Goal: Task Accomplishment & Management: Manage account settings

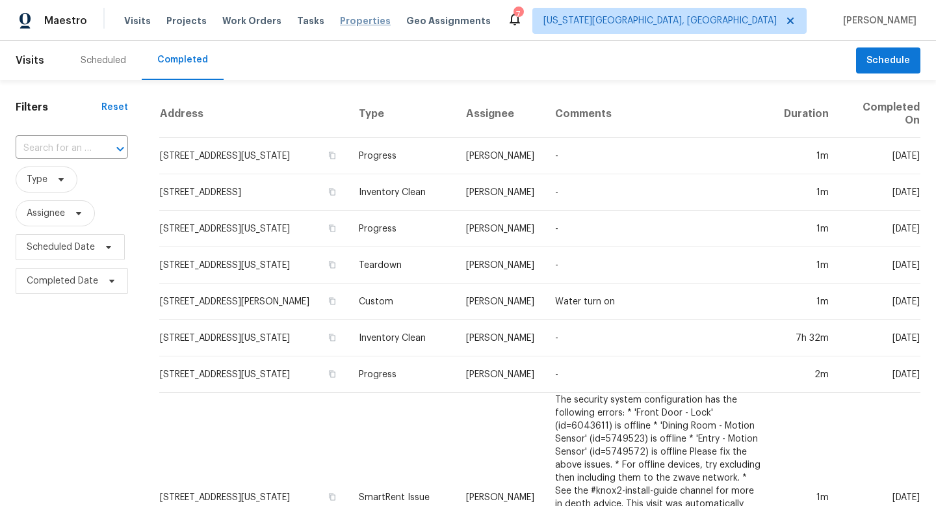
click at [352, 25] on span "Properties" at bounding box center [365, 20] width 51 height 13
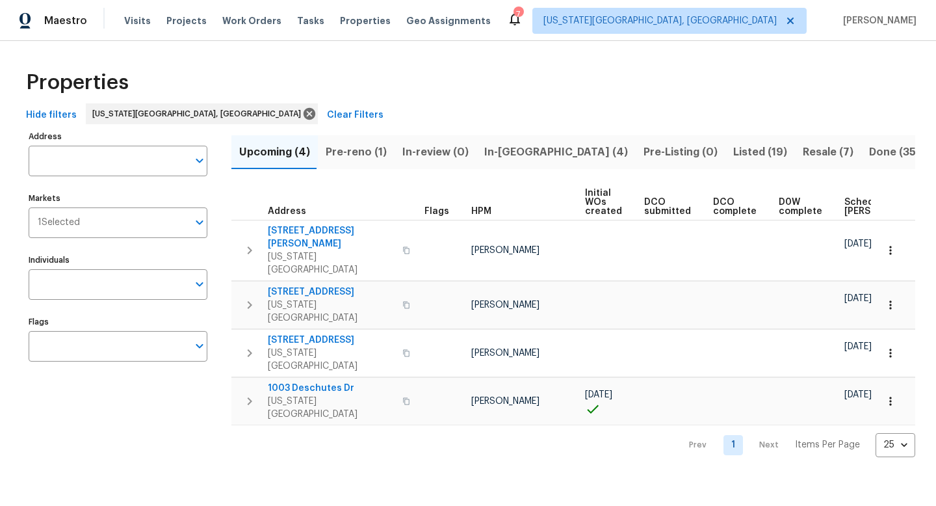
click at [501, 146] on span "In-[GEOGRAPHIC_DATA] (4)" at bounding box center [556, 152] width 144 height 18
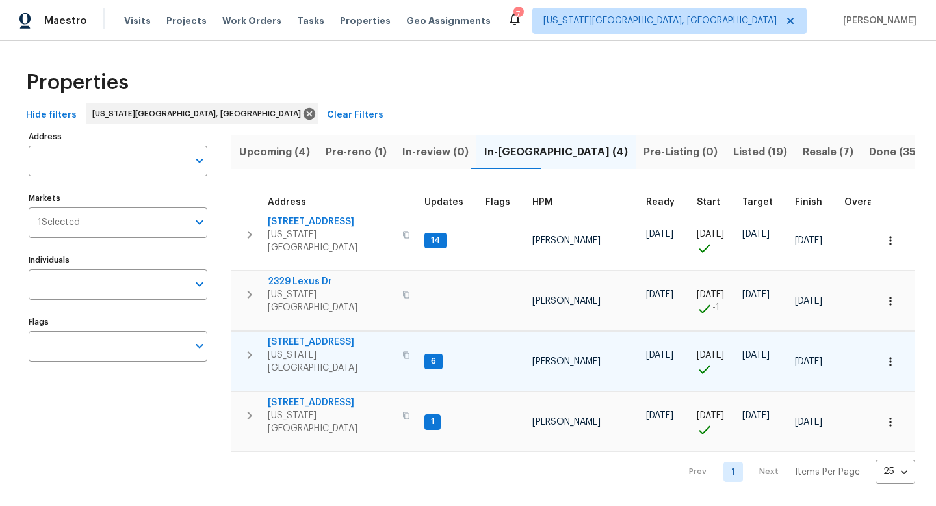
click at [313, 336] on span "4785 Live Oak Dr" at bounding box center [331, 342] width 127 height 13
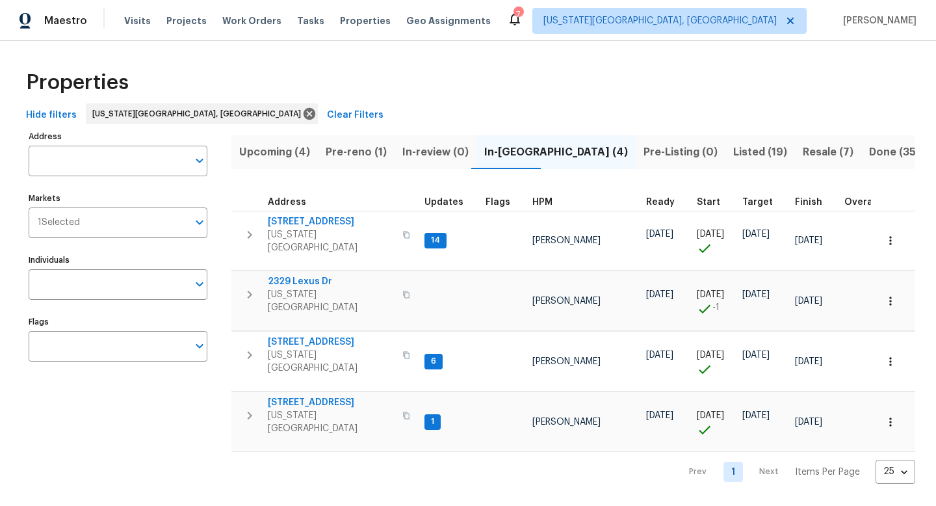
click at [373, 152] on span "Pre-reno (1)" at bounding box center [356, 152] width 61 height 18
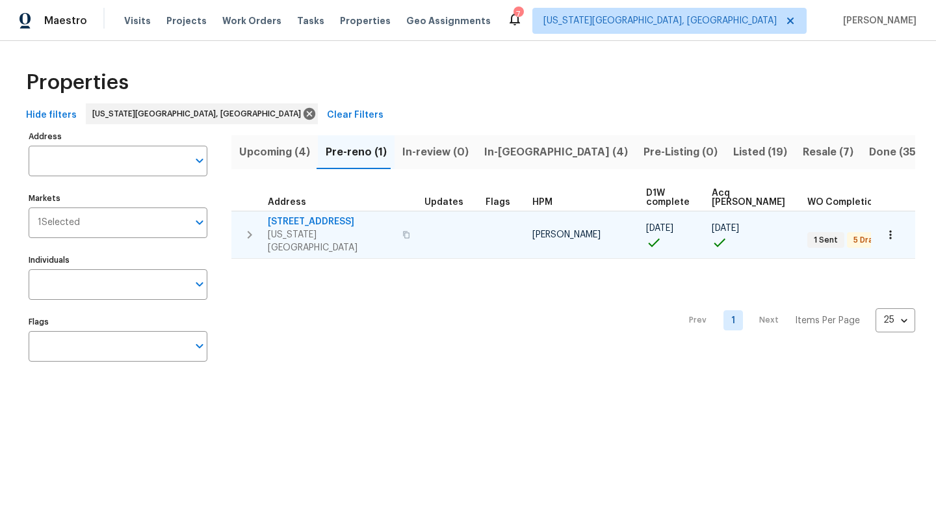
click at [309, 224] on span "4150 Shining Way" at bounding box center [331, 221] width 127 height 13
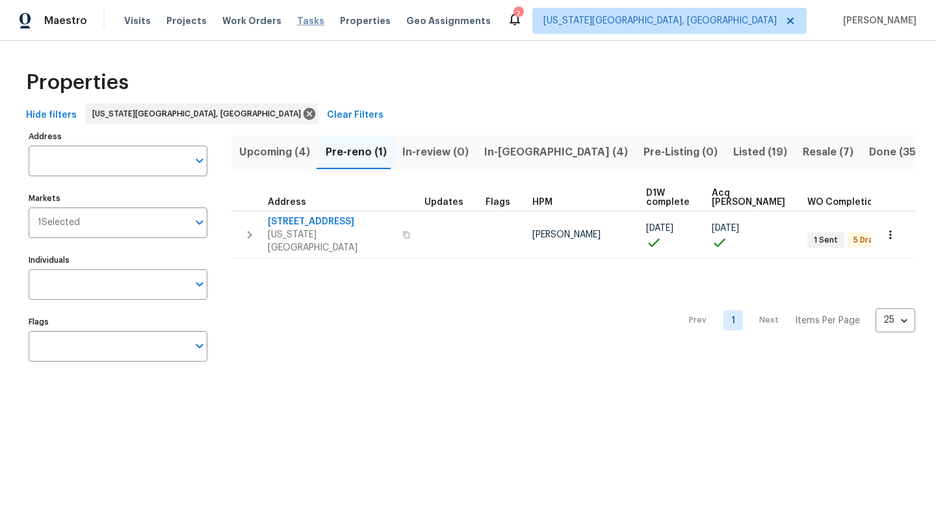
click at [303, 25] on span "Tasks" at bounding box center [310, 20] width 27 height 9
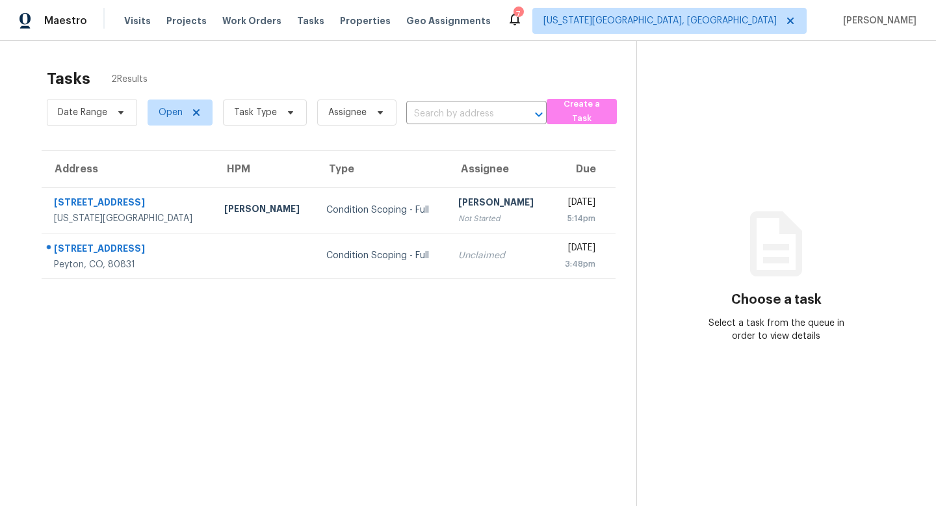
click at [246, 27] on div "Visits Projects Work Orders Tasks Properties Geo Assignments" at bounding box center [315, 21] width 382 height 26
click at [247, 18] on span "Work Orders" at bounding box center [251, 20] width 59 height 13
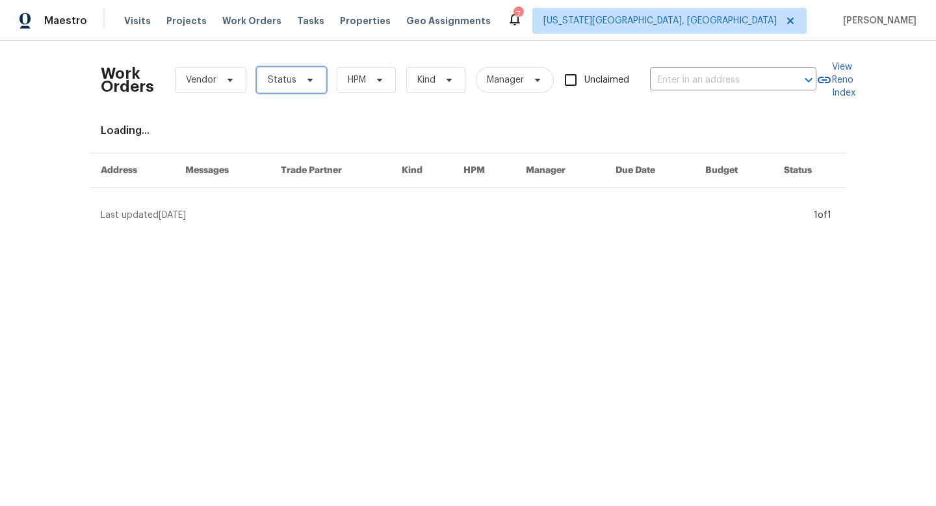
click at [274, 90] on span "Status" at bounding box center [292, 80] width 70 height 26
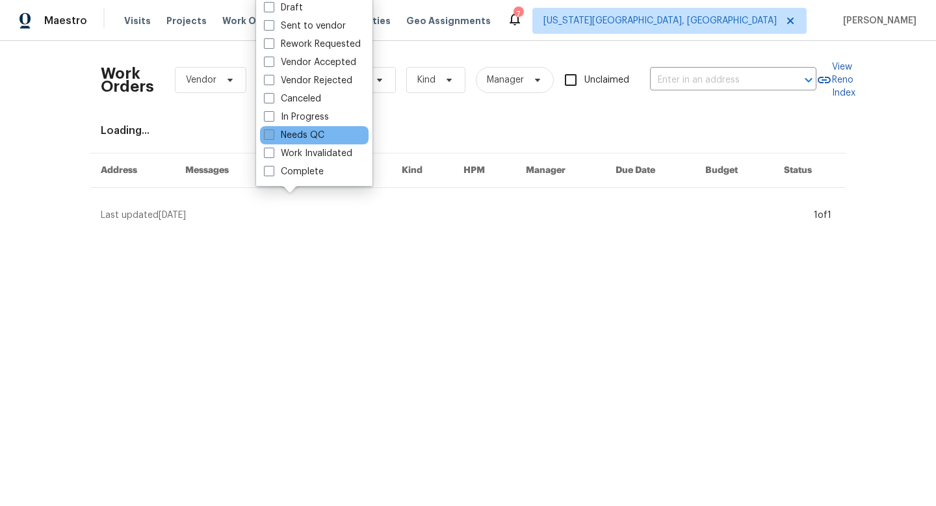
click at [281, 131] on label "Needs QC" at bounding box center [294, 135] width 60 height 13
click at [272, 131] on input "Needs QC" at bounding box center [268, 133] width 8 height 8
checkbox input "true"
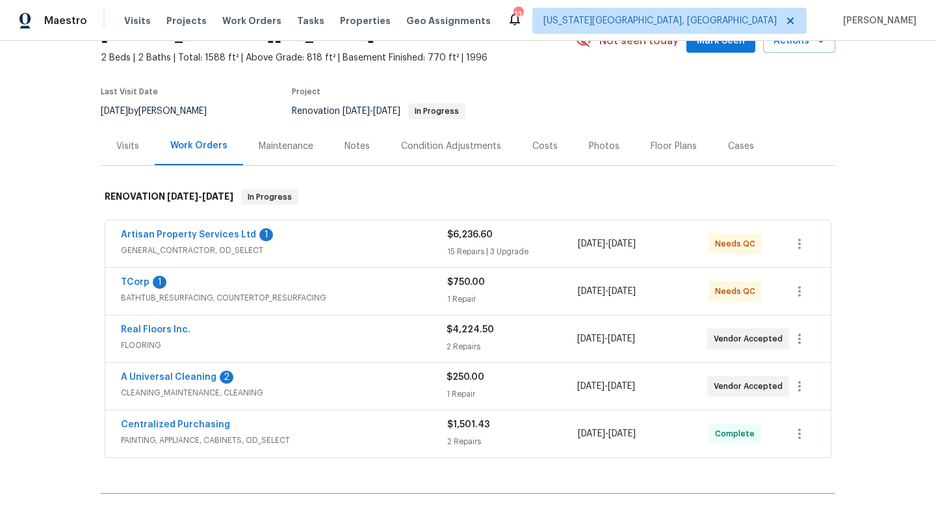
scroll to position [108, 0]
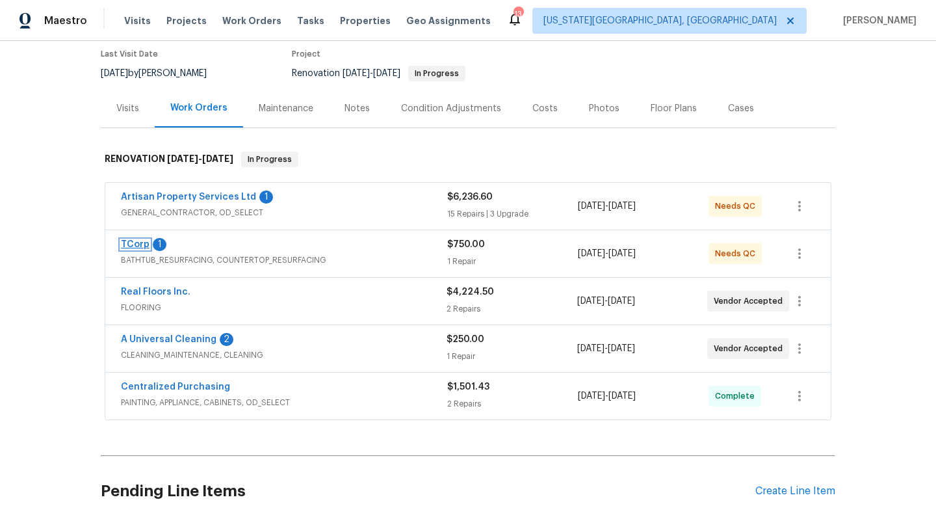
click at [122, 246] on link "TCorp" at bounding box center [135, 244] width 29 height 9
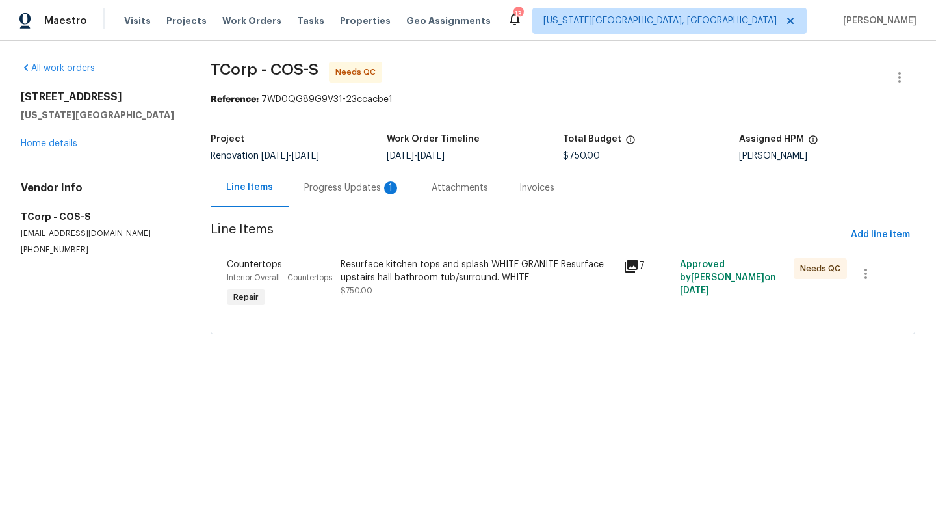
click at [350, 189] on div "Progress Updates 1" at bounding box center [352, 187] width 96 height 13
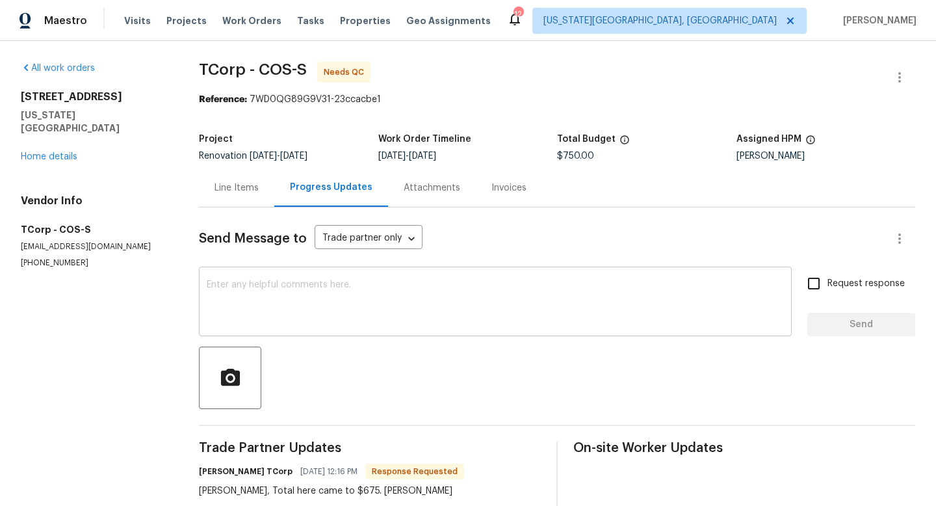
scroll to position [105, 0]
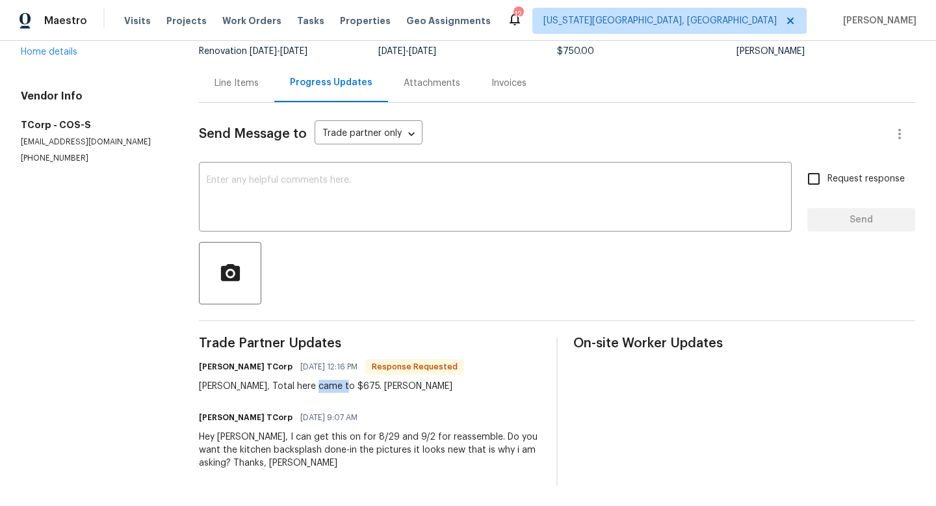
drag, startPoint x: 348, startPoint y: 386, endPoint x: 324, endPoint y: 386, distance: 24.1
click at [324, 386] on div "Chris, Total here came to $675. Thaks, Jodi" at bounding box center [331, 386] width 265 height 13
copy div "$675."
click at [242, 77] on div "Line Items" at bounding box center [237, 83] width 44 height 13
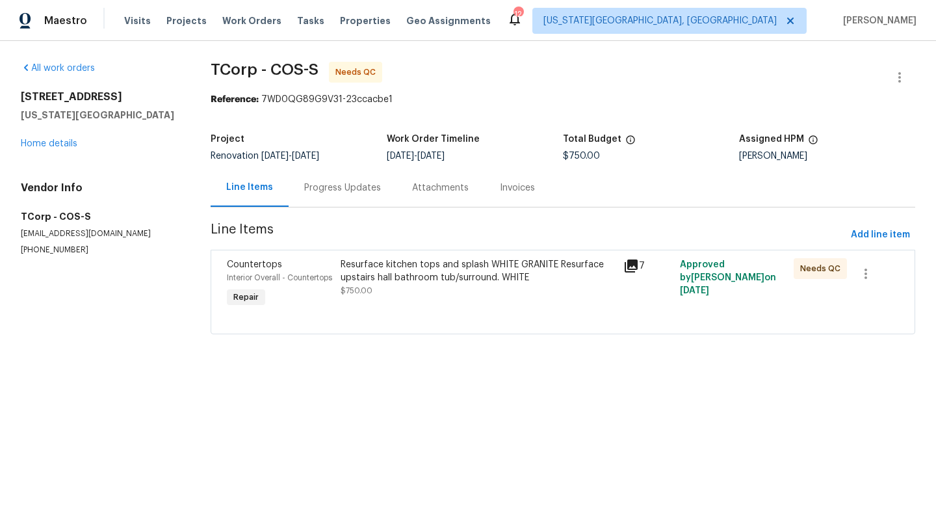
click at [416, 282] on div "Resurface kitchen tops and splash WHITE GRANITE Resurface upstairs hall bathroo…" at bounding box center [479, 271] width 276 height 26
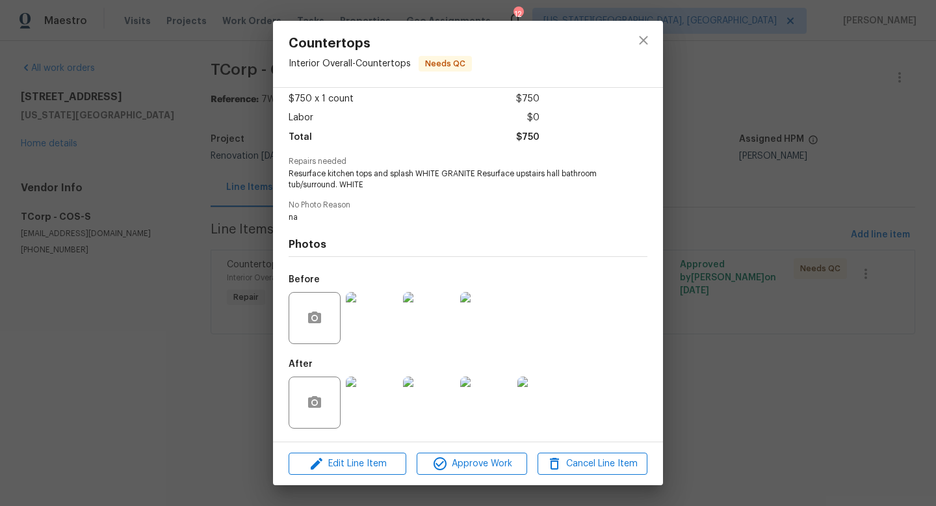
scroll to position [70, 0]
click at [324, 457] on icon "button" at bounding box center [317, 464] width 16 height 16
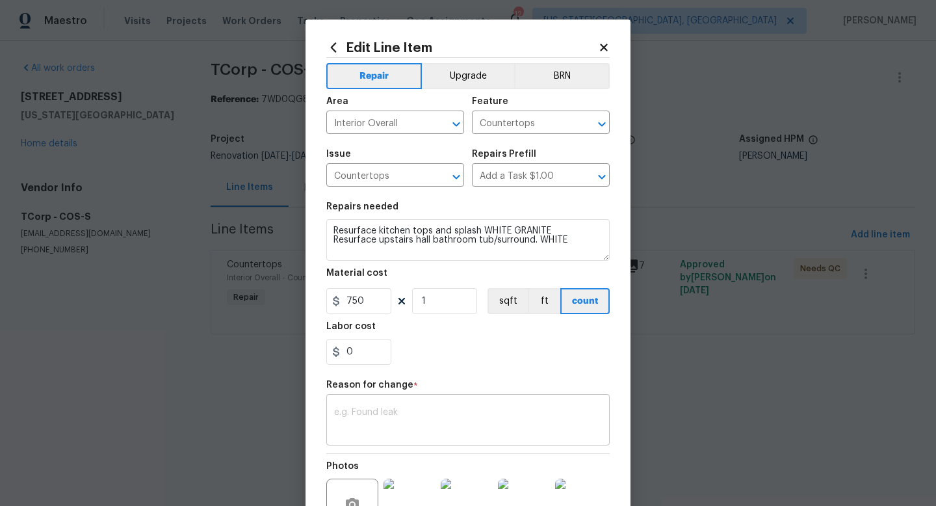
click at [385, 398] on div "x ​" at bounding box center [468, 421] width 284 height 48
click at [347, 414] on textarea at bounding box center [468, 421] width 268 height 27
paste textarea "$675."
type textarea "$675."
click at [364, 302] on input "750" at bounding box center [358, 301] width 65 height 26
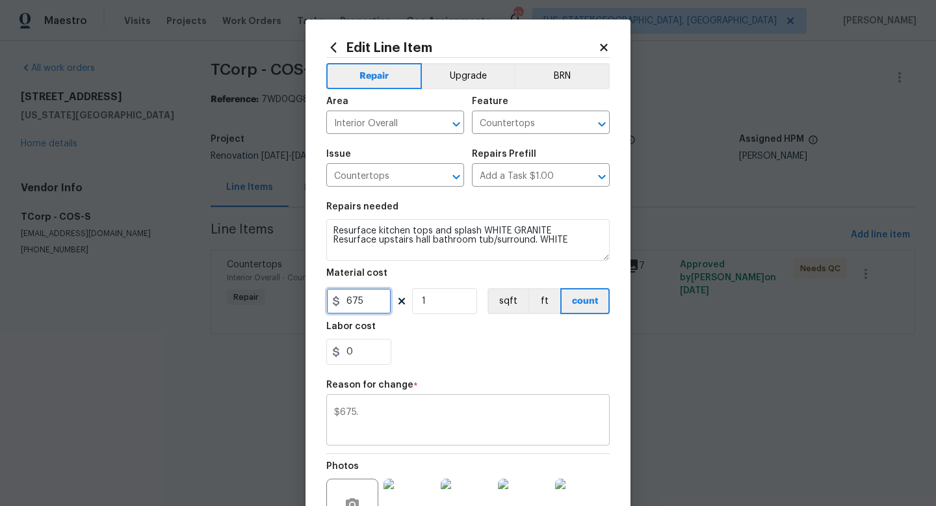
type input "675"
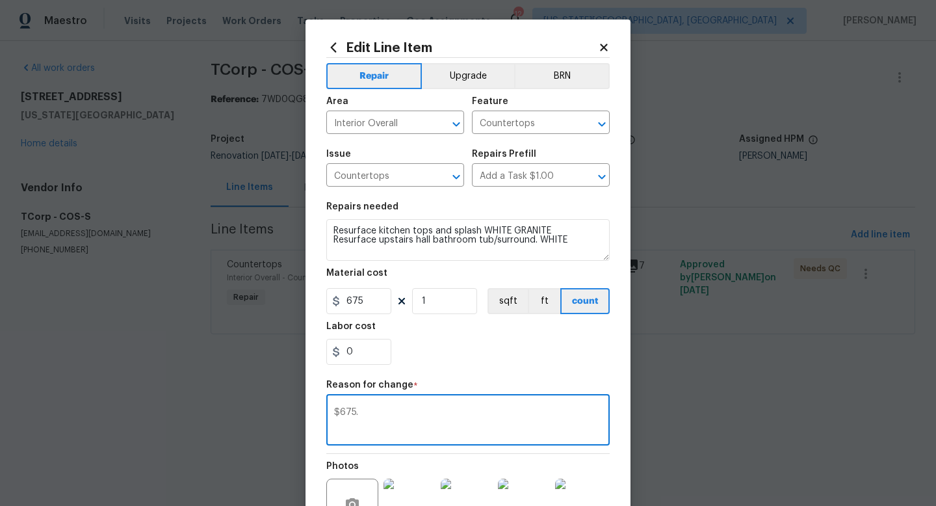
drag, startPoint x: 376, startPoint y: 412, endPoint x: 313, endPoint y: 408, distance: 62.5
click at [313, 408] on div "Edit Line Item Repair Upgrade BRN Area Interior Overall ​ Feature Countertops ​…" at bounding box center [468, 327] width 325 height 615
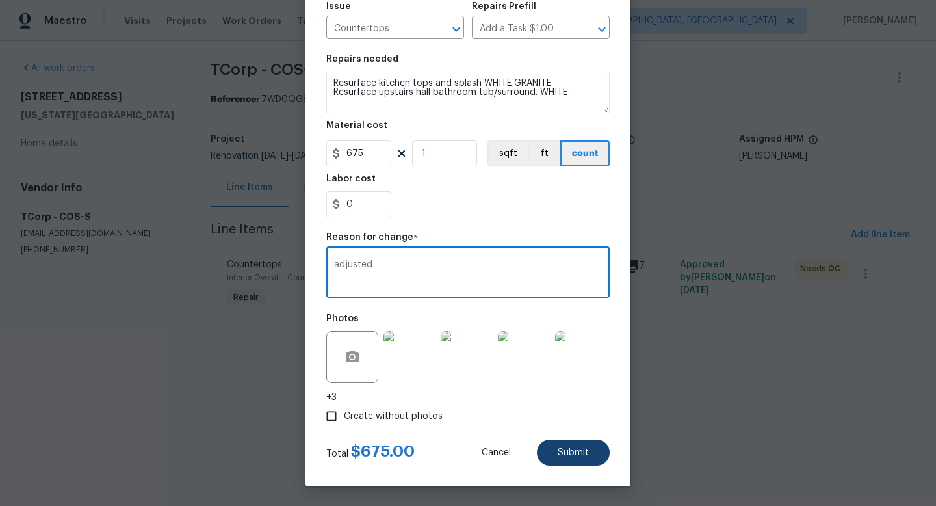
type textarea "adjusted"
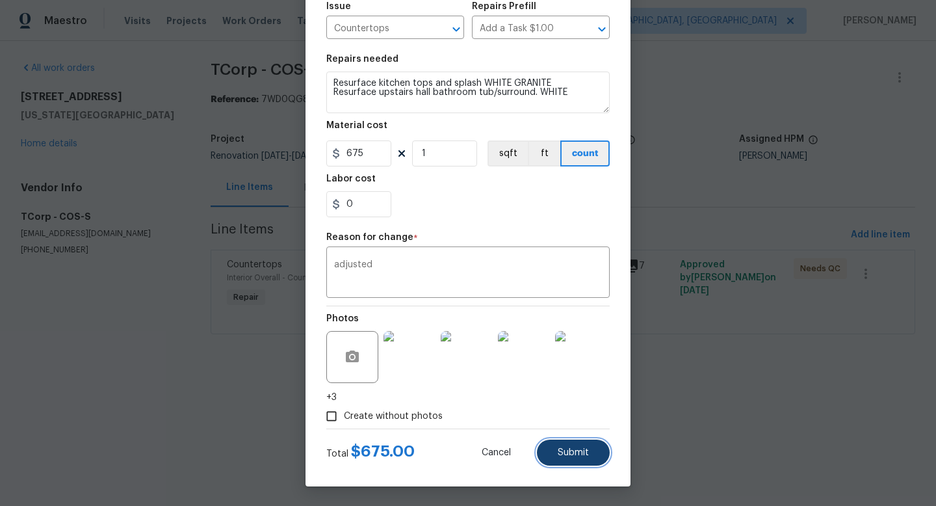
click at [562, 456] on span "Submit" at bounding box center [573, 453] width 31 height 10
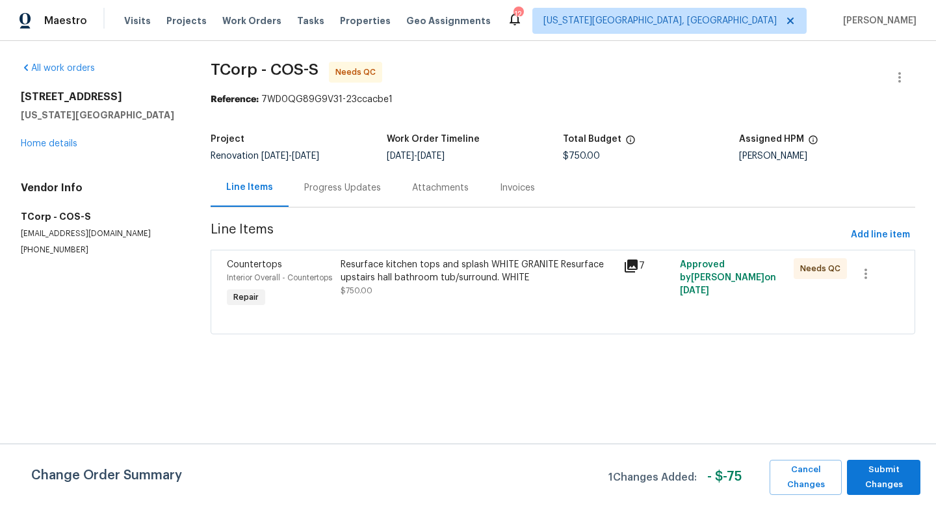
scroll to position [0, 0]
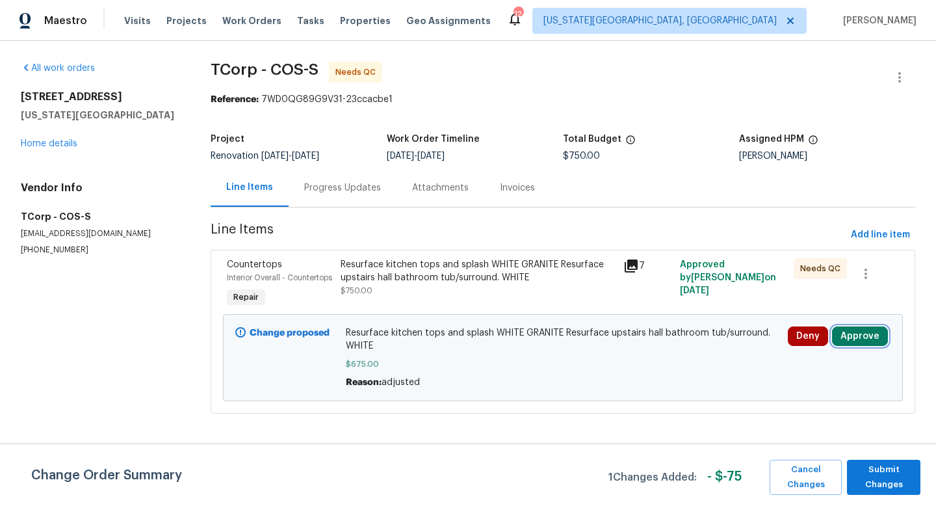
click at [859, 346] on button "Approve" at bounding box center [860, 336] width 56 height 20
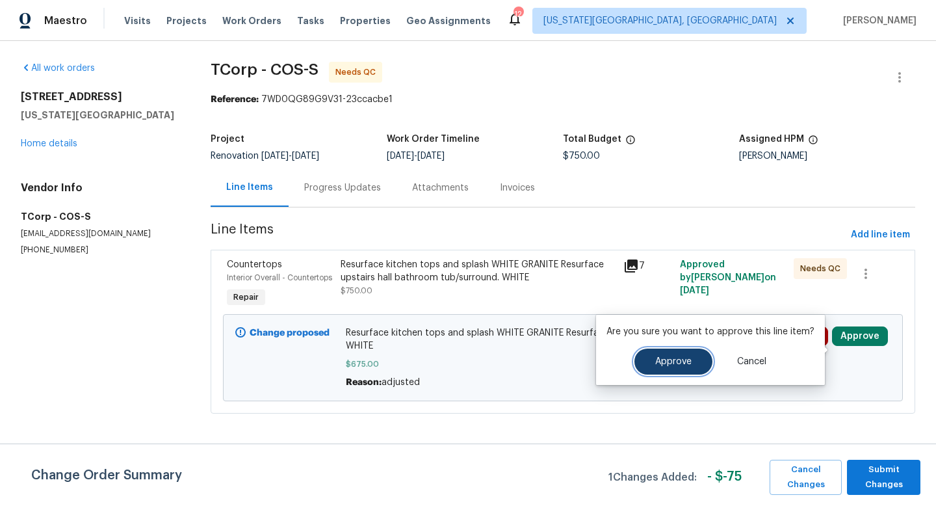
click at [659, 373] on button "Approve" at bounding box center [674, 362] width 78 height 26
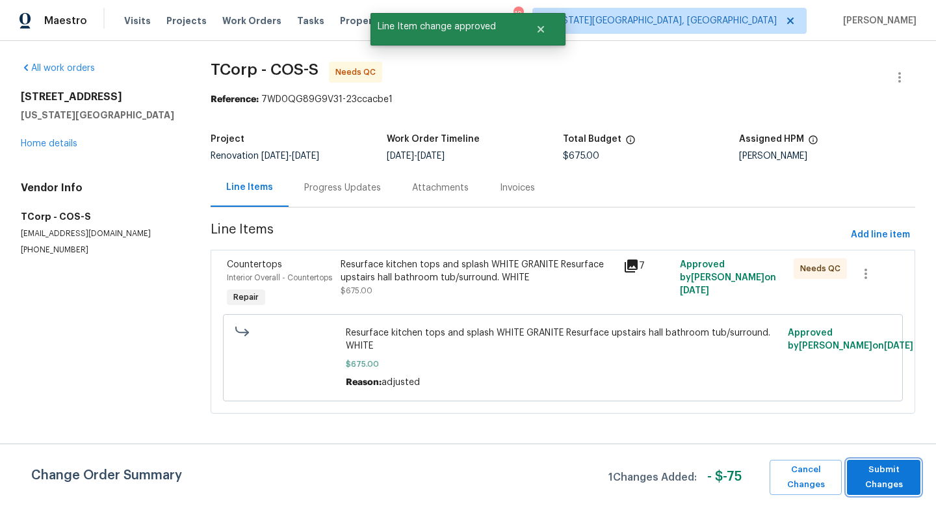
click at [901, 484] on span "Submit Changes" at bounding box center [884, 477] width 60 height 30
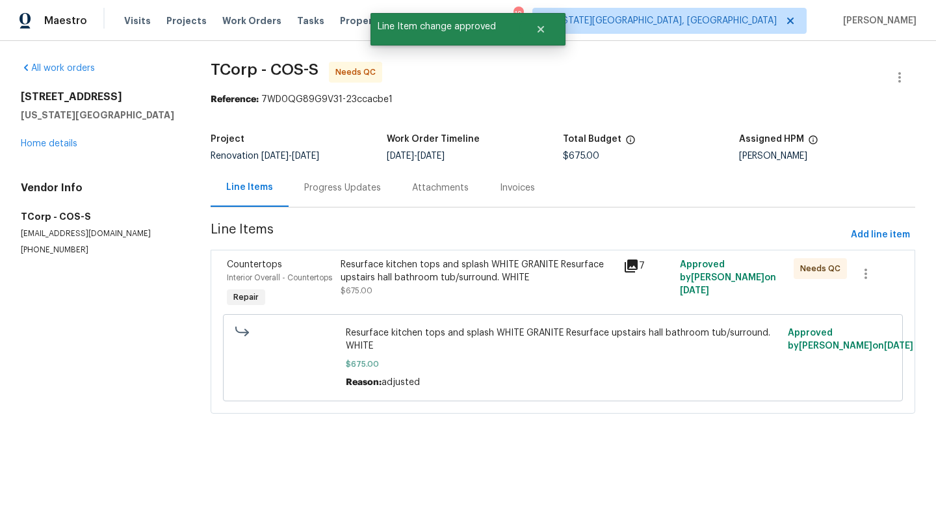
click at [516, 276] on div "Resurface kitchen tops and splash WHITE GRANITE Resurface upstairs hall bathroo…" at bounding box center [479, 271] width 276 height 26
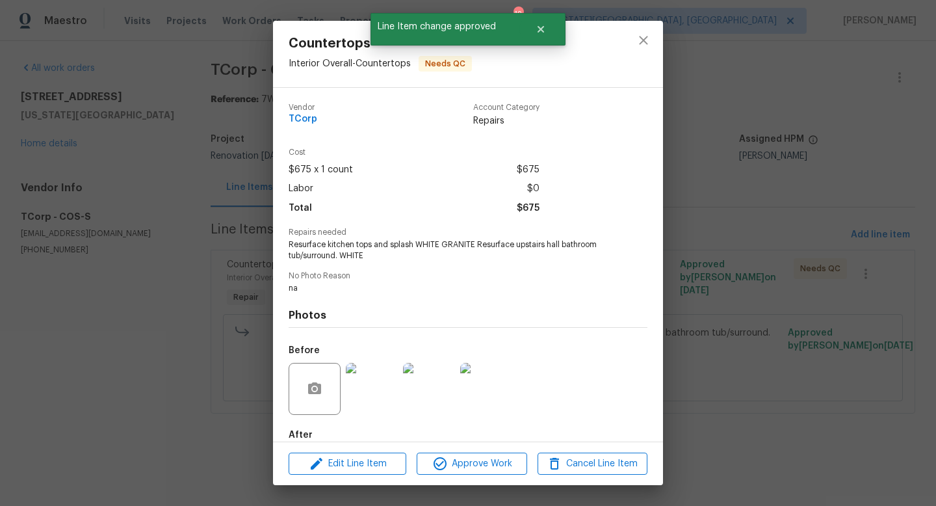
scroll to position [71, 0]
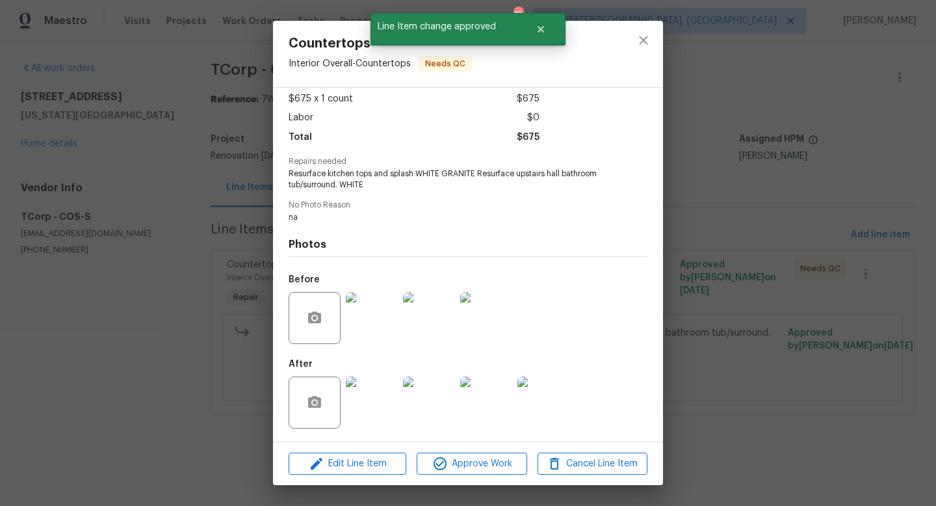
click at [369, 402] on img at bounding box center [372, 403] width 52 height 52
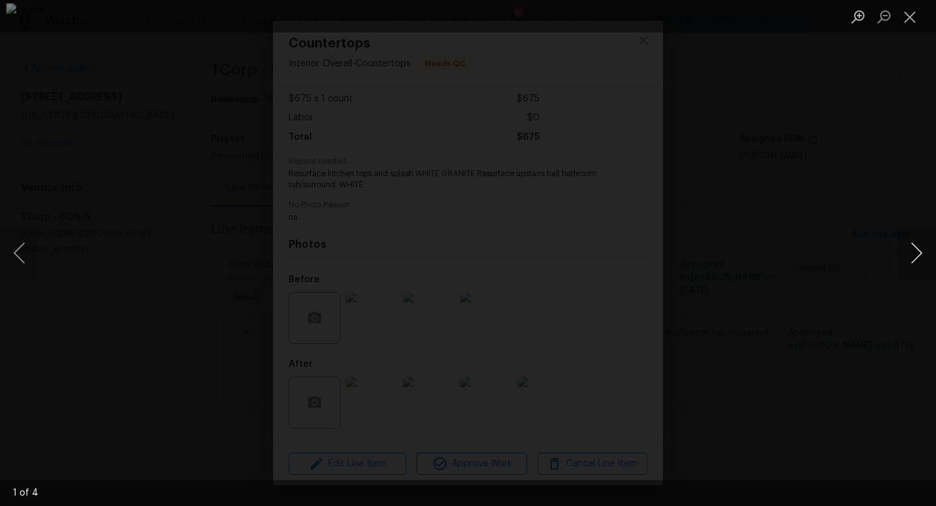
click at [921, 257] on button "Next image" at bounding box center [916, 253] width 39 height 52
click at [16, 261] on button "Previous image" at bounding box center [19, 253] width 39 height 52
click at [923, 255] on button "Next image" at bounding box center [916, 253] width 39 height 52
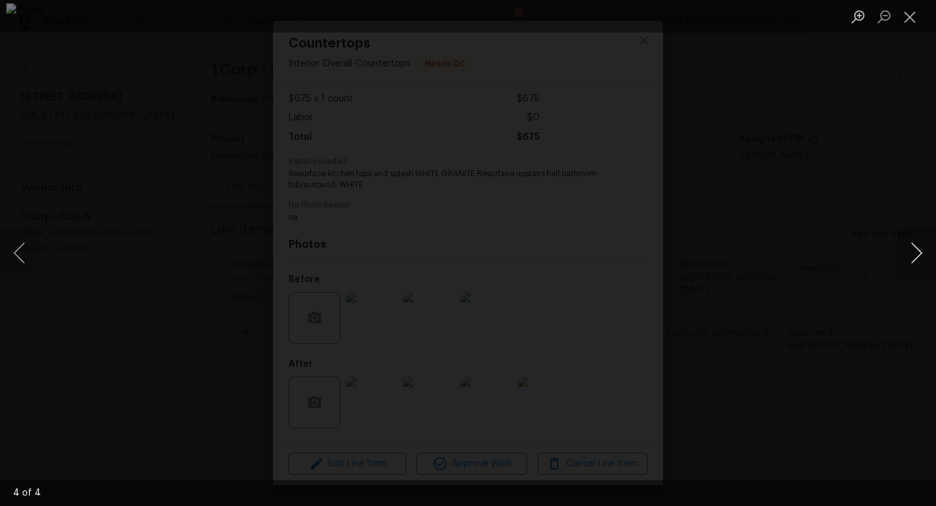
click at [923, 255] on button "Next image" at bounding box center [916, 253] width 39 height 52
click at [913, 14] on button "Close lightbox" at bounding box center [910, 16] width 26 height 23
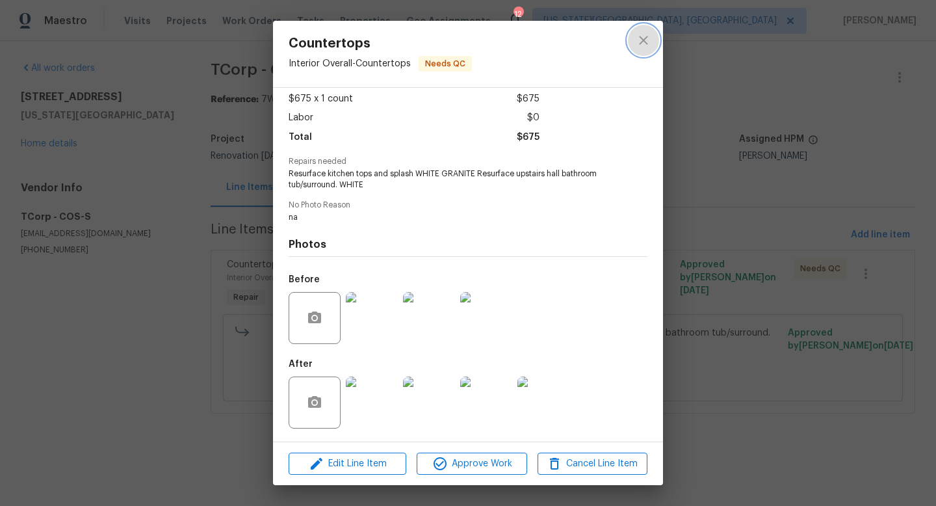
click at [639, 35] on icon "close" at bounding box center [644, 41] width 16 height 16
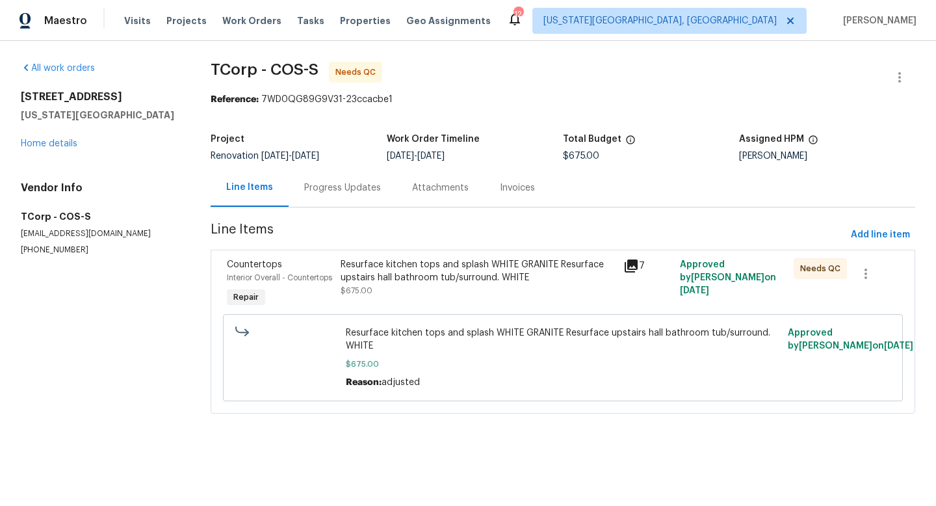
click at [462, 274] on div "Resurface kitchen tops and splash WHITE GRANITE Resurface upstairs hall bathroo…" at bounding box center [479, 271] width 276 height 26
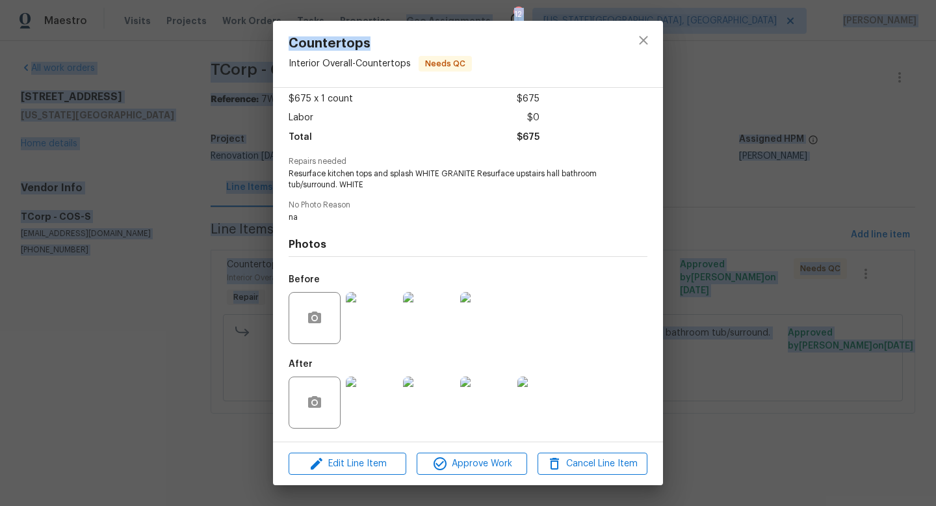
drag, startPoint x: 542, startPoint y: 45, endPoint x: 542, endPoint y: -13, distance: 57.9
click at [542, 0] on html "Maestro Visits Projects Work Orders Tasks Properties Geo Assignments 12 Colorad…" at bounding box center [468, 225] width 936 height 450
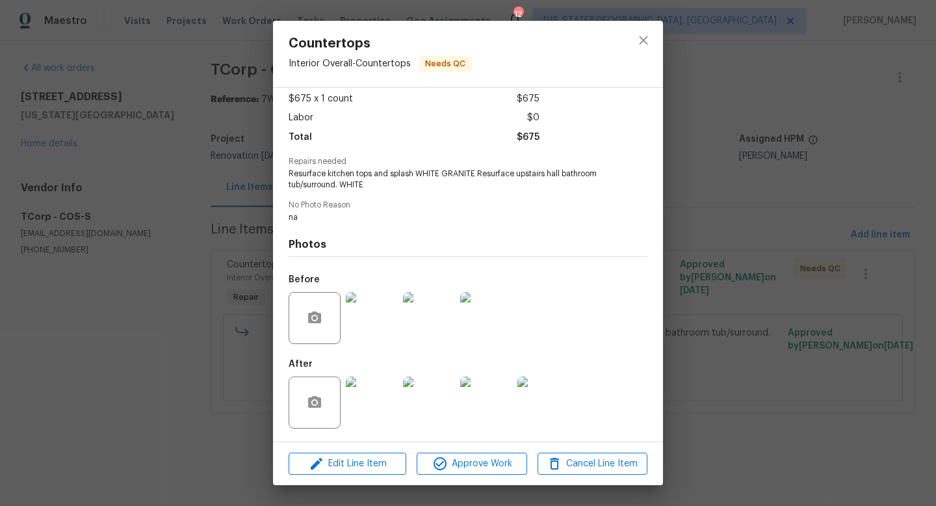
click at [205, 460] on div "Countertops Interior Overall - Countertops Needs QC Vendor TCorp Account Catego…" at bounding box center [468, 253] width 936 height 506
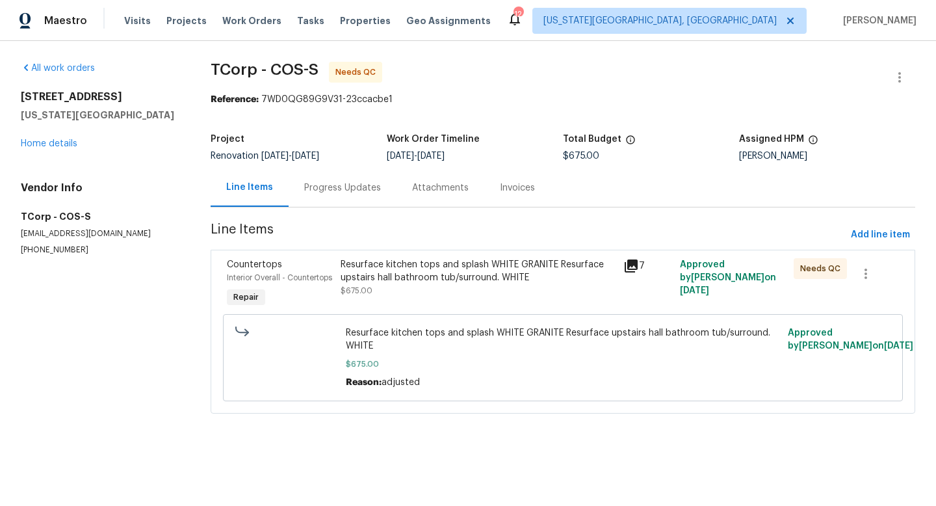
click at [457, 289] on div "Resurface kitchen tops and splash WHITE GRANITE Resurface upstairs hall bathroo…" at bounding box center [479, 277] width 276 height 39
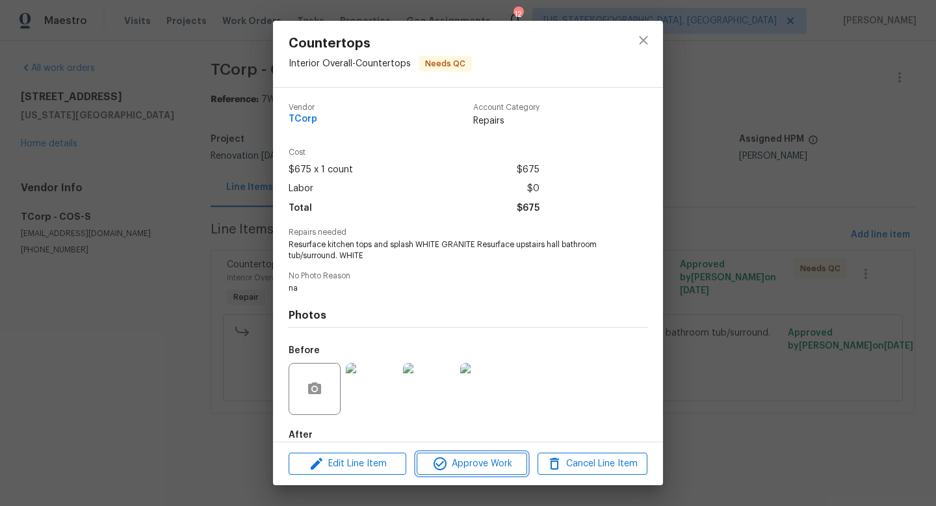
click at [455, 458] on span "Approve Work" at bounding box center [472, 464] width 102 height 16
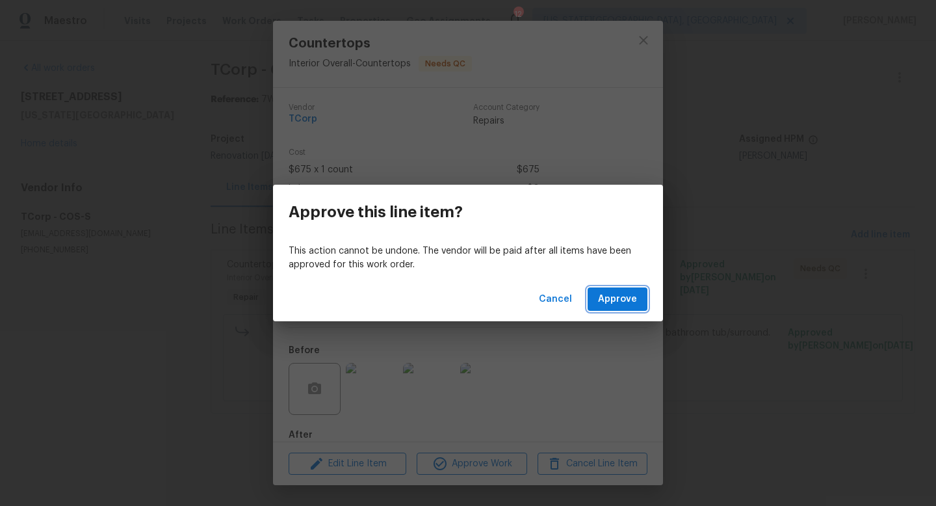
click at [622, 304] on span "Approve" at bounding box center [617, 299] width 39 height 16
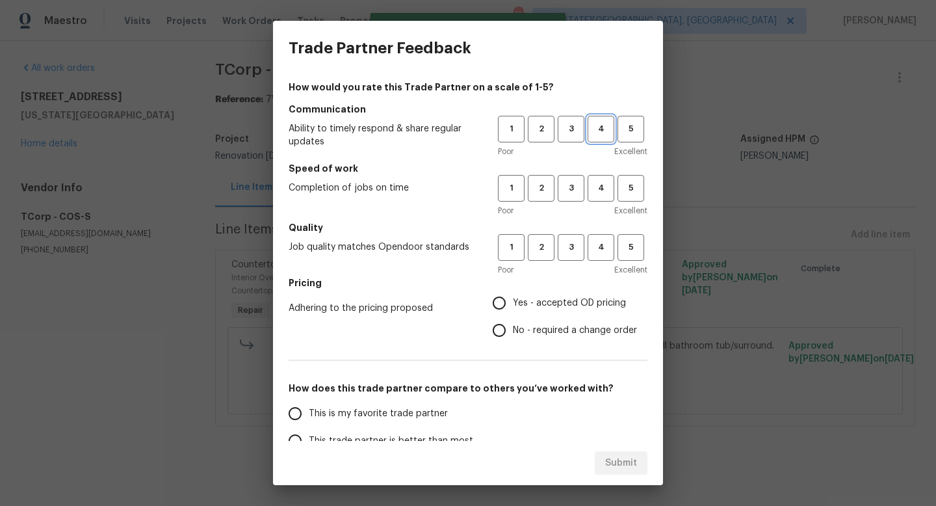
click at [588, 129] on button "4" at bounding box center [601, 129] width 27 height 27
click at [576, 135] on span "3" at bounding box center [571, 129] width 24 height 15
click at [570, 194] on span "3" at bounding box center [571, 188] width 24 height 15
click at [570, 242] on span "3" at bounding box center [571, 247] width 24 height 15
click at [509, 303] on input "Yes - accepted OD pricing" at bounding box center [499, 302] width 27 height 27
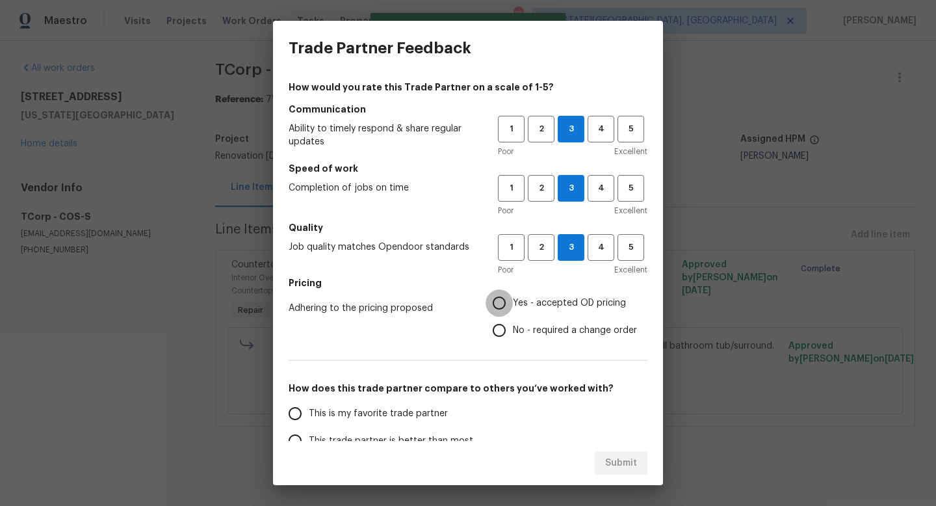
radio input "true"
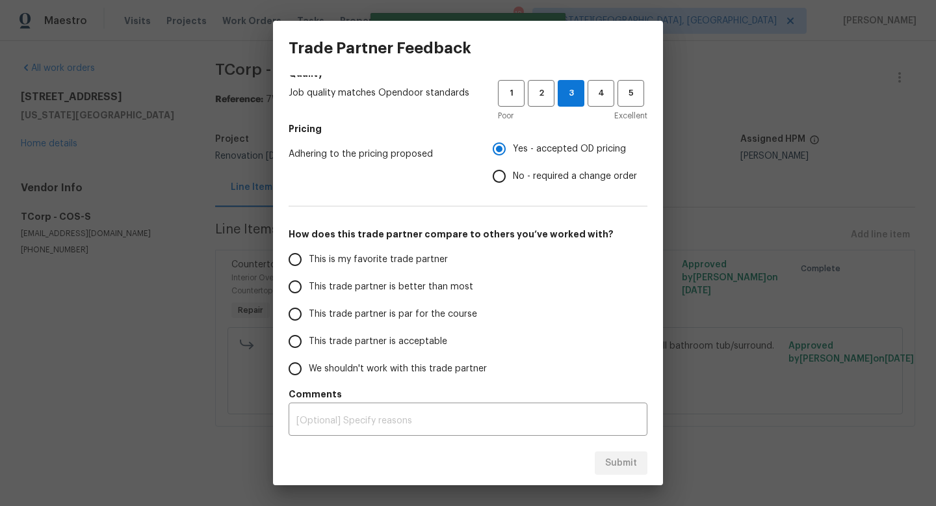
click at [321, 323] on label "This trade partner is par for the course" at bounding box center [384, 313] width 205 height 27
click at [309, 323] on input "This trade partner is par for the course" at bounding box center [295, 313] width 27 height 27
click at [613, 454] on button "Submit" at bounding box center [621, 463] width 53 height 24
radio input "true"
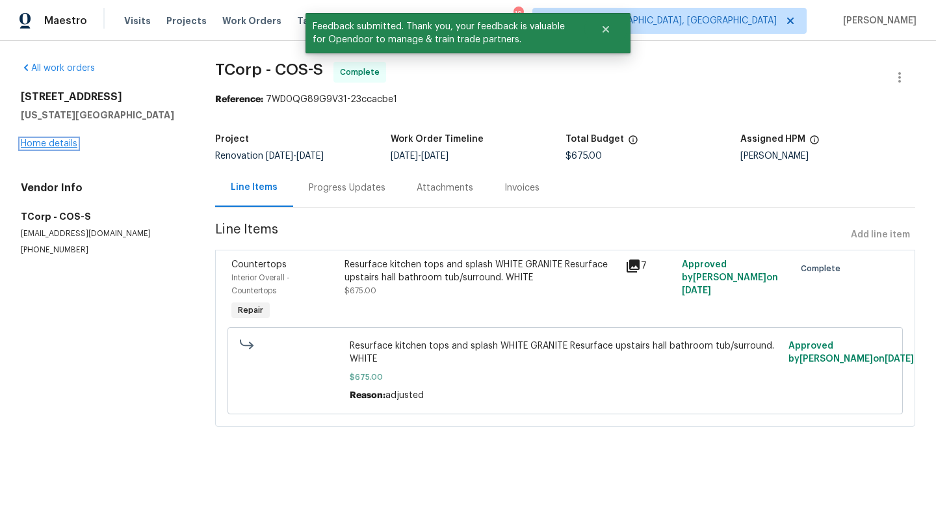
click at [43, 142] on link "Home details" at bounding box center [49, 143] width 57 height 9
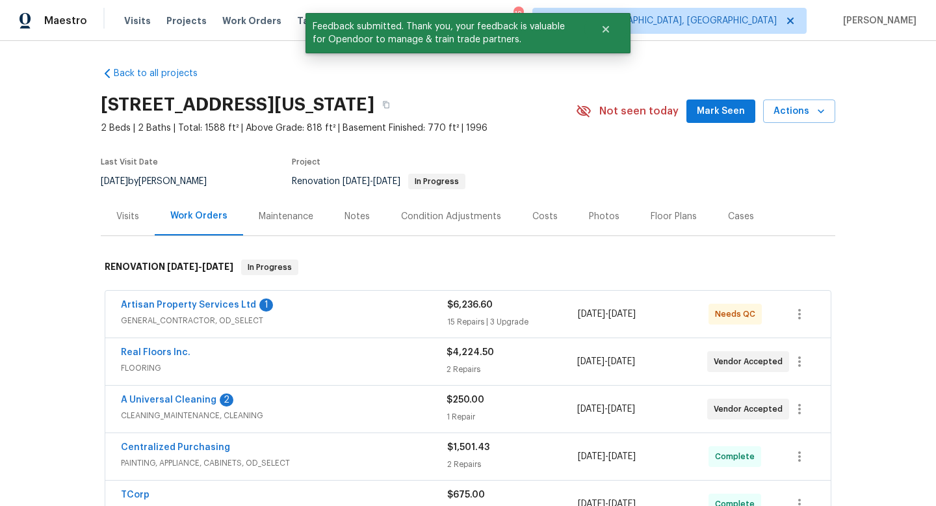
scroll to position [199, 0]
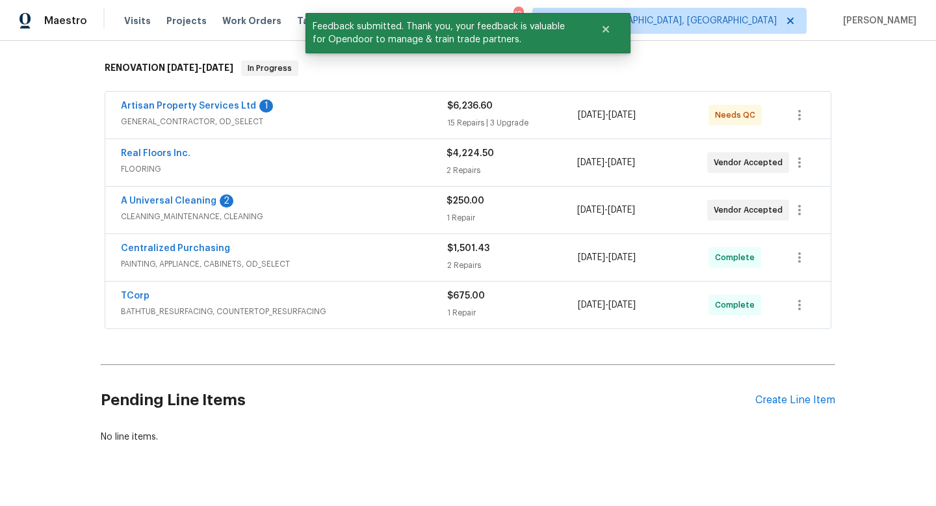
click at [404, 107] on div "Artisan Property Services Ltd 1" at bounding box center [284, 107] width 326 height 16
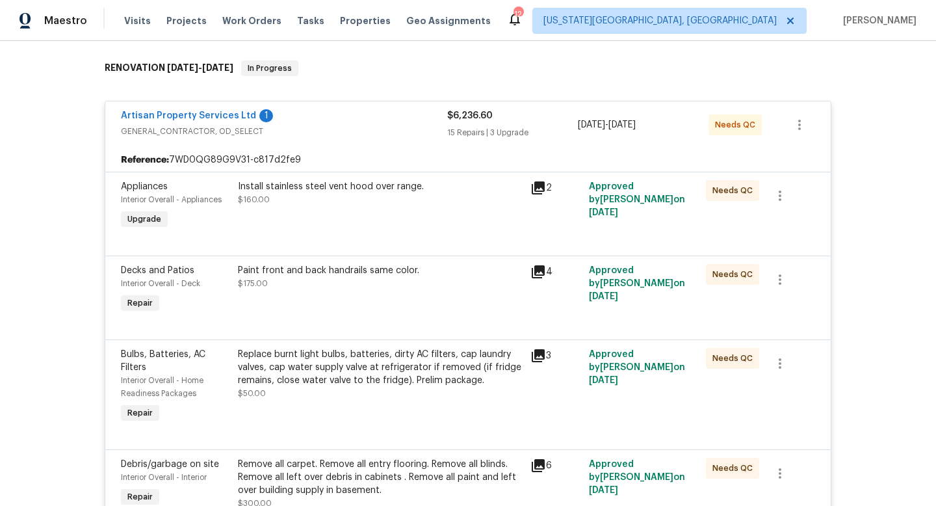
click at [371, 202] on div "Install stainless steel vent hood over range. $160.00" at bounding box center [380, 193] width 285 height 26
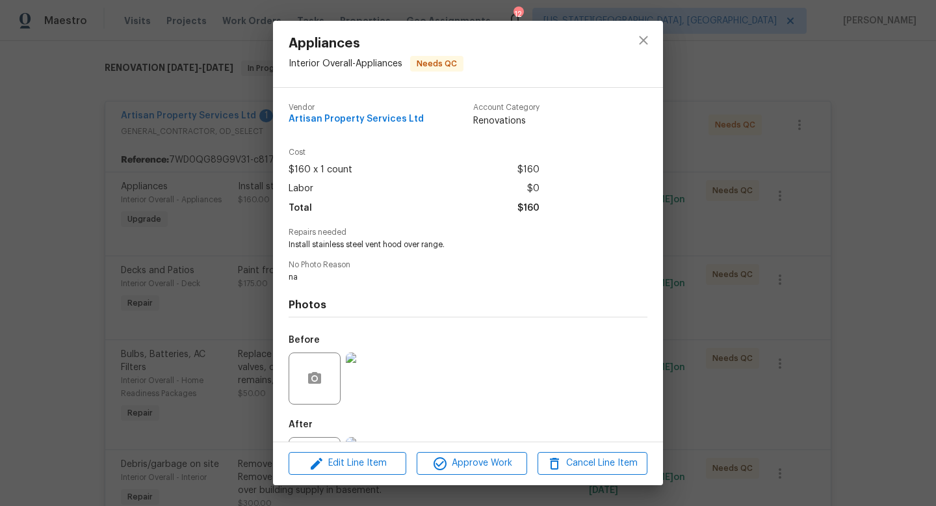
scroll to position [60, 0]
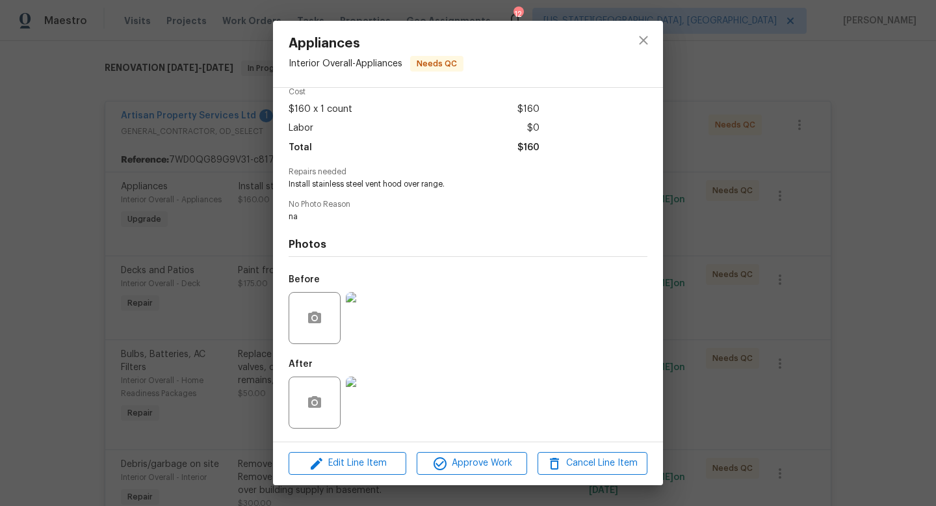
click at [376, 403] on img at bounding box center [372, 403] width 52 height 52
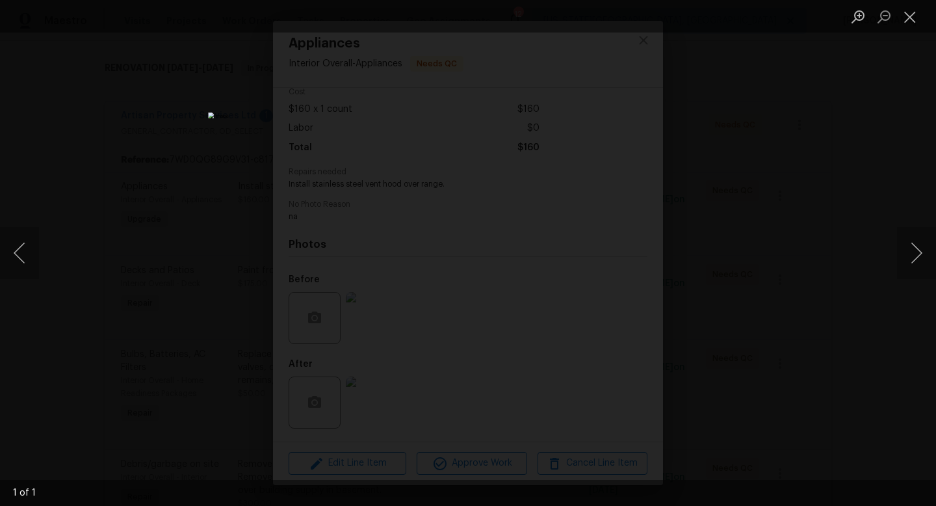
click at [812, 267] on div "Lightbox" at bounding box center [468, 253] width 936 height 506
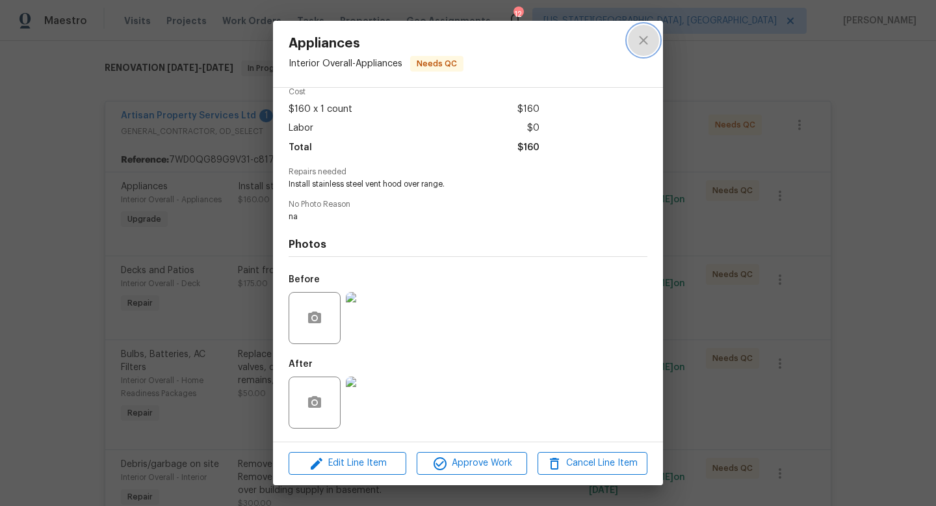
click at [642, 43] on icon "close" at bounding box center [644, 41] width 16 height 16
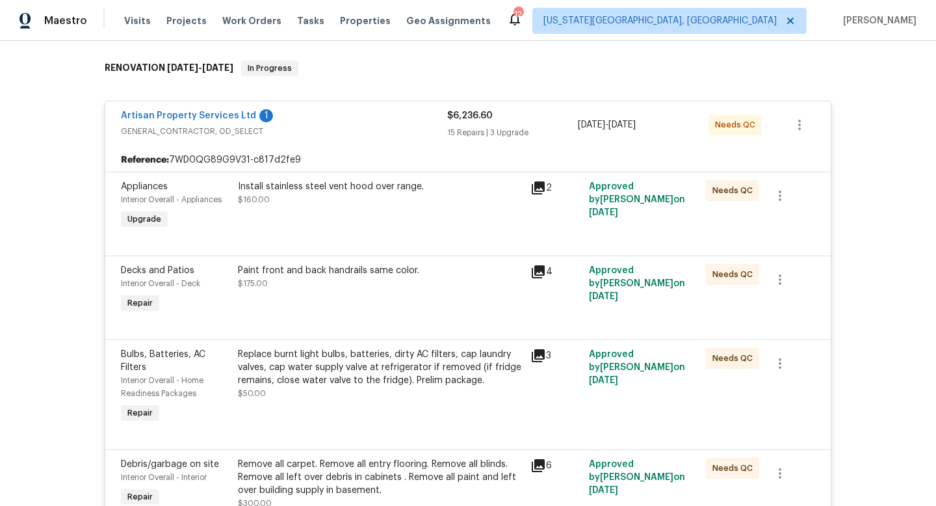
click at [343, 207] on div "Install stainless steel vent hood over range. $160.00" at bounding box center [380, 206] width 293 height 60
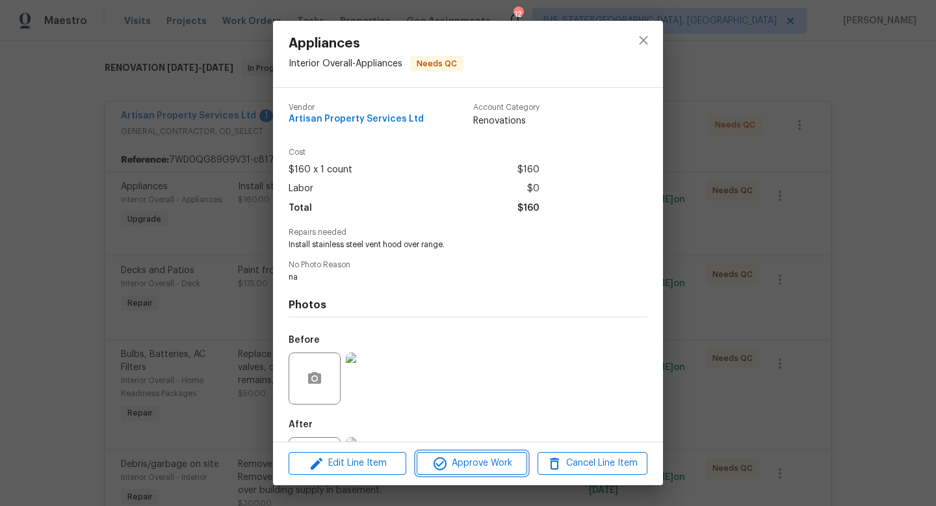
click at [459, 455] on button "Approve Work" at bounding box center [472, 463] width 110 height 23
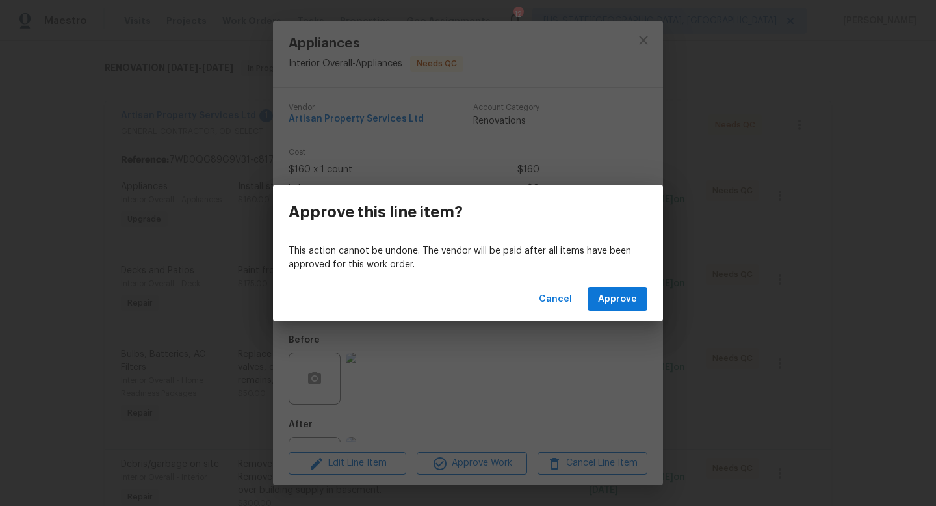
click at [616, 284] on div "Cancel Approve" at bounding box center [468, 299] width 390 height 45
click at [612, 296] on span "Approve" at bounding box center [617, 299] width 39 height 16
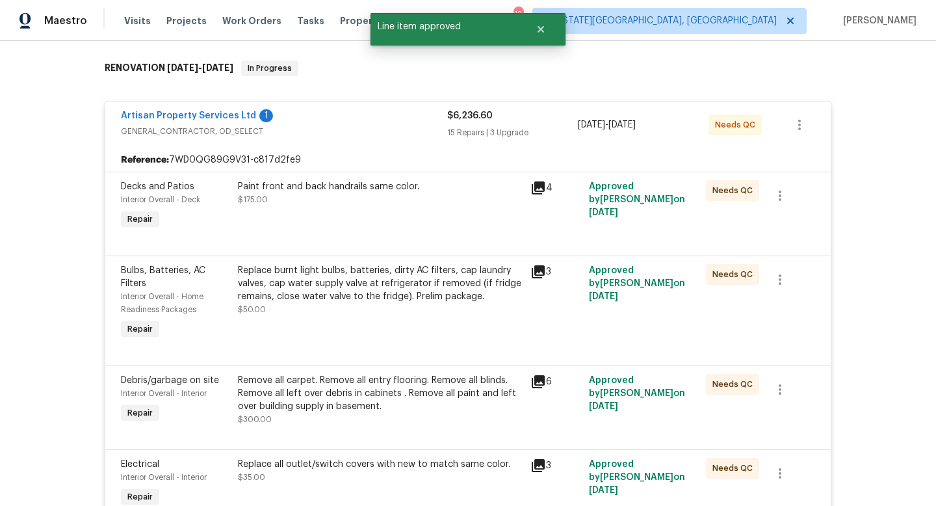
click at [364, 205] on div "Paint front and back handrails same color. $175.00" at bounding box center [380, 193] width 285 height 26
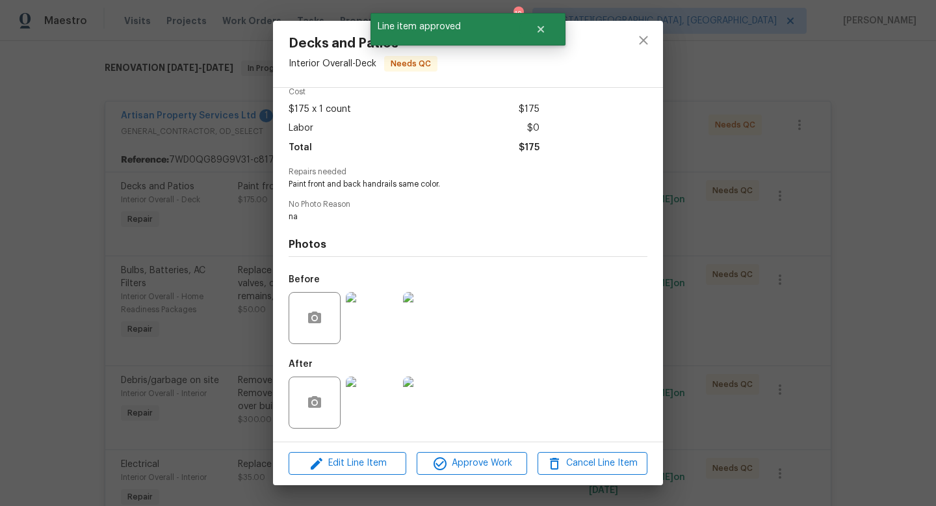
click at [369, 406] on img at bounding box center [372, 403] width 52 height 52
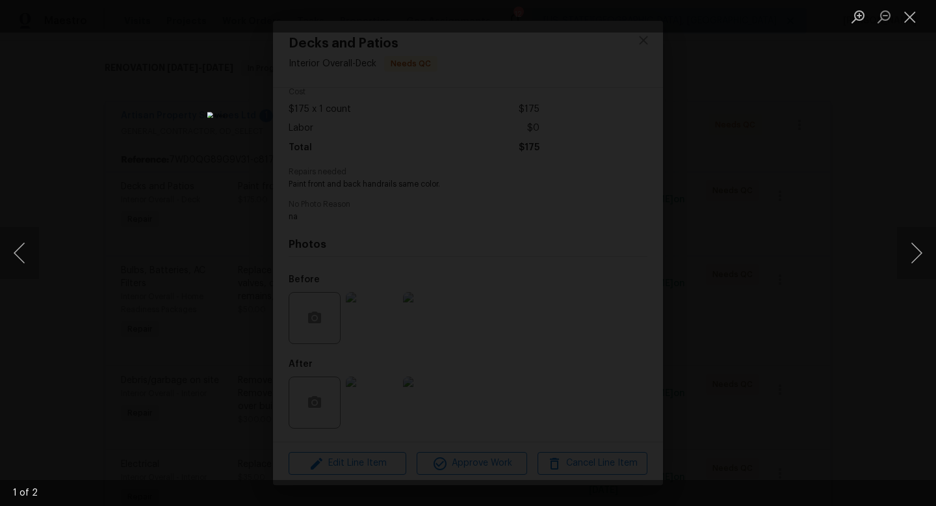
click at [745, 206] on div "Lightbox" at bounding box center [468, 253] width 936 height 506
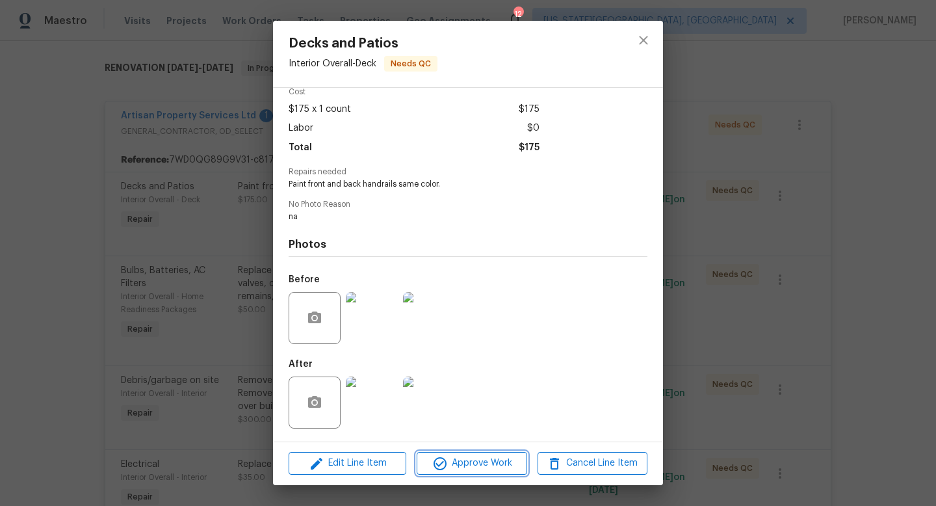
click at [464, 454] on button "Approve Work" at bounding box center [472, 463] width 110 height 23
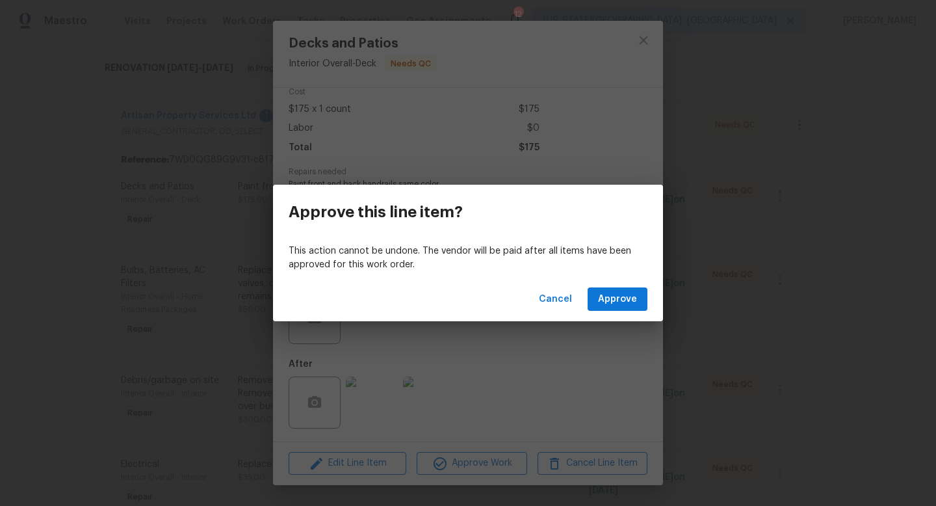
click at [621, 285] on div "Cancel Approve" at bounding box center [468, 299] width 390 height 45
click at [617, 297] on span "Approve" at bounding box center [617, 299] width 39 height 16
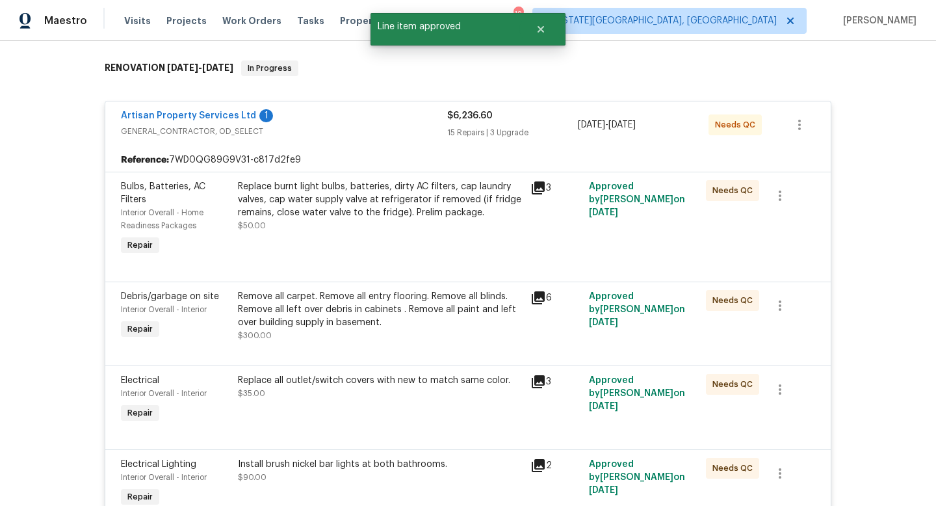
click at [398, 210] on div "Replace burnt light bulbs, batteries, dirty AC filters, cap laundry valves, cap…" at bounding box center [380, 199] width 285 height 39
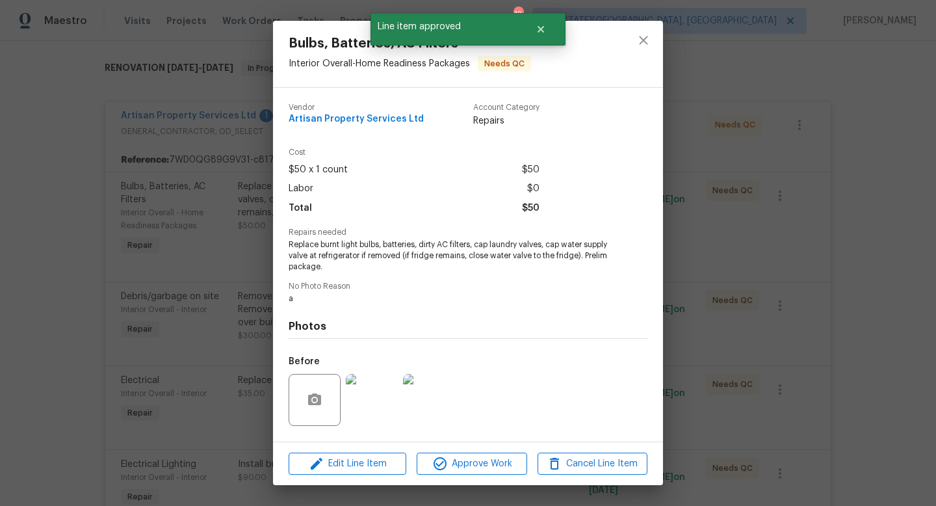
scroll to position [82, 0]
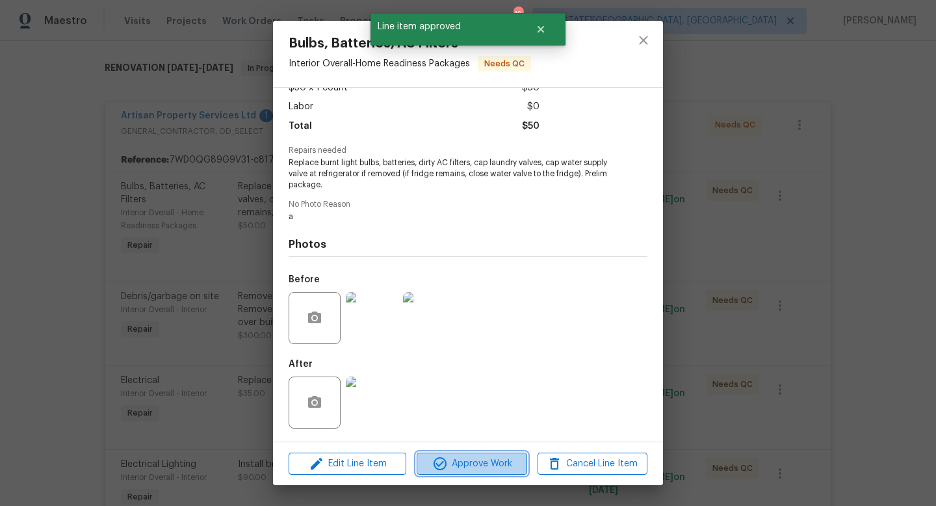
click at [466, 454] on button "Approve Work" at bounding box center [472, 464] width 110 height 23
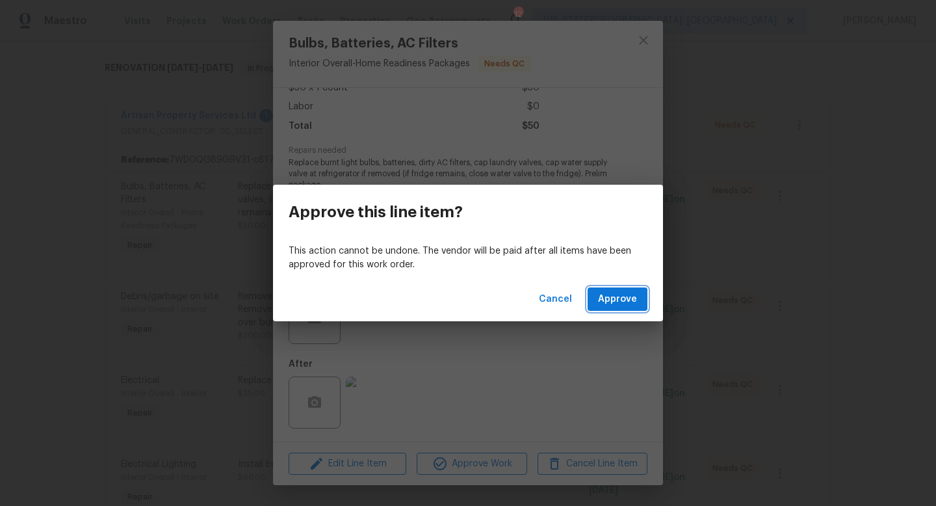
click at [638, 302] on button "Approve" at bounding box center [618, 299] width 60 height 24
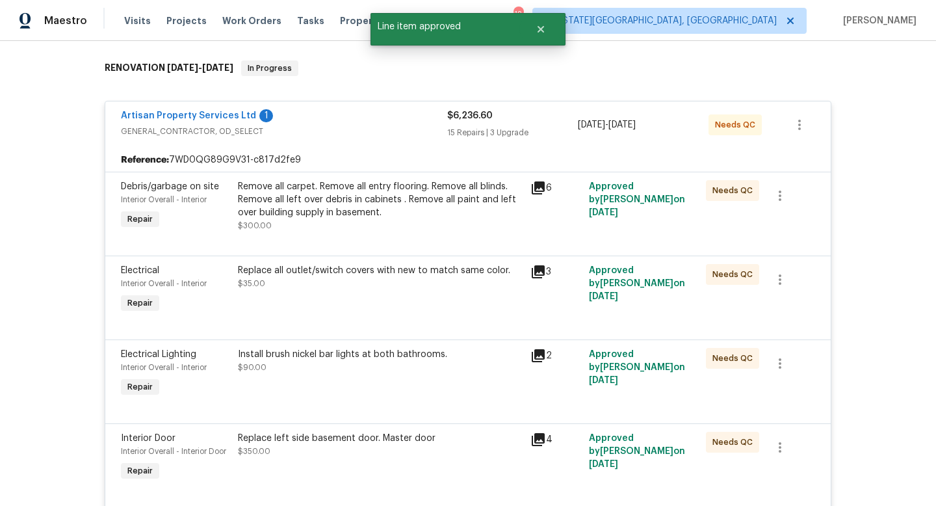
click at [394, 205] on div "Remove all carpet. Remove all entry flooring. Remove all blinds. Remove all lef…" at bounding box center [380, 199] width 285 height 39
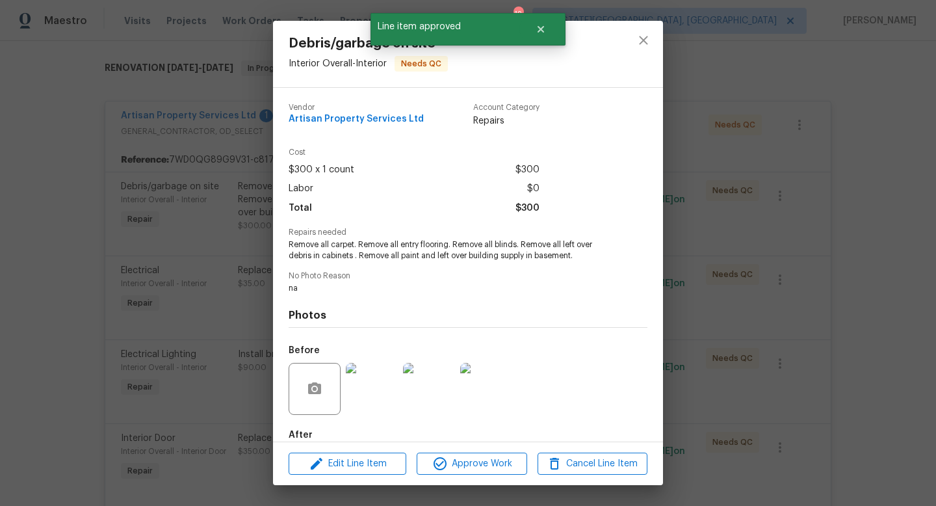
scroll to position [71, 0]
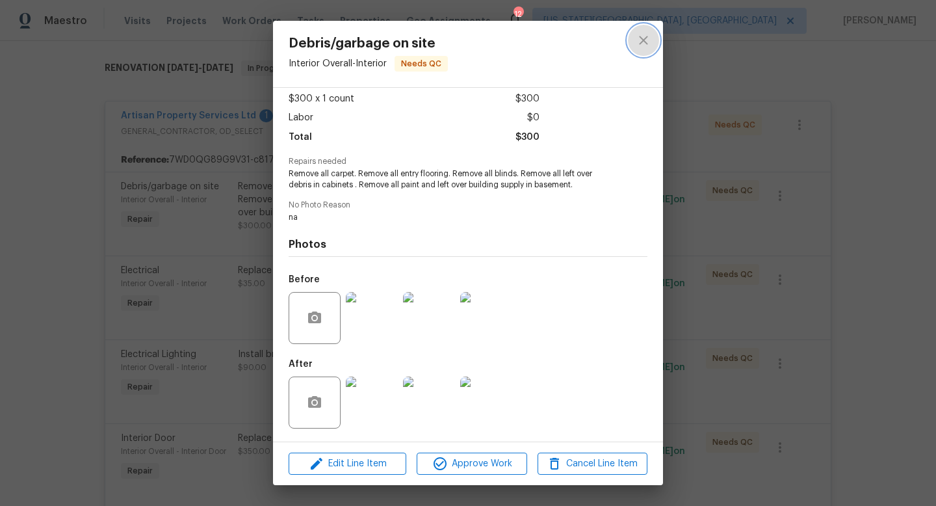
click at [645, 46] on icon "close" at bounding box center [644, 41] width 16 height 16
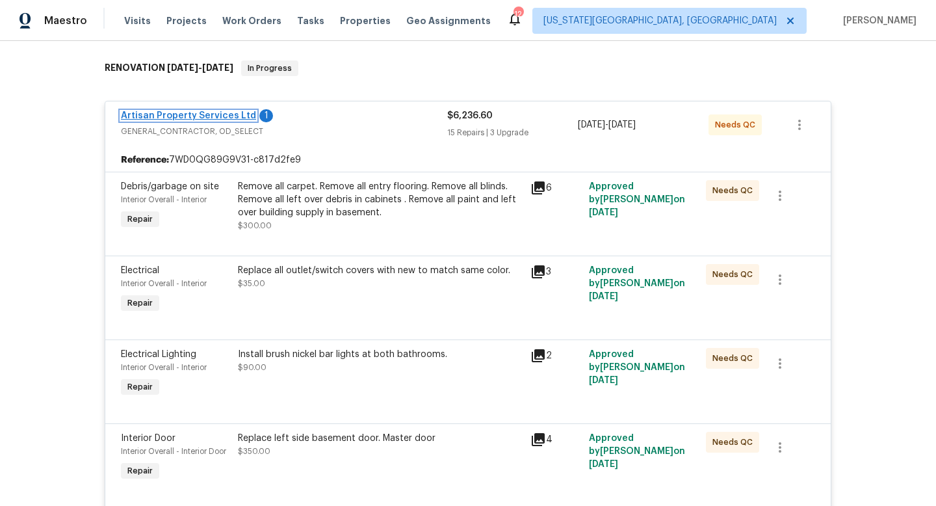
click at [181, 116] on link "Artisan Property Services Ltd" at bounding box center [188, 115] width 135 height 9
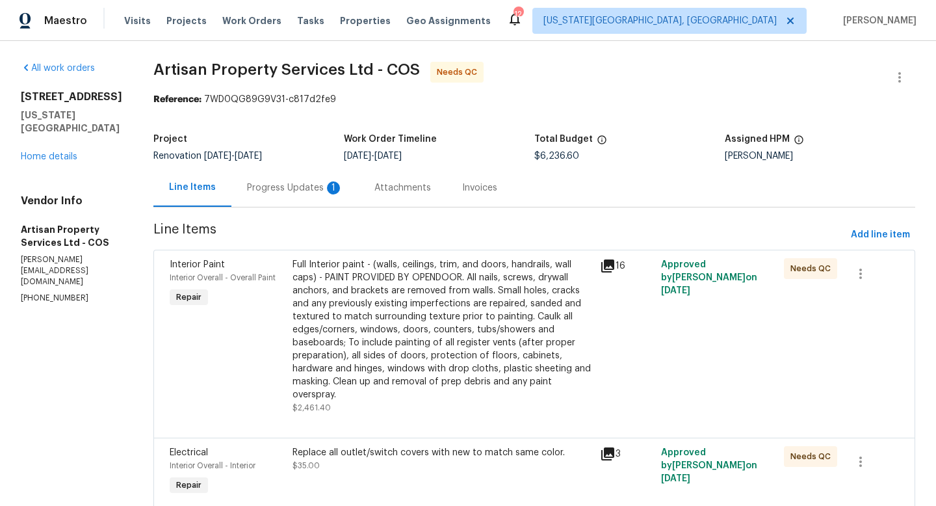
click at [247, 183] on div "Progress Updates 1" at bounding box center [295, 187] width 96 height 13
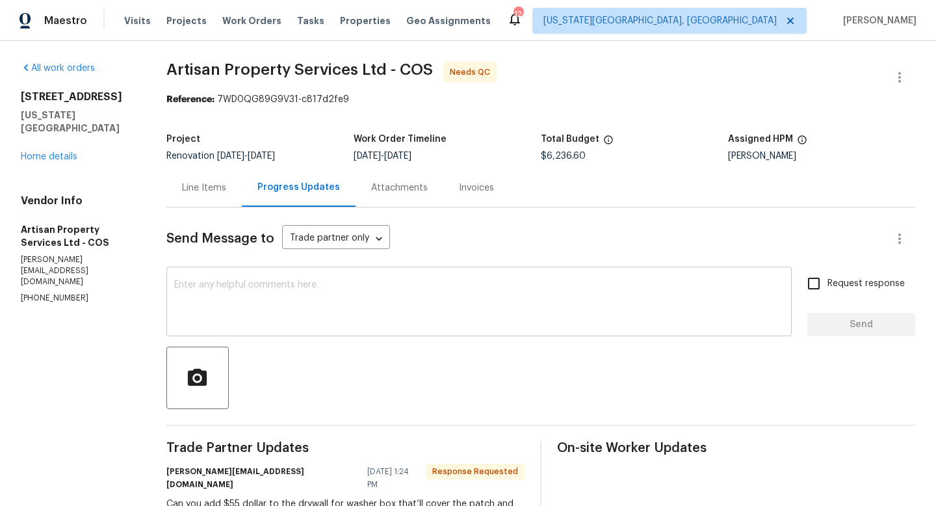
scroll to position [67, 0]
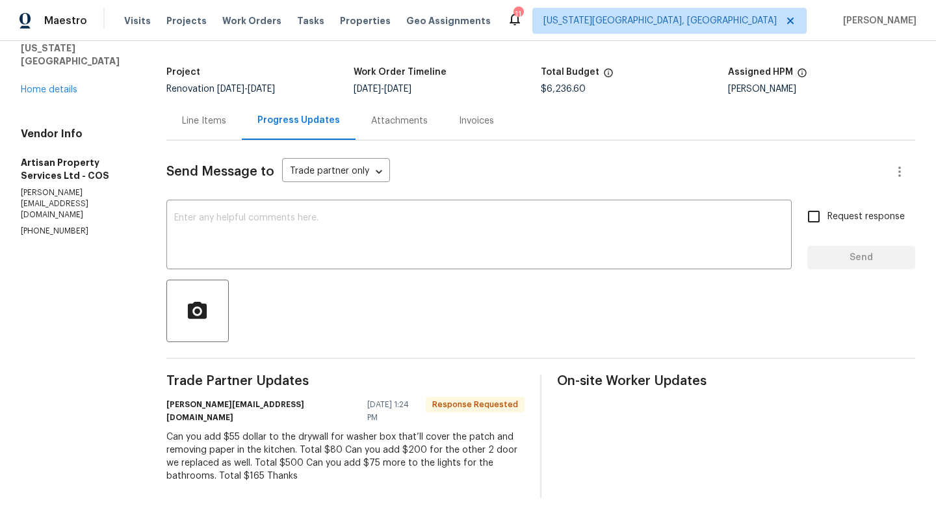
click at [68, 94] on div "4785 Live Oak Dr Colorado Springs, CO 80916 Home details" at bounding box center [78, 59] width 114 height 73
click at [64, 90] on link "Home details" at bounding box center [49, 89] width 57 height 9
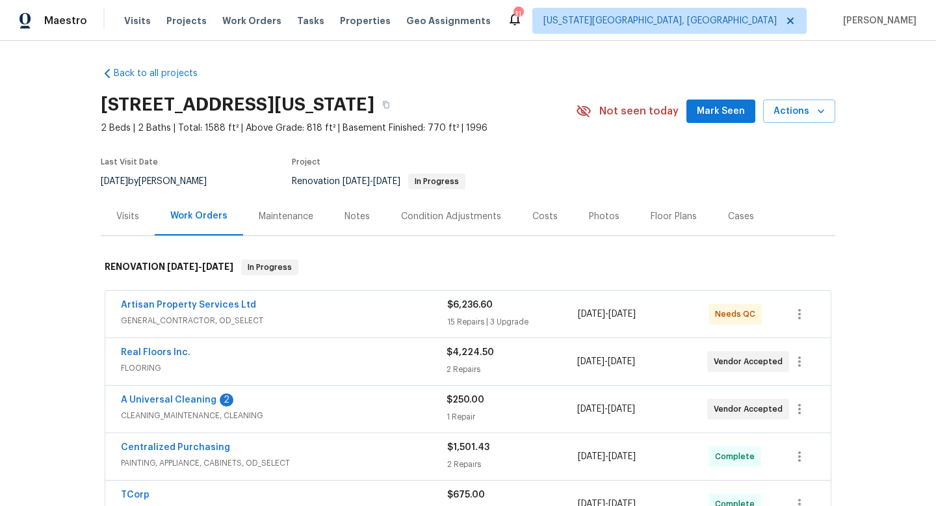
click at [728, 113] on span "Mark Seen" at bounding box center [721, 111] width 48 height 16
click at [297, 23] on span "Tasks" at bounding box center [310, 20] width 27 height 9
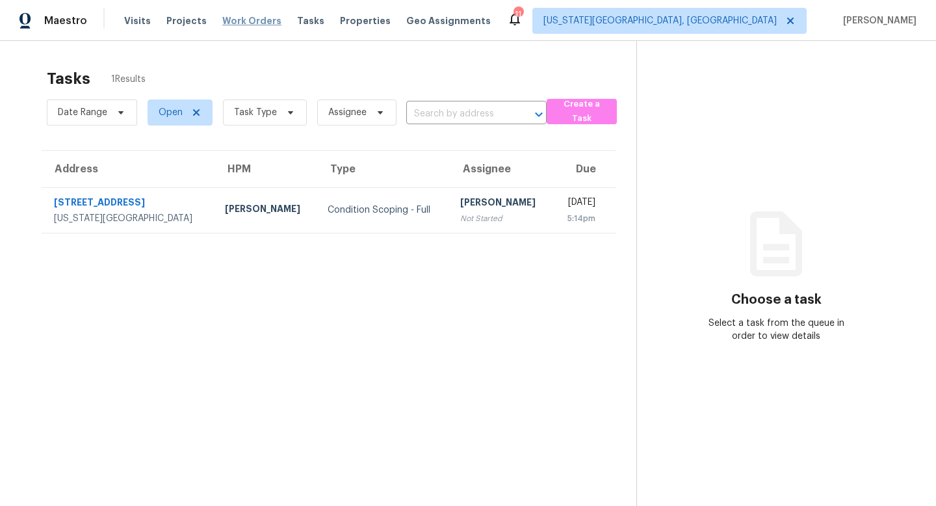
click at [240, 20] on span "Work Orders" at bounding box center [251, 20] width 59 height 13
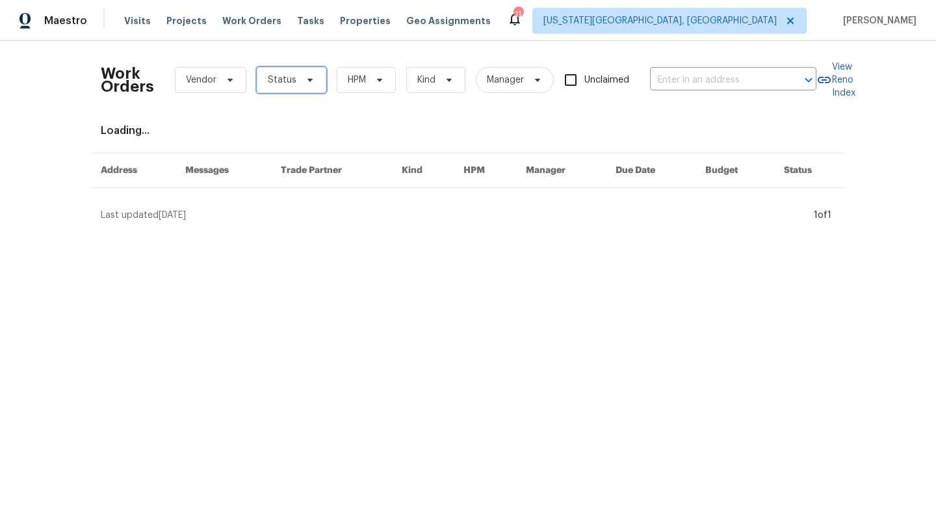
click at [276, 78] on span "Status" at bounding box center [282, 79] width 29 height 13
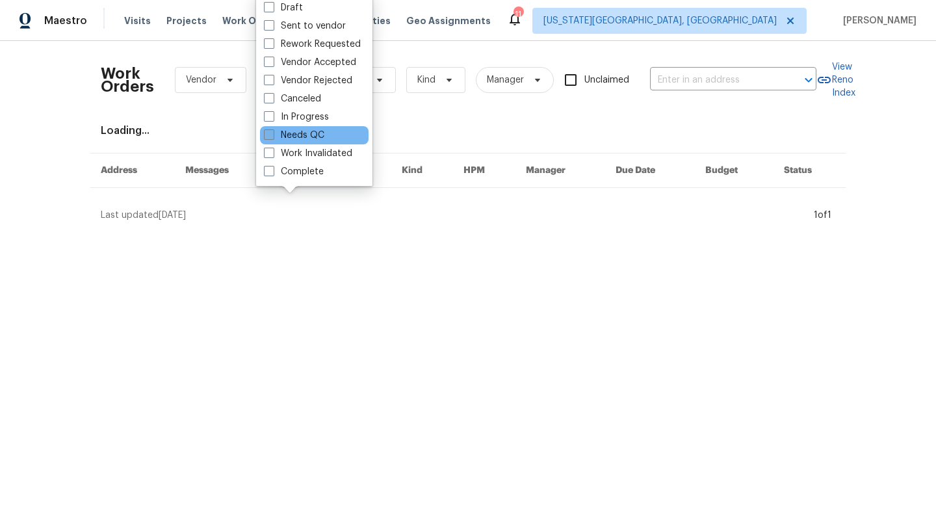
click at [273, 133] on span at bounding box center [269, 134] width 10 height 10
click at [272, 133] on input "Needs QC" at bounding box center [268, 133] width 8 height 8
checkbox input "true"
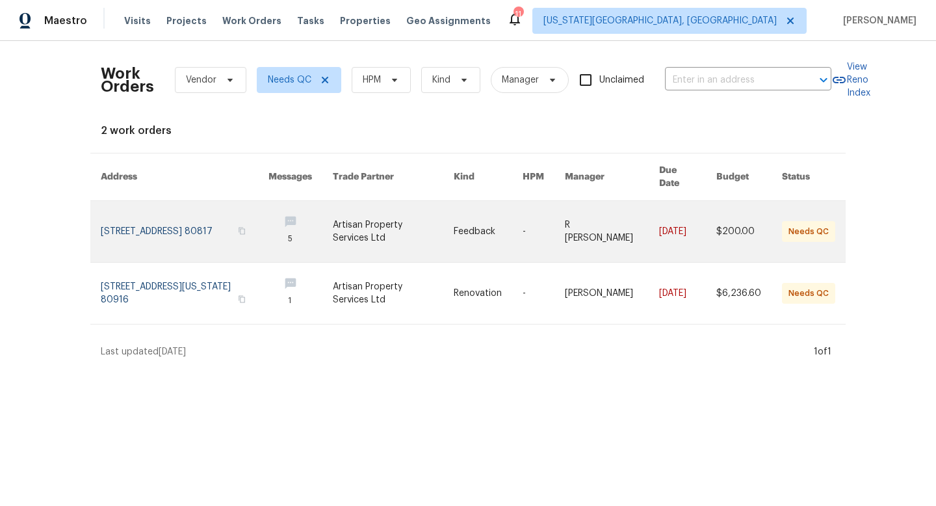
click at [385, 213] on link at bounding box center [393, 231] width 121 height 61
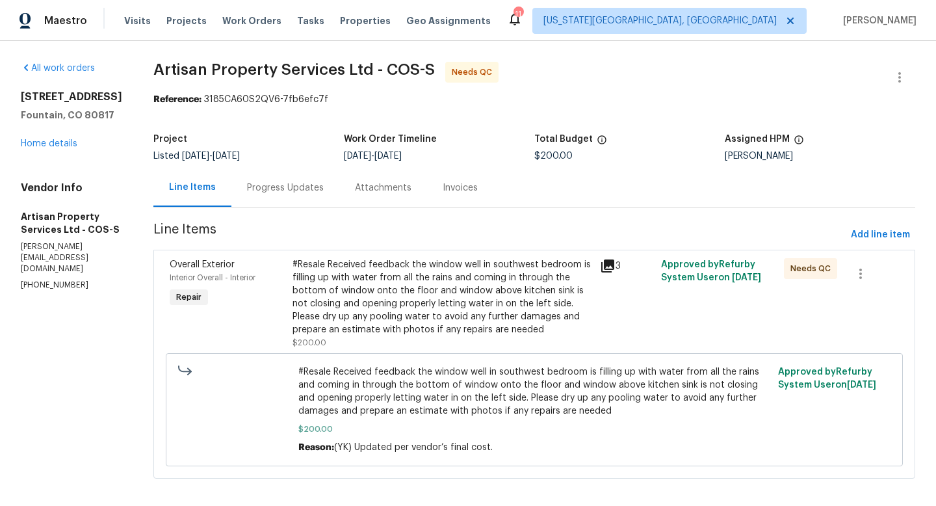
scroll to position [10, 0]
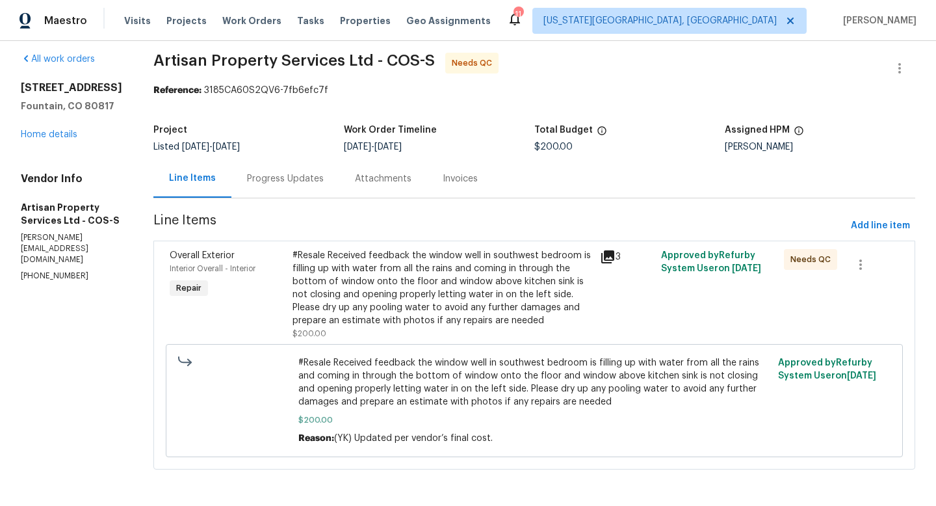
click at [267, 179] on div "Progress Updates" at bounding box center [285, 178] width 77 height 13
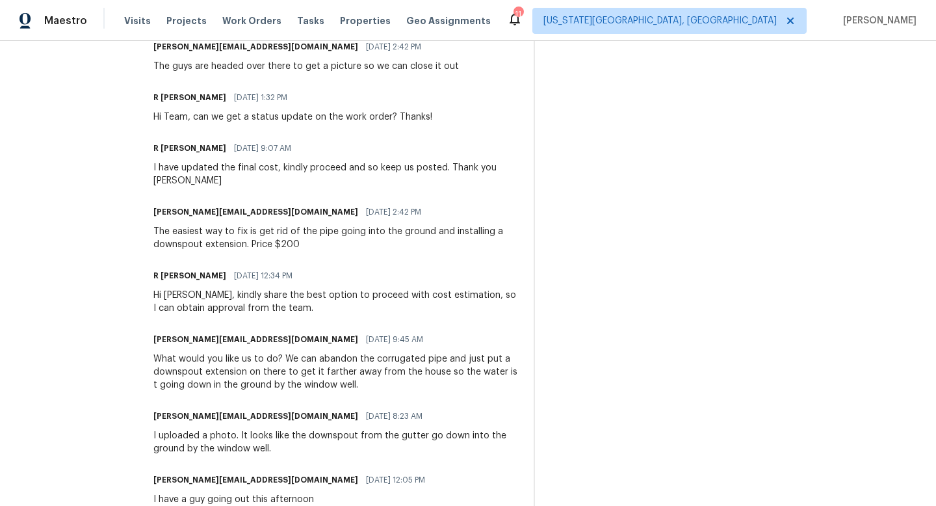
scroll to position [480, 0]
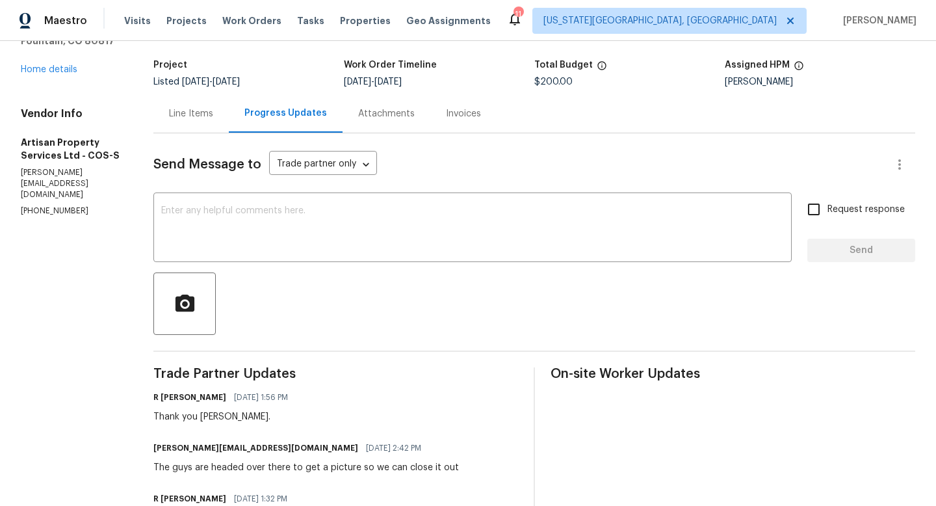
click at [205, 113] on div "Line Items" at bounding box center [191, 113] width 44 height 13
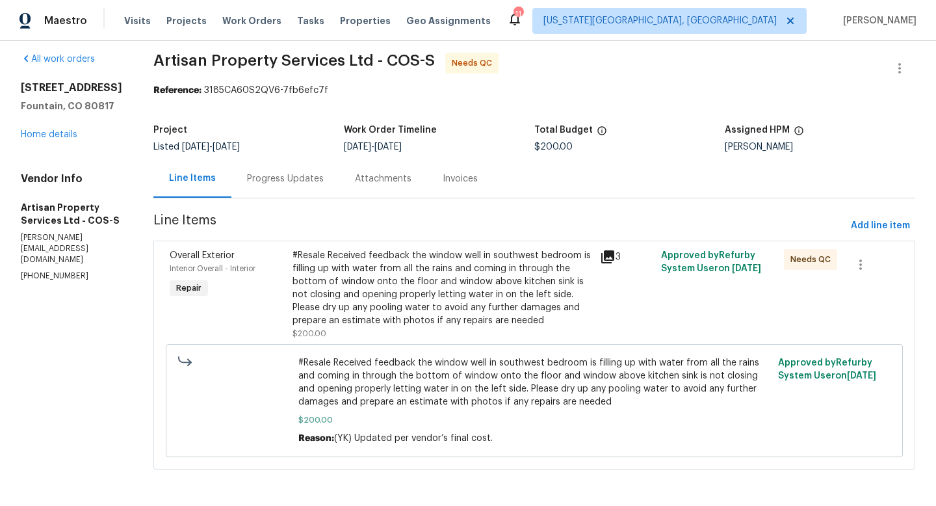
scroll to position [10, 0]
click at [454, 275] on div "#Resale Received feedback the window well in southwest bedroom is filling up wi…" at bounding box center [443, 288] width 300 height 78
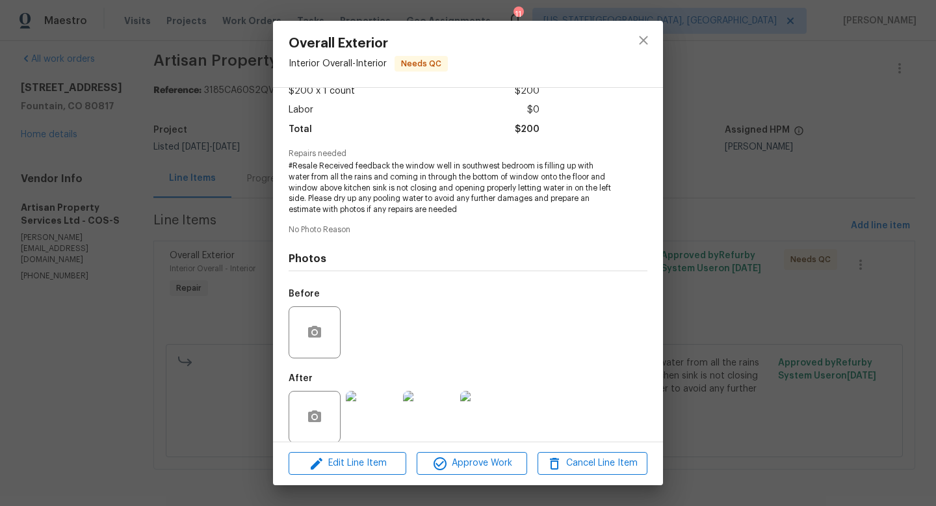
scroll to position [93, 0]
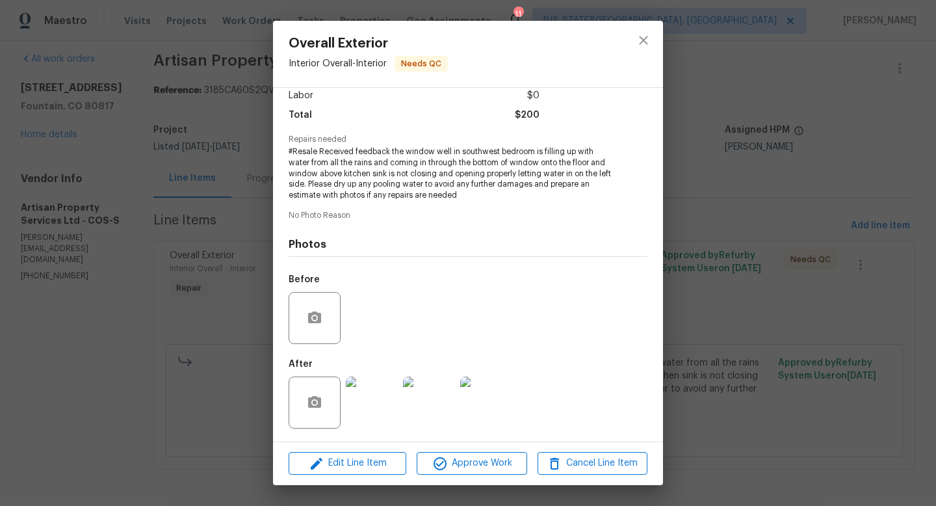
click at [384, 407] on img at bounding box center [372, 403] width 52 height 52
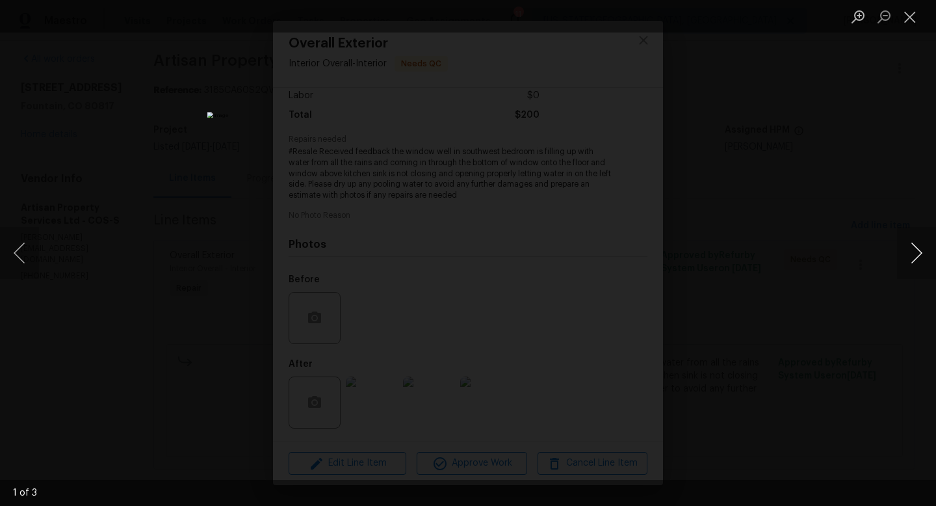
click at [915, 254] on button "Next image" at bounding box center [916, 253] width 39 height 52
click at [911, 13] on button "Close lightbox" at bounding box center [910, 16] width 26 height 23
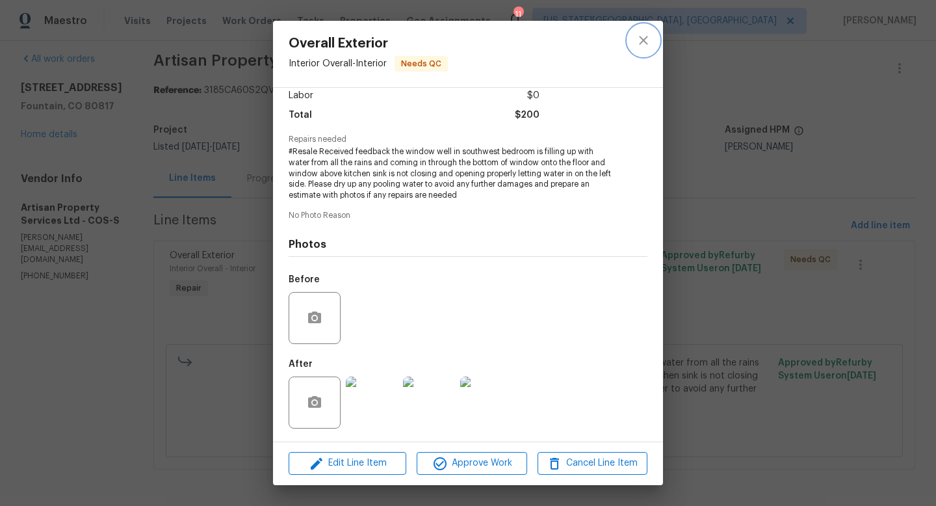
click at [644, 44] on icon "close" at bounding box center [644, 41] width 16 height 16
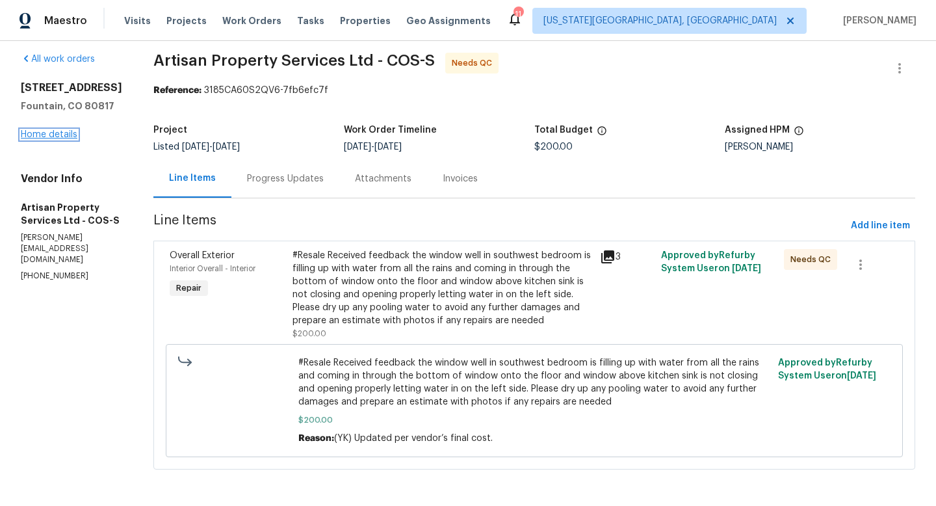
click at [36, 139] on link "Home details" at bounding box center [49, 134] width 57 height 9
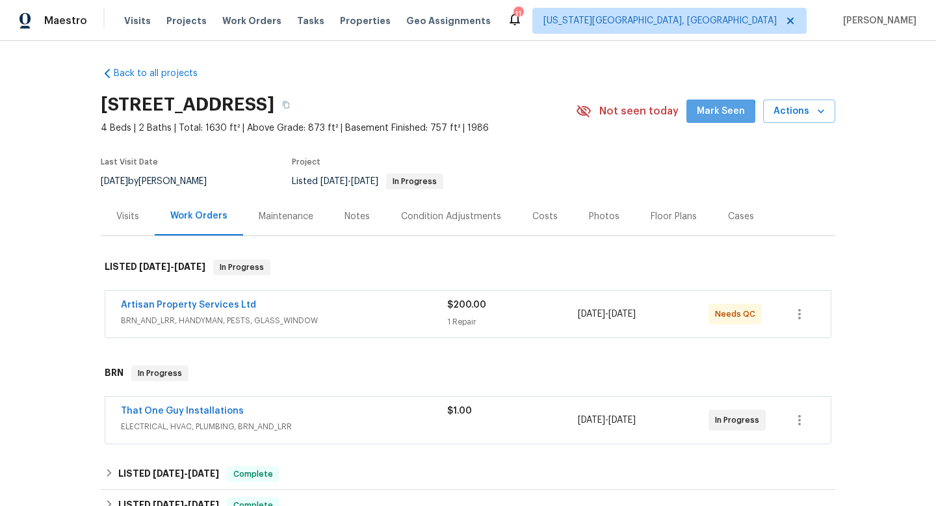
click at [705, 117] on span "Mark Seen" at bounding box center [721, 111] width 48 height 16
click at [260, 23] on span "Work Orders" at bounding box center [251, 20] width 59 height 13
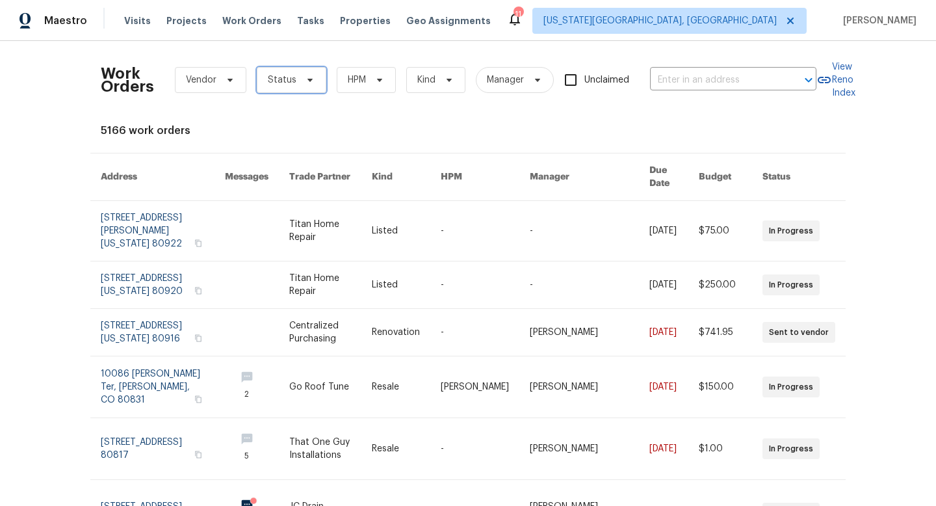
click at [293, 70] on span "Status" at bounding box center [292, 80] width 70 height 26
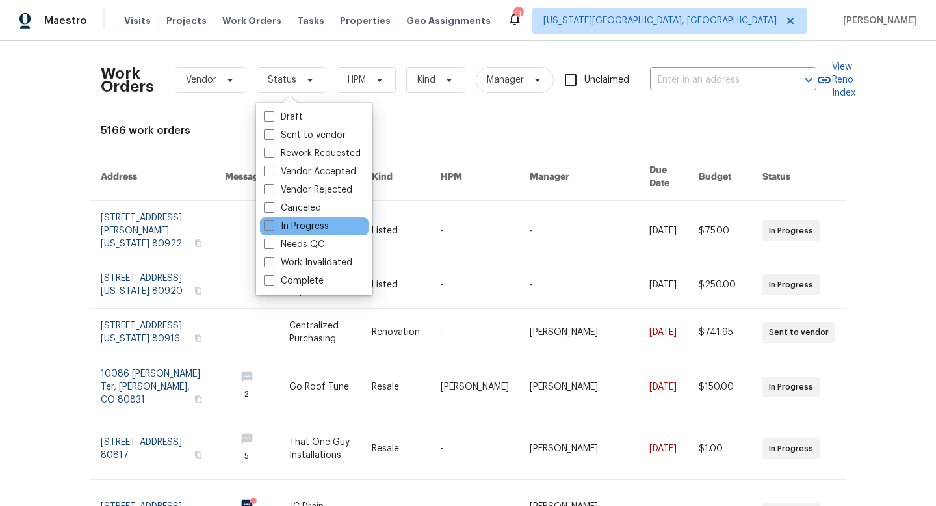
click at [285, 232] on label "In Progress" at bounding box center [296, 226] width 65 height 13
click at [272, 228] on input "In Progress" at bounding box center [268, 224] width 8 height 8
checkbox input "true"
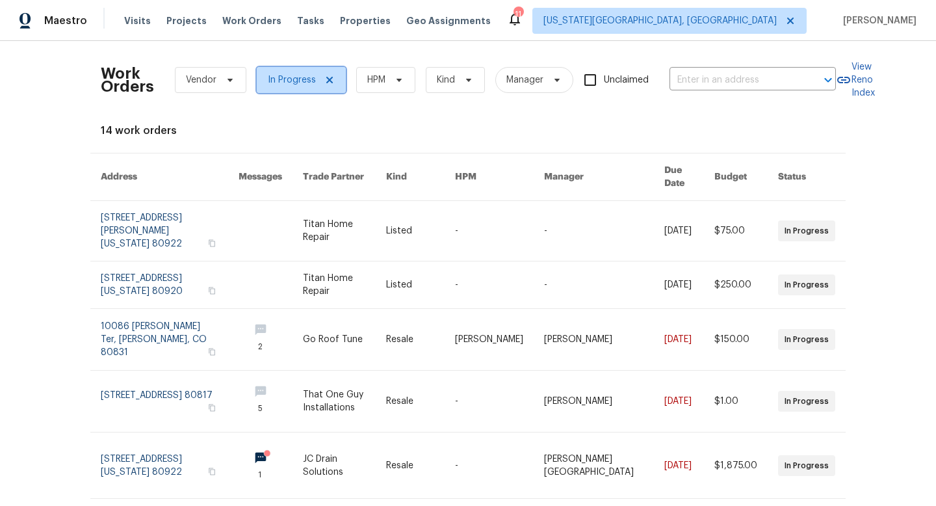
click at [332, 81] on icon at bounding box center [329, 80] width 10 height 10
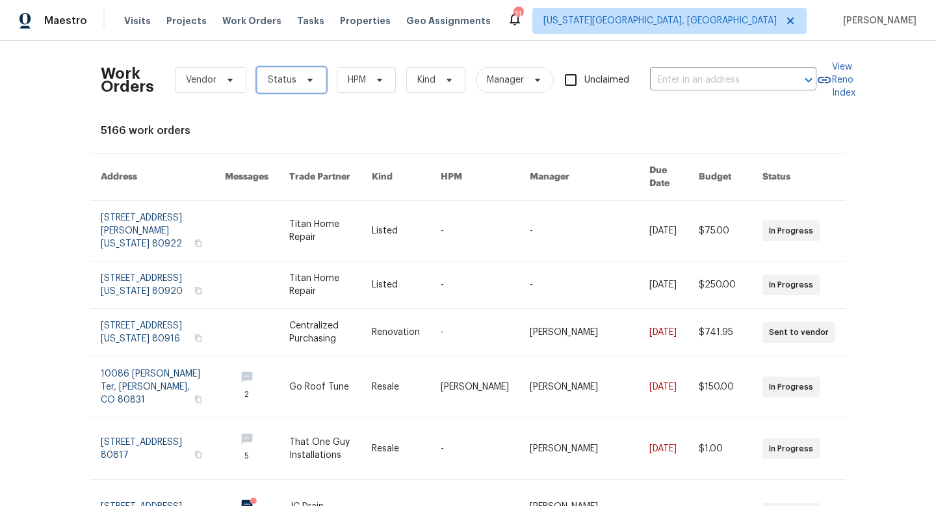
click at [293, 83] on span "Status" at bounding box center [282, 79] width 29 height 13
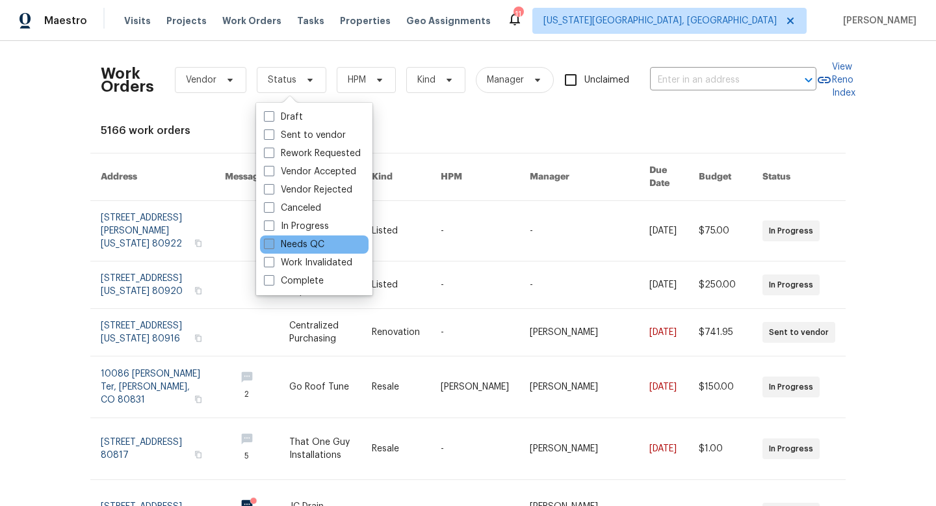
click at [285, 246] on label "Needs QC" at bounding box center [294, 244] width 60 height 13
click at [272, 246] on input "Needs QC" at bounding box center [268, 242] width 8 height 8
checkbox input "true"
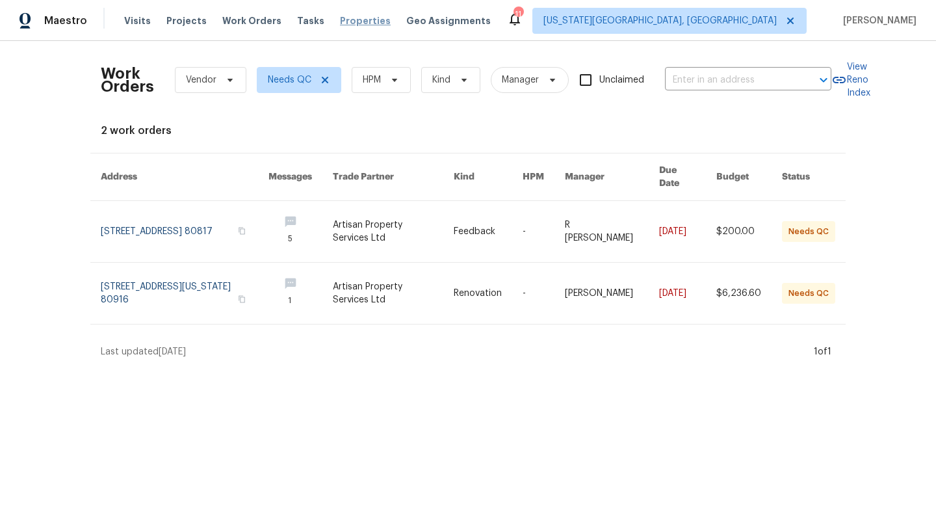
click at [342, 20] on span "Properties" at bounding box center [365, 20] width 51 height 13
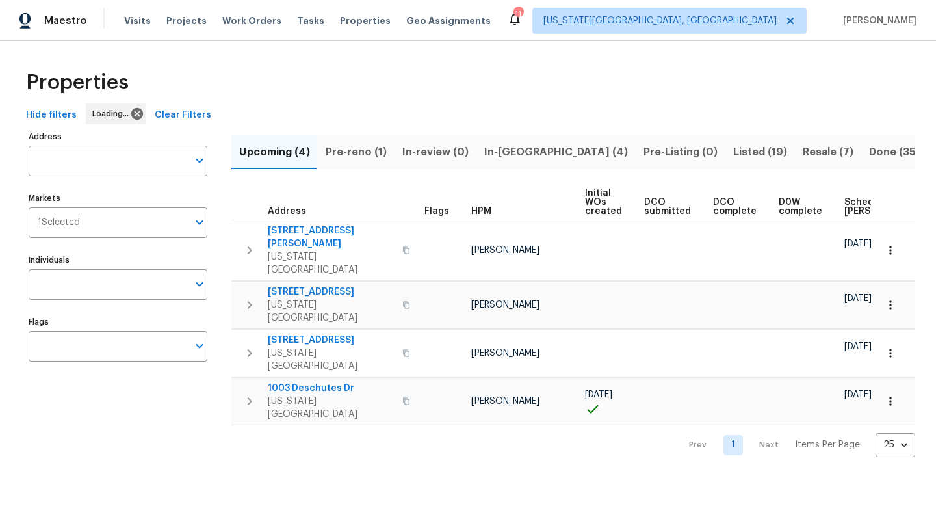
click at [502, 159] on span "In-reno (4)" at bounding box center [556, 152] width 144 height 18
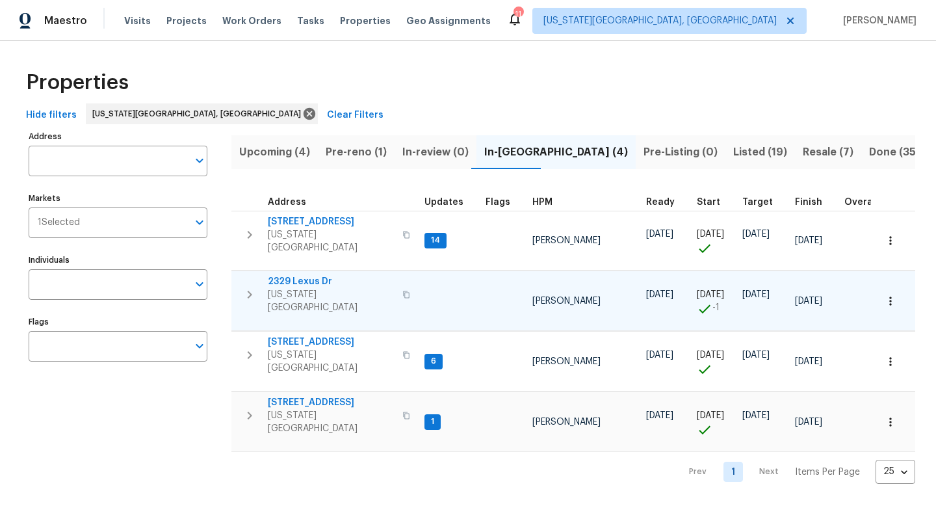
click at [278, 275] on span "2329 Lexus Dr" at bounding box center [331, 281] width 127 height 13
click at [289, 396] on span "3211 Poughkeepsie Dr" at bounding box center [331, 402] width 127 height 13
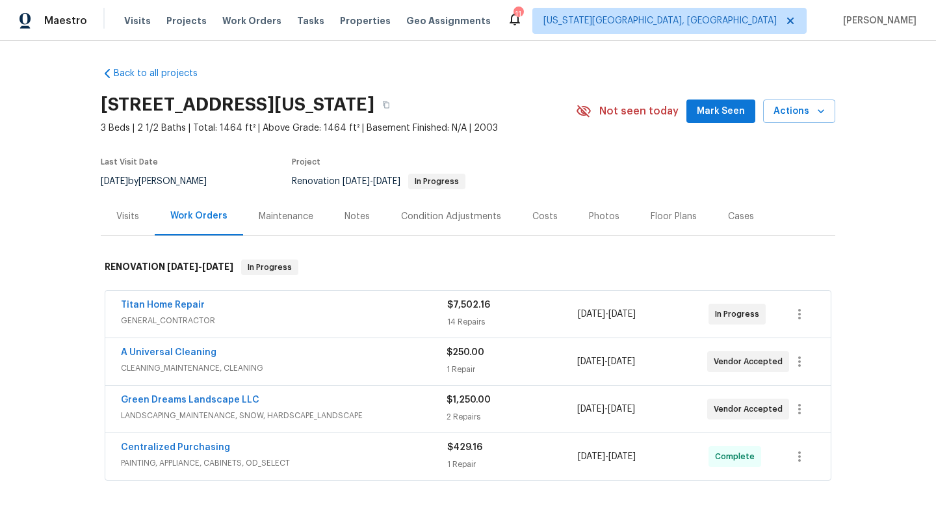
click at [715, 116] on span "Mark Seen" at bounding box center [721, 111] width 48 height 16
click at [368, 217] on div "Notes" at bounding box center [357, 216] width 57 height 38
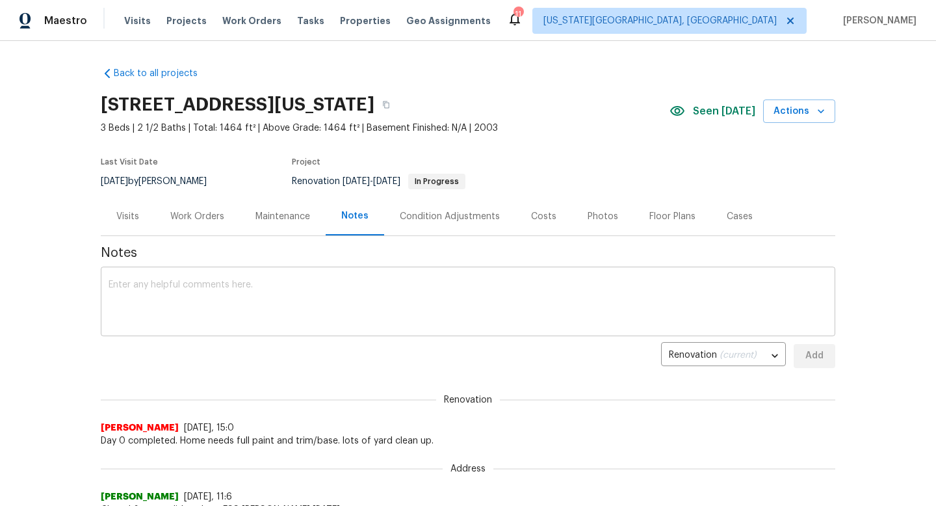
click at [248, 302] on textarea at bounding box center [468, 303] width 719 height 46
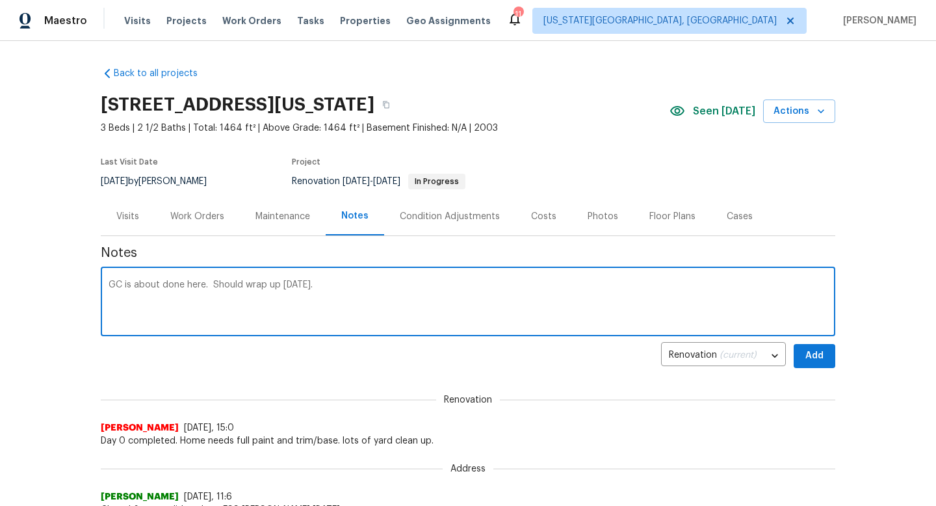
type textarea "GC is about done here. Should wrap up tomorrow."
click at [815, 354] on span "Add" at bounding box center [814, 356] width 21 height 16
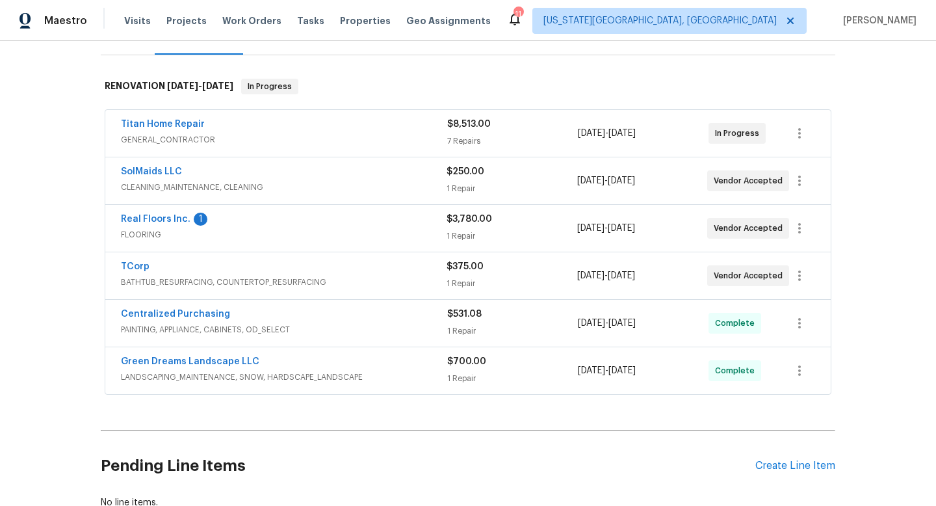
scroll to position [166, 0]
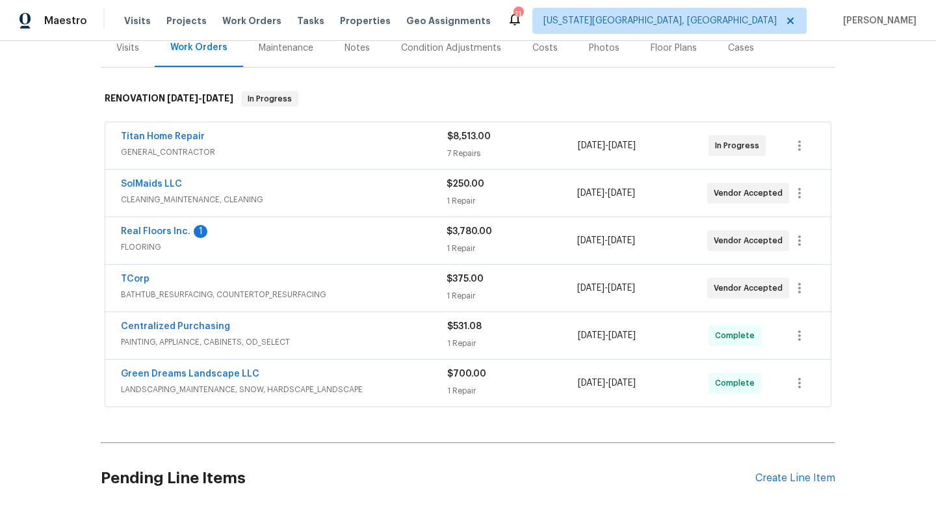
click at [354, 51] on div "Notes" at bounding box center [357, 48] width 25 height 13
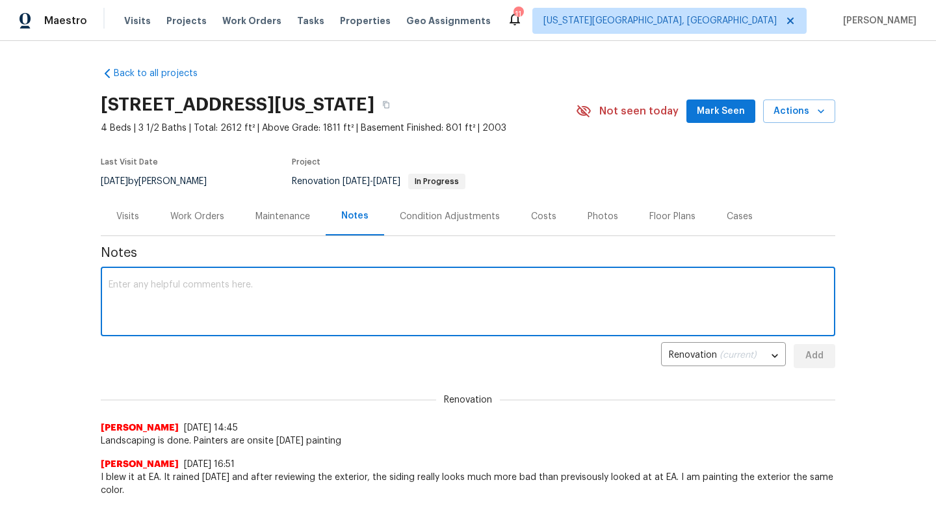
click at [310, 295] on textarea at bounding box center [468, 303] width 719 height 46
type textarea "Painters were prepping the exterior for paint. Interior is being painted [DATE]…"
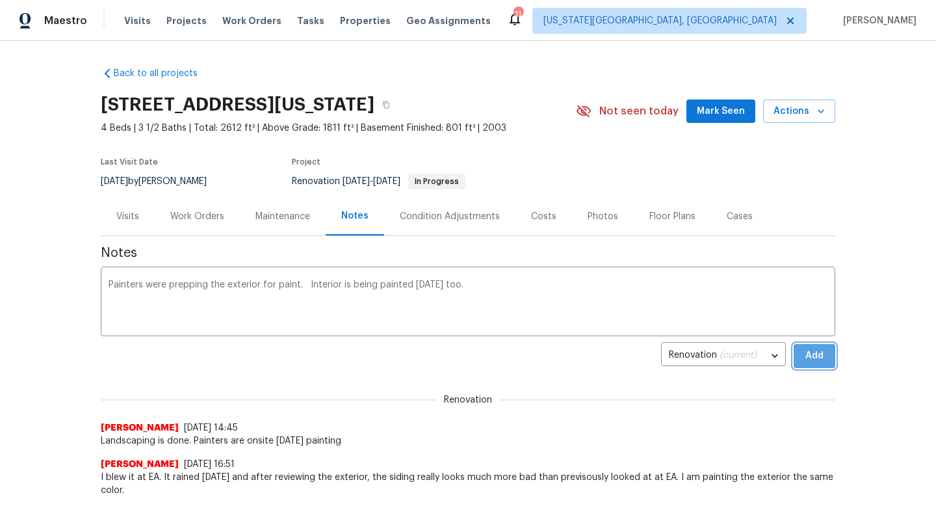
click at [808, 351] on span "Add" at bounding box center [814, 356] width 21 height 16
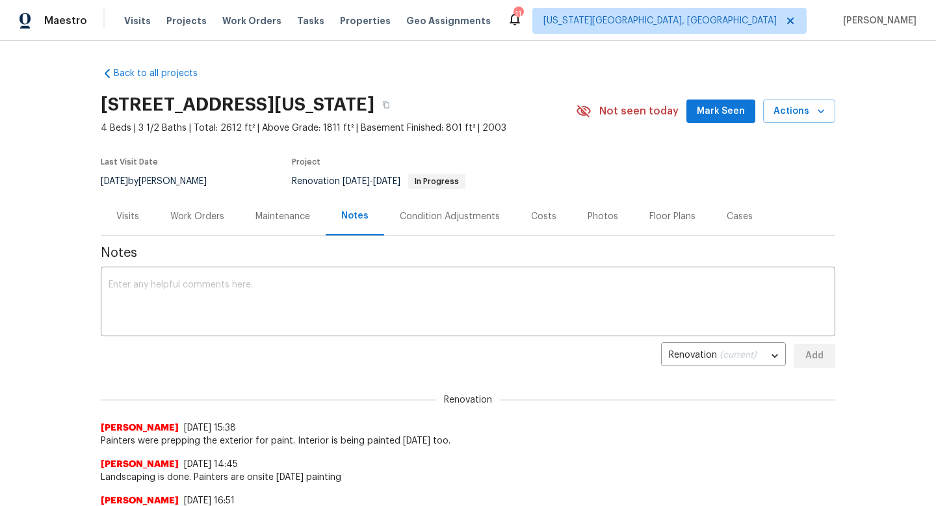
click at [728, 114] on span "Mark Seen" at bounding box center [721, 111] width 48 height 16
click at [447, 222] on div "Condition Adjustments" at bounding box center [450, 216] width 100 height 13
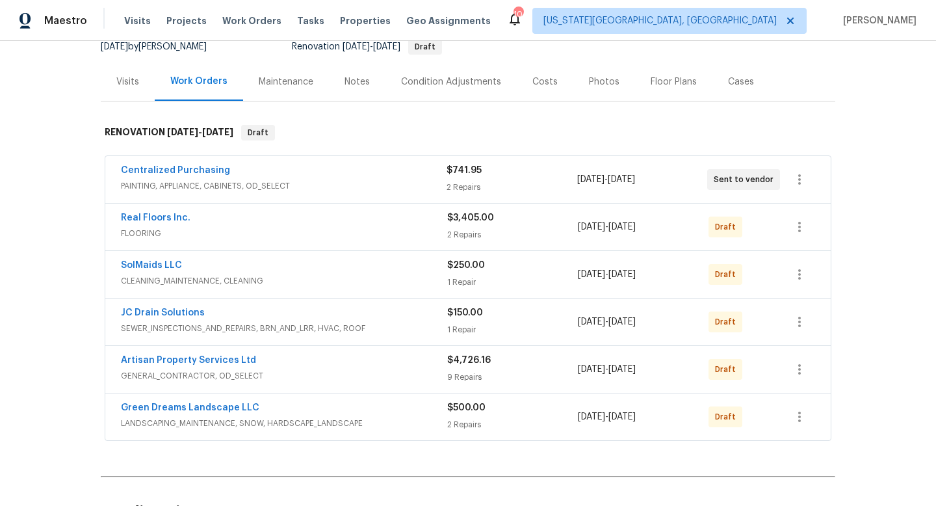
scroll to position [207, 0]
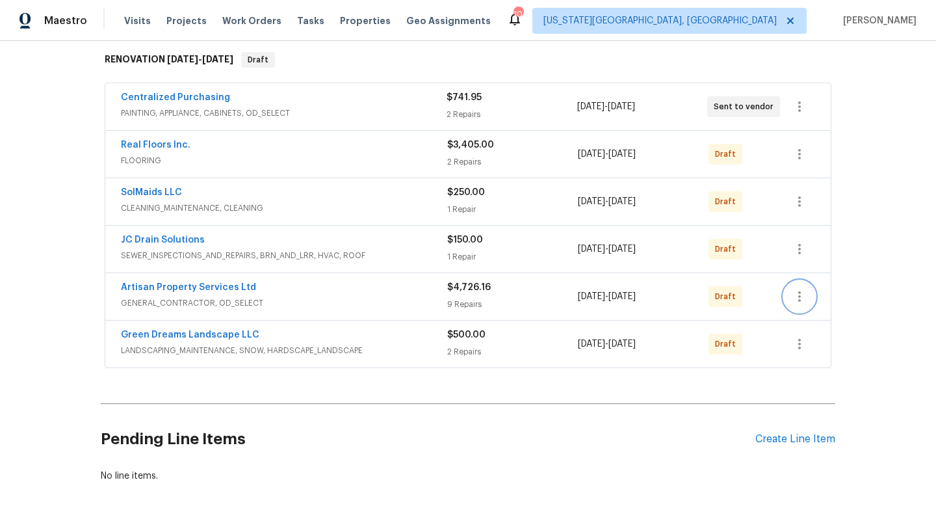
click at [802, 297] on icon "button" at bounding box center [800, 297] width 16 height 16
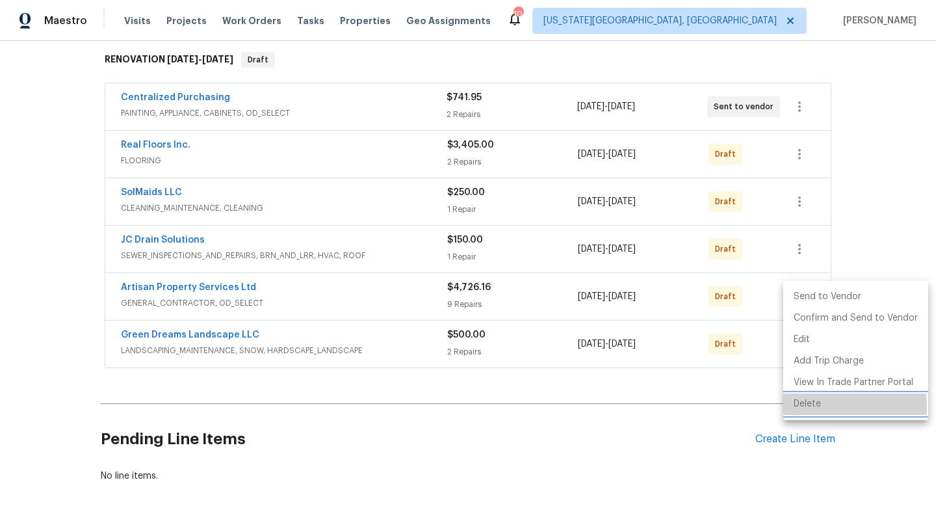
click at [804, 406] on li "Delete" at bounding box center [856, 403] width 145 height 21
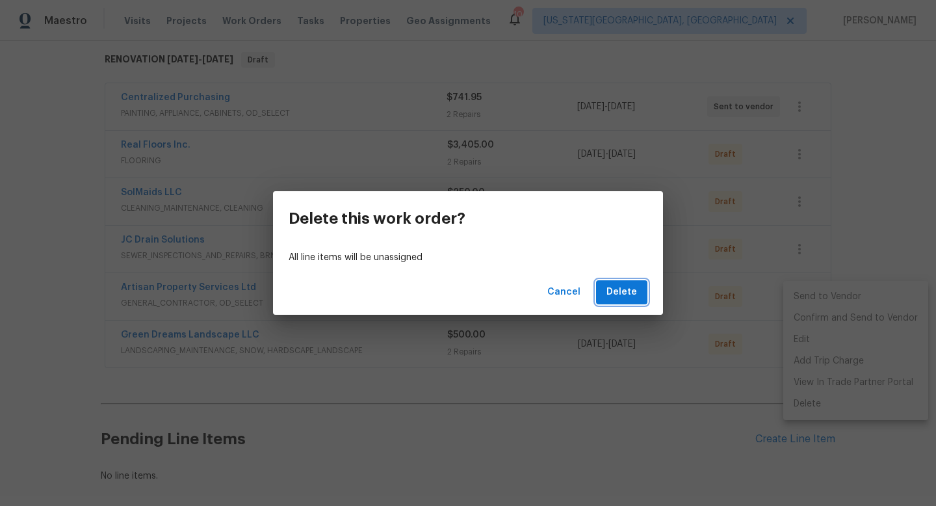
click at [631, 295] on span "Delete" at bounding box center [622, 292] width 31 height 16
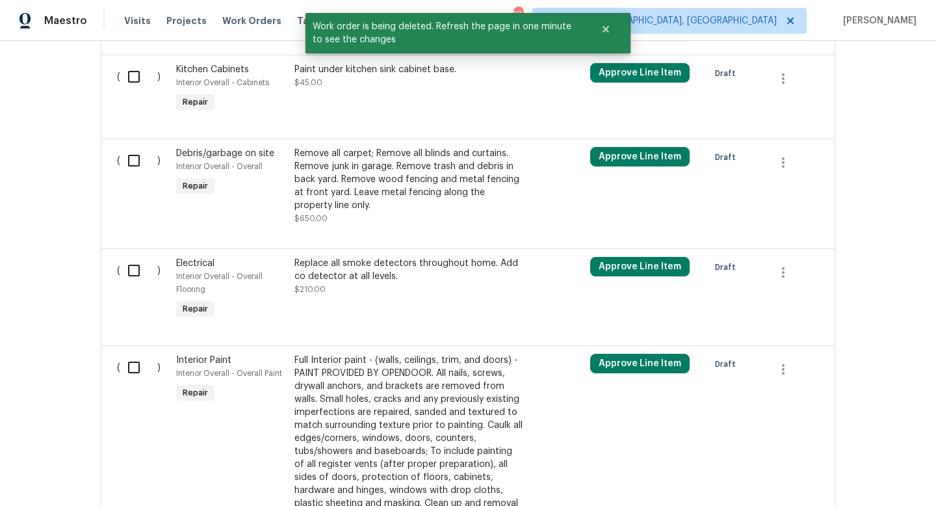
scroll to position [1260, 0]
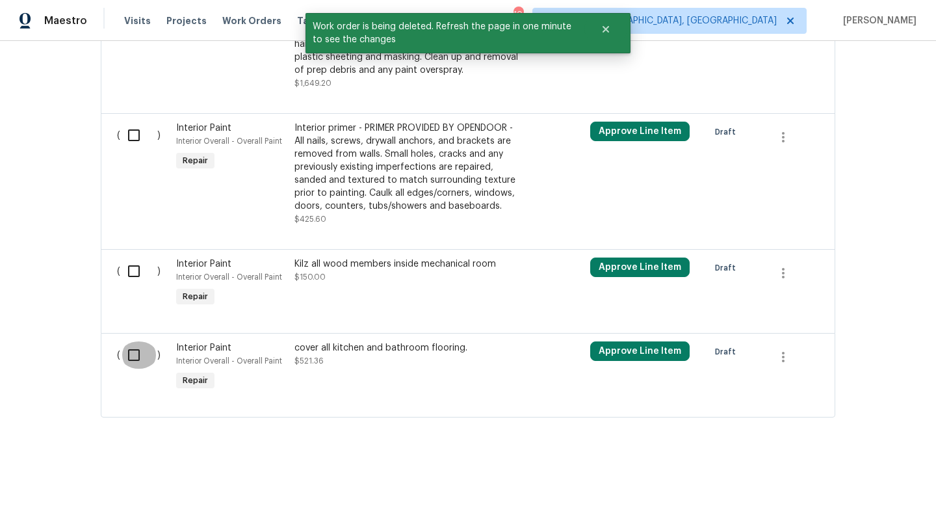
click at [120, 352] on input "checkbox" at bounding box center [138, 354] width 37 height 27
checkbox input "true"
click at [127, 261] on input "checkbox" at bounding box center [138, 271] width 37 height 27
checkbox input "true"
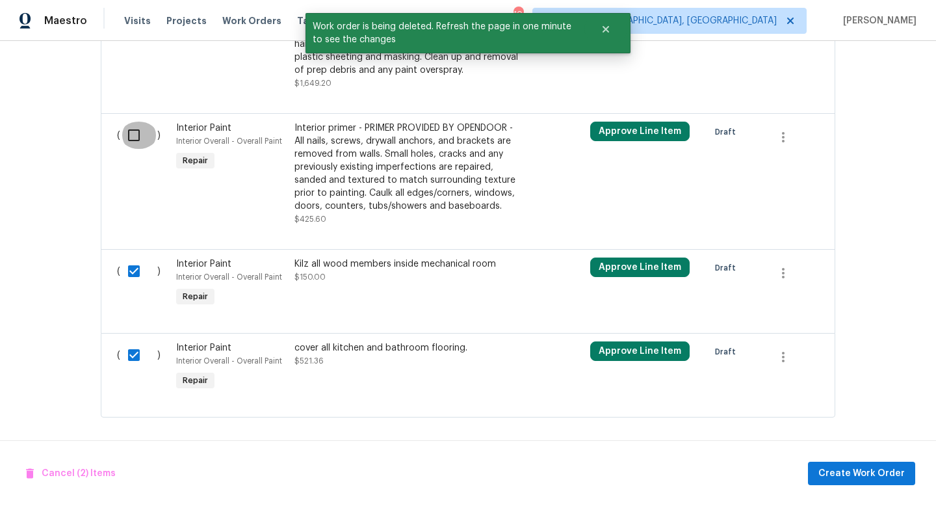
click at [134, 145] on input "checkbox" at bounding box center [138, 135] width 37 height 27
checkbox input "true"
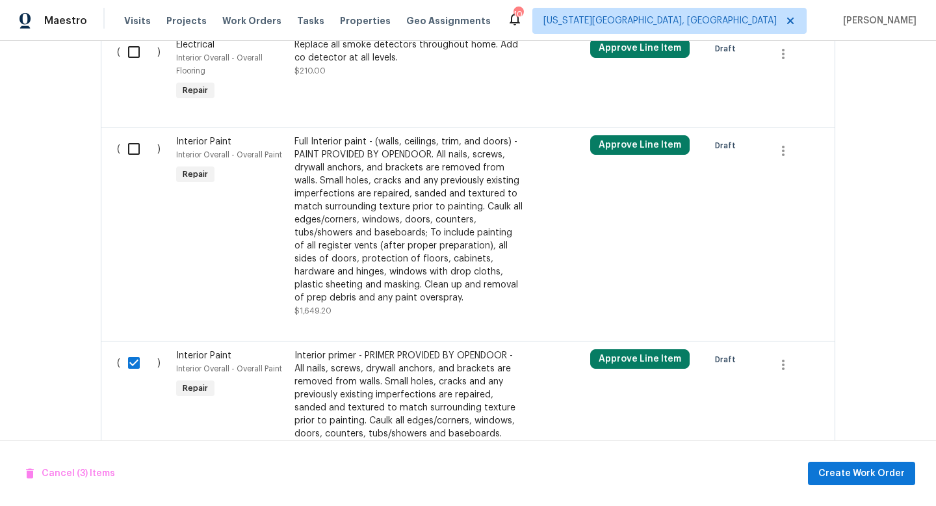
click at [134, 153] on input "checkbox" at bounding box center [138, 148] width 37 height 27
checkbox input "true"
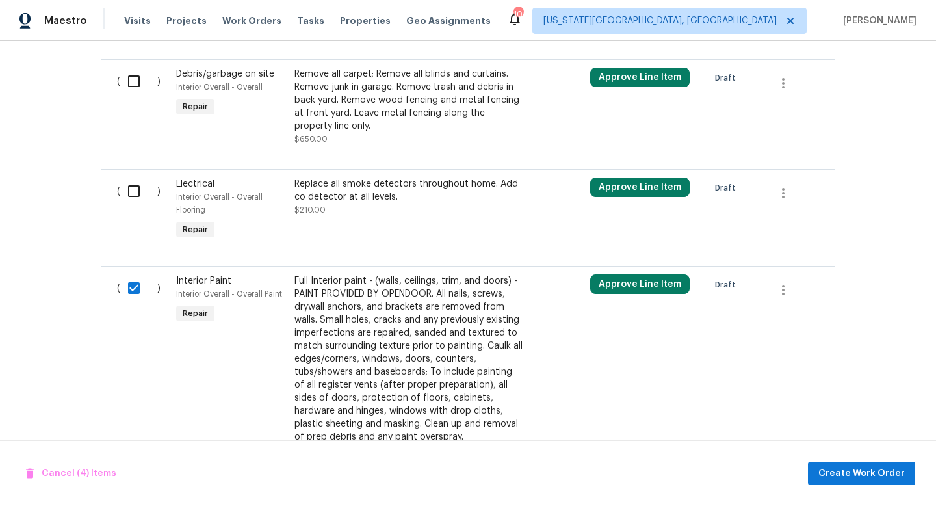
click at [134, 190] on input "checkbox" at bounding box center [138, 191] width 37 height 27
checkbox input "true"
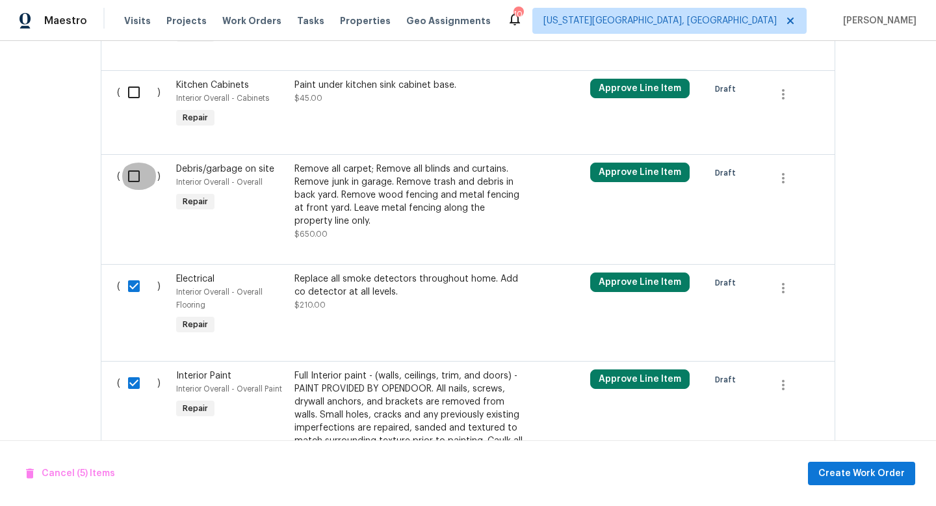
click at [140, 165] on input "checkbox" at bounding box center [138, 176] width 37 height 27
checkbox input "true"
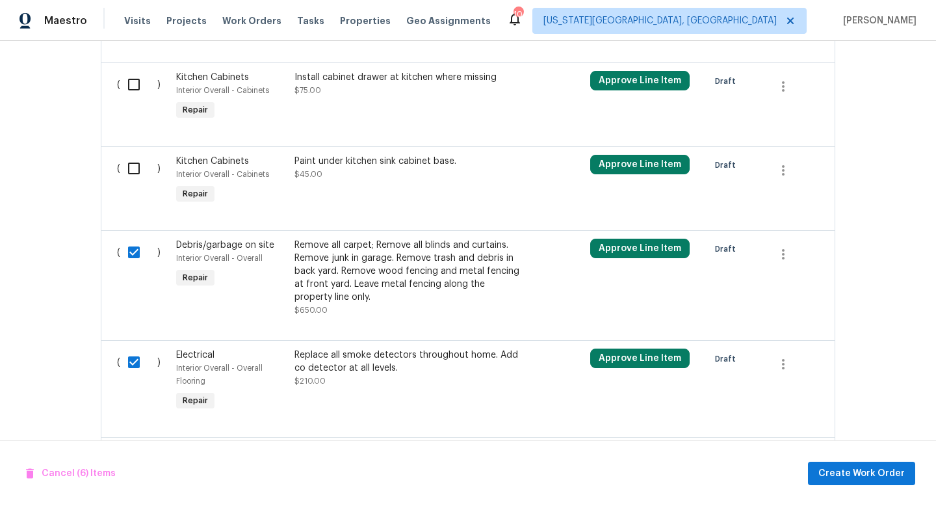
click at [140, 165] on input "checkbox" at bounding box center [138, 168] width 37 height 27
checkbox input "true"
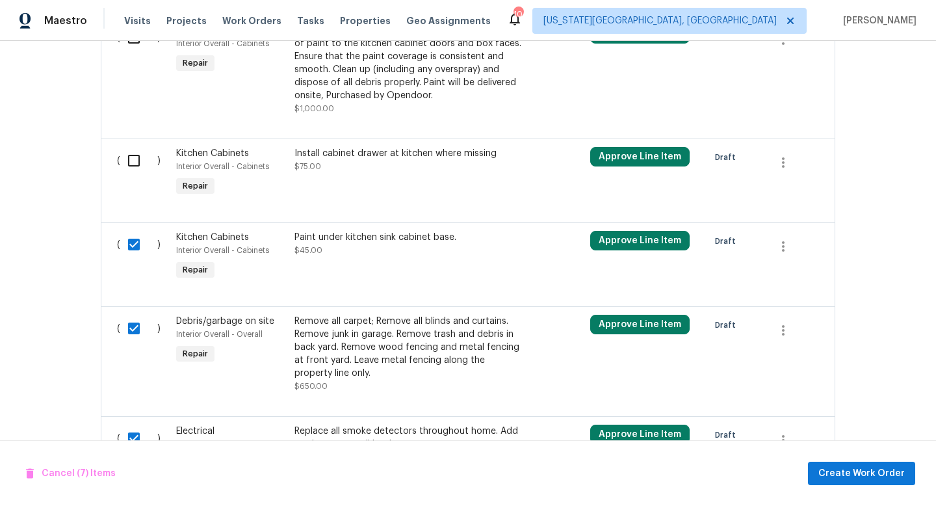
click at [139, 157] on input "checkbox" at bounding box center [138, 160] width 37 height 27
checkbox input "true"
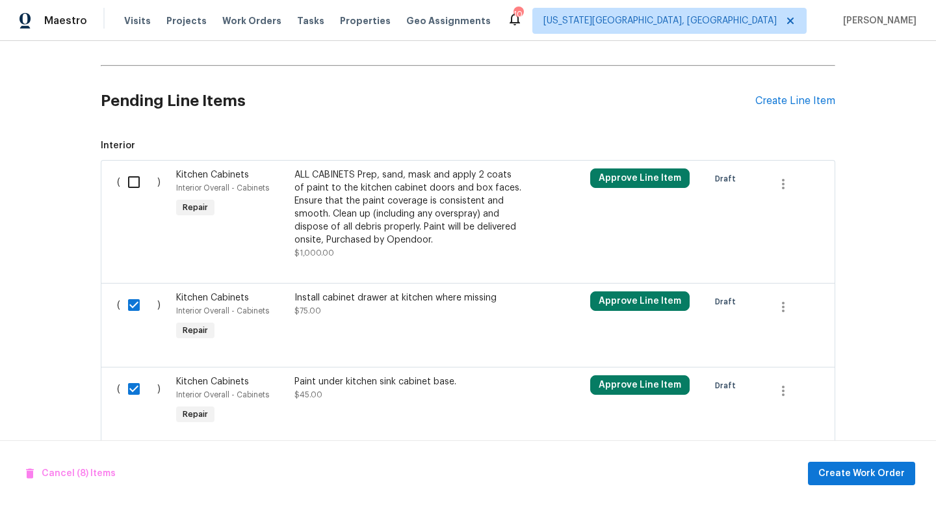
scroll to position [496, 0]
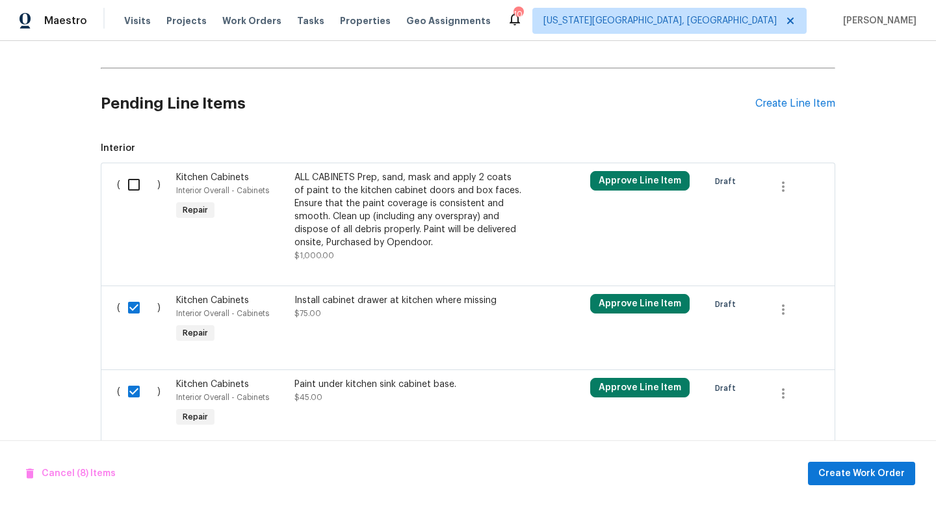
click at [134, 189] on input "checkbox" at bounding box center [138, 184] width 37 height 27
checkbox input "true"
click at [896, 489] on div "Cancel (9) Items Create Work Order" at bounding box center [468, 473] width 936 height 66
click at [869, 474] on span "Create Work Order" at bounding box center [862, 474] width 86 height 16
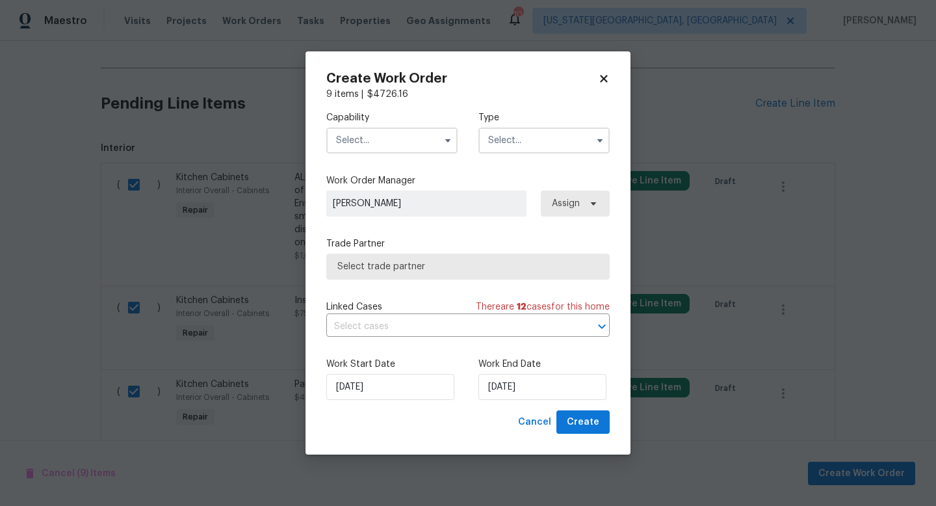
click at [376, 153] on div "Capability Type" at bounding box center [468, 132] width 284 height 63
click at [377, 139] on input "text" at bounding box center [391, 140] width 131 height 26
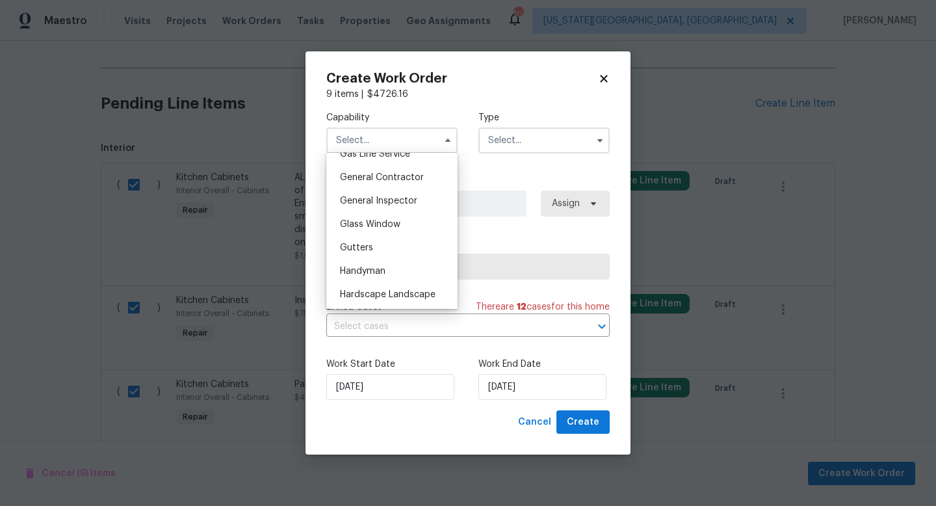
scroll to position [598, 0]
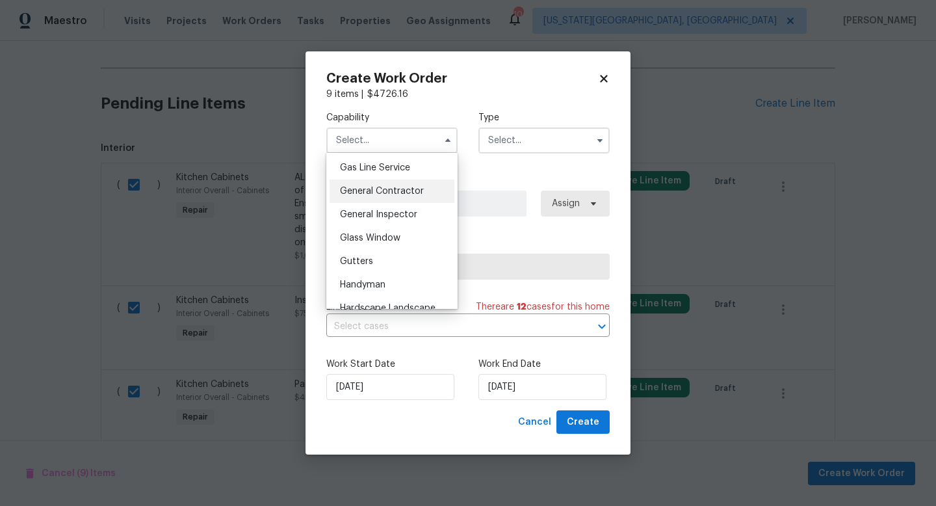
click at [379, 183] on div "General Contractor" at bounding box center [392, 190] width 125 height 23
type input "General Contractor"
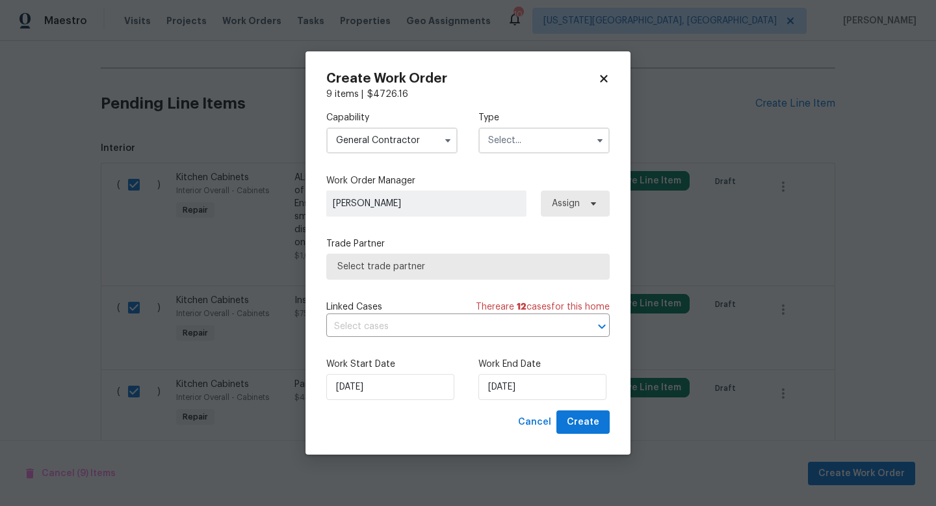
click at [519, 131] on input "text" at bounding box center [544, 140] width 131 height 26
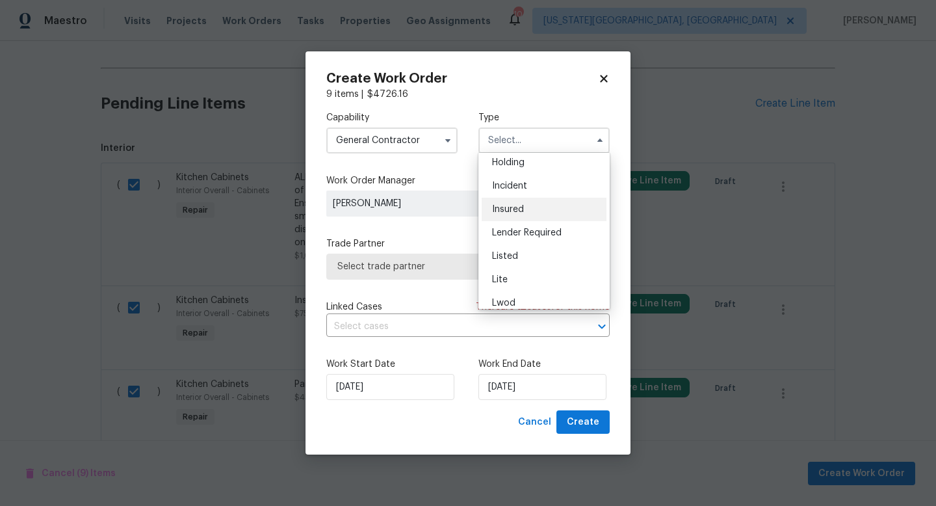
scroll to position [126, 0]
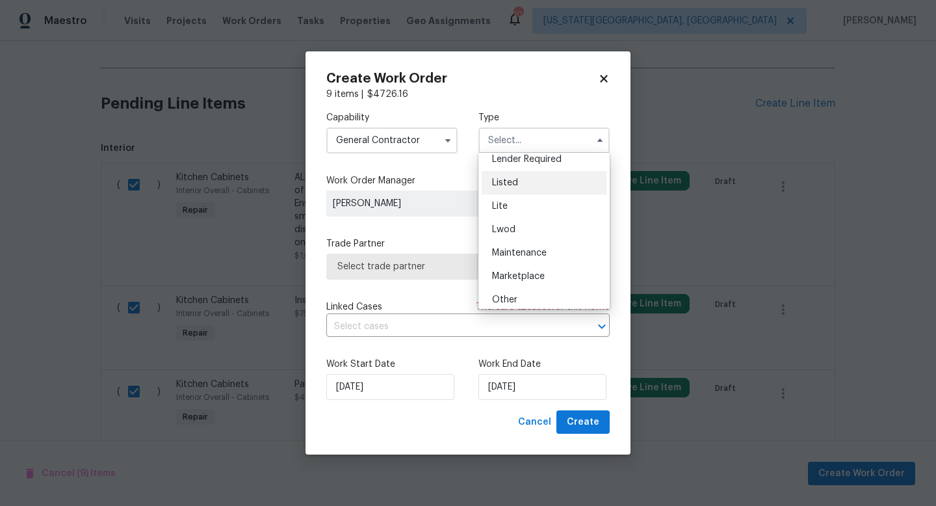
click at [505, 184] on span "Listed" at bounding box center [505, 182] width 26 height 9
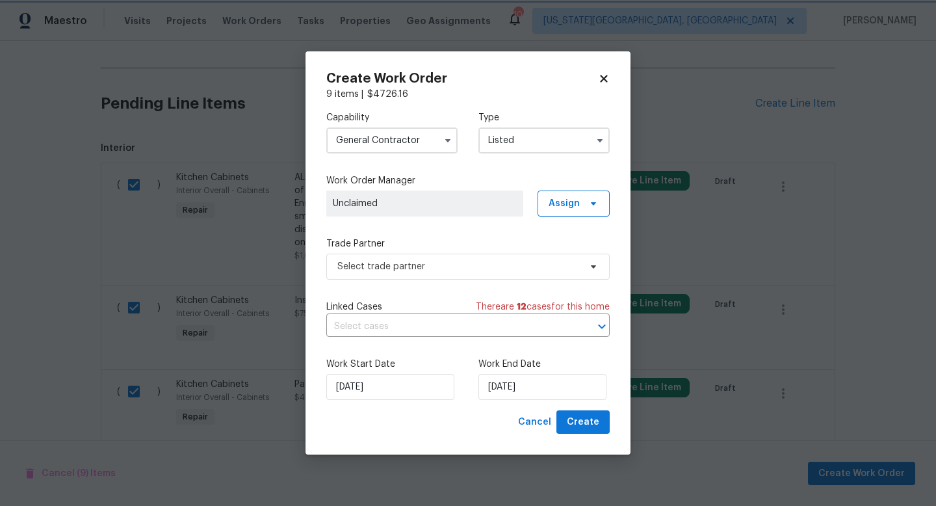
scroll to position [0, 0]
click at [510, 140] on input "Listed" at bounding box center [544, 140] width 131 height 26
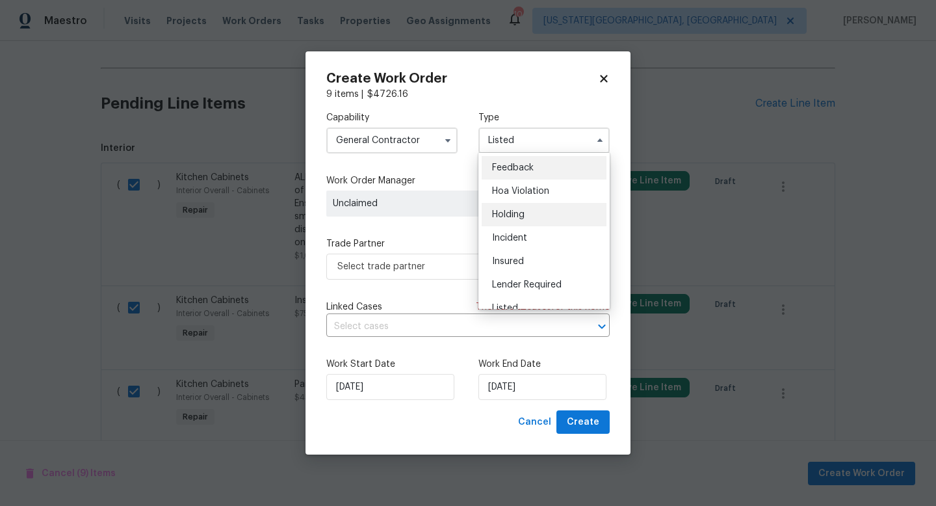
scroll to position [295, 0]
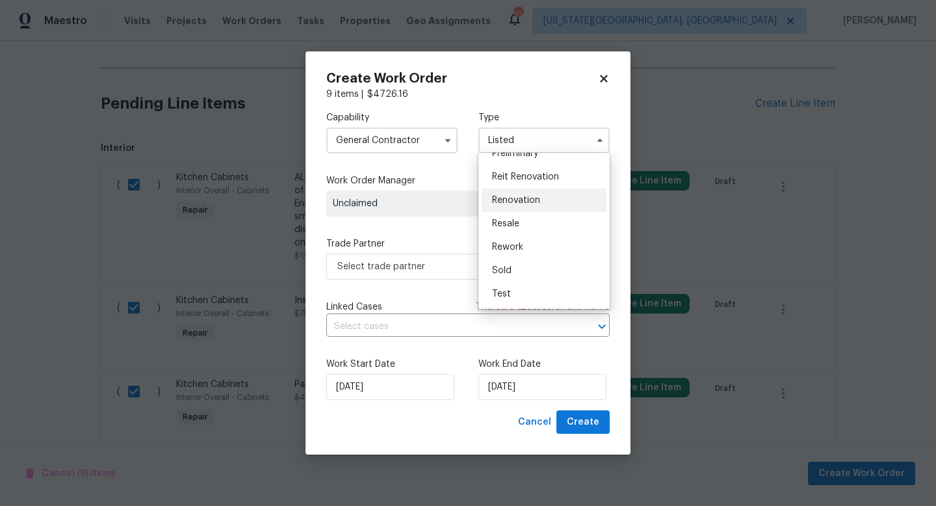
click at [509, 198] on span "Renovation" at bounding box center [516, 200] width 48 height 9
type input "Renovation"
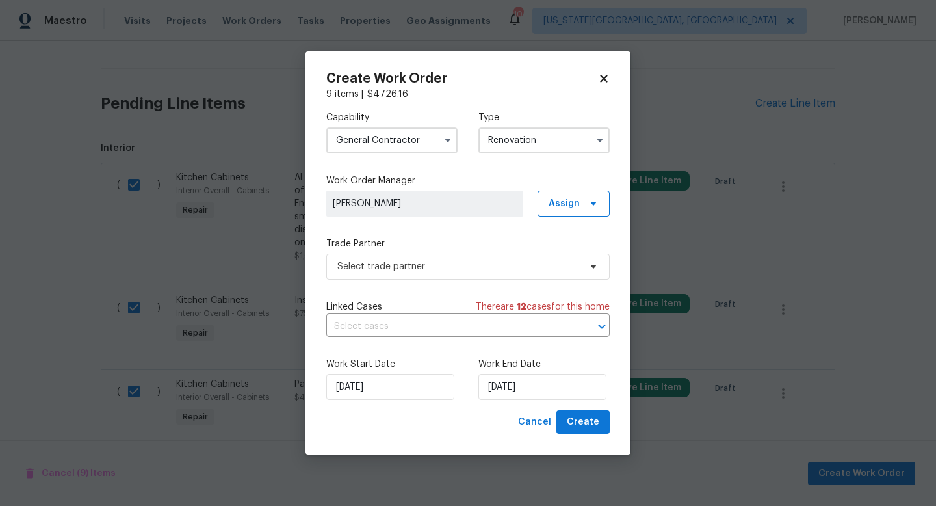
click at [395, 207] on span "[PERSON_NAME]" at bounding box center [425, 203] width 184 height 13
click at [381, 267] on span "Select trade partner" at bounding box center [459, 266] width 243 height 13
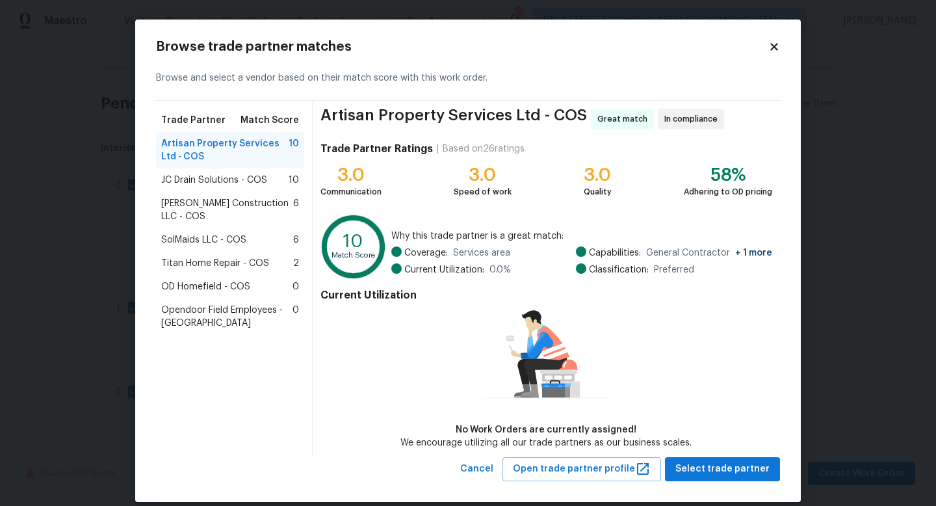
click at [216, 257] on span "Titan Home Repair - COS" at bounding box center [215, 263] width 108 height 13
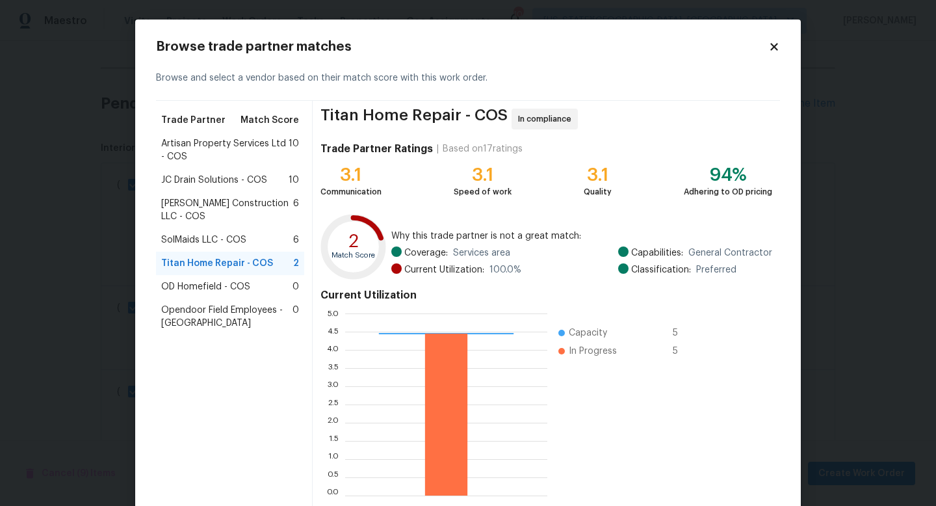
scroll to position [68, 0]
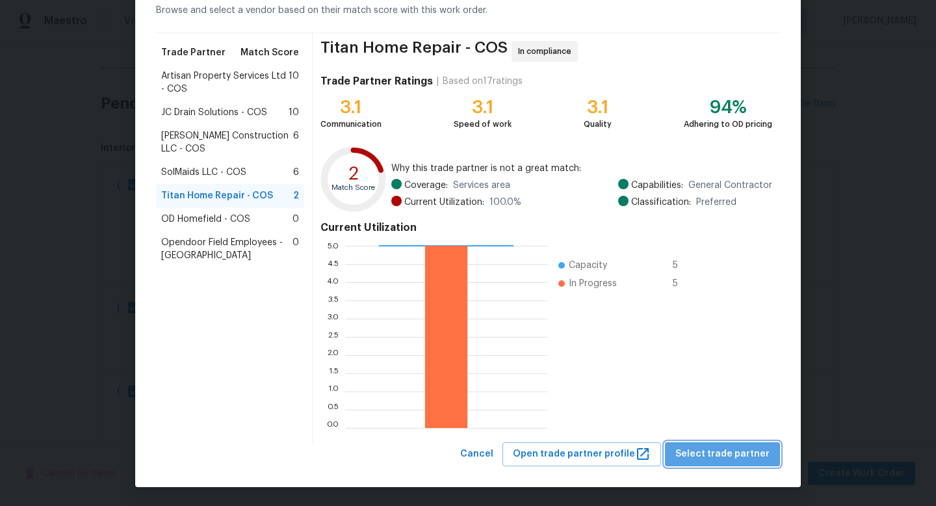
click at [732, 458] on span "Select trade partner" at bounding box center [723, 454] width 94 height 16
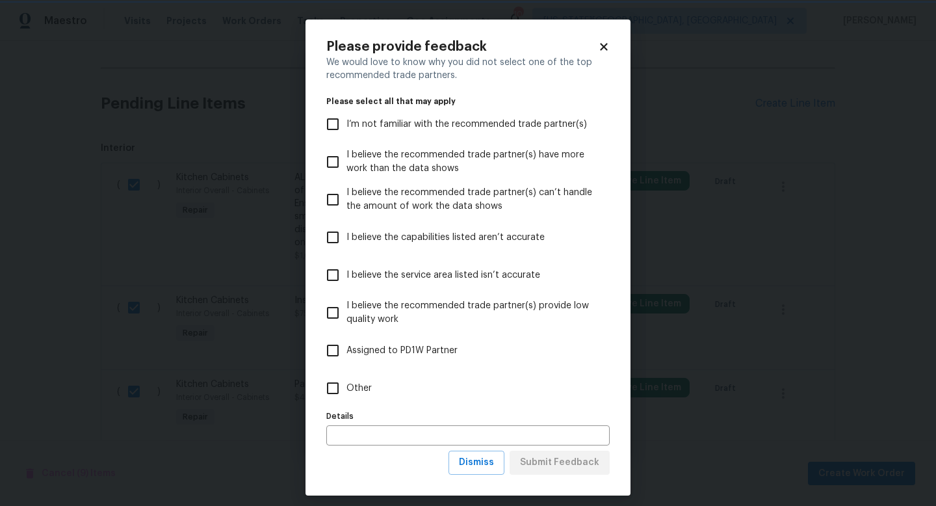
scroll to position [0, 0]
click at [421, 398] on label "Other" at bounding box center [459, 388] width 280 height 38
click at [347, 398] on input "Other" at bounding box center [332, 388] width 27 height 27
checkbox input "true"
click at [588, 468] on span "Submit Feedback" at bounding box center [559, 463] width 79 height 16
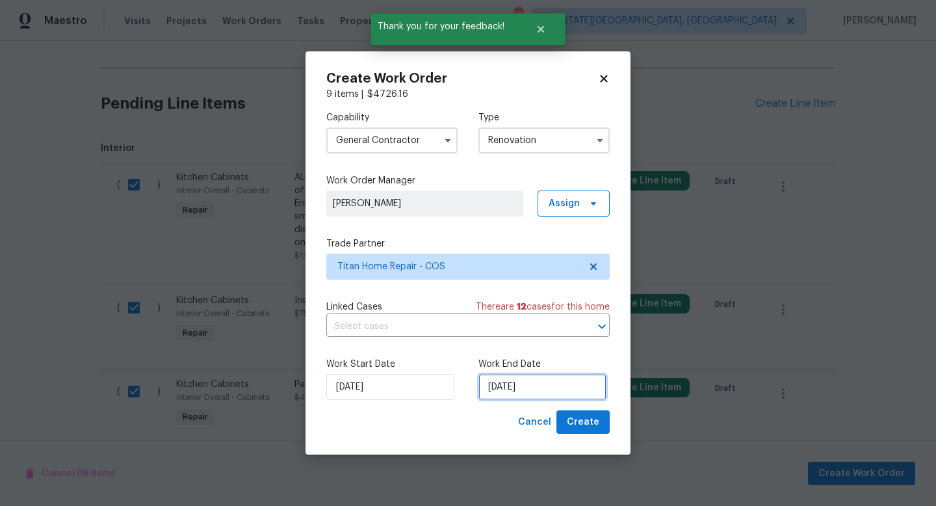
click at [539, 382] on input "[DATE]" at bounding box center [543, 387] width 128 height 26
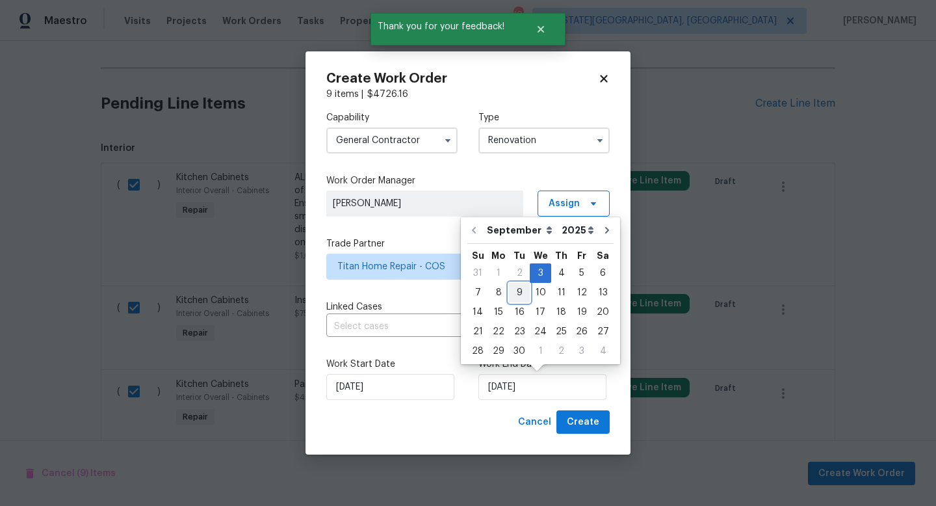
click at [516, 294] on div "9" at bounding box center [519, 293] width 21 height 18
type input "[DATE]"
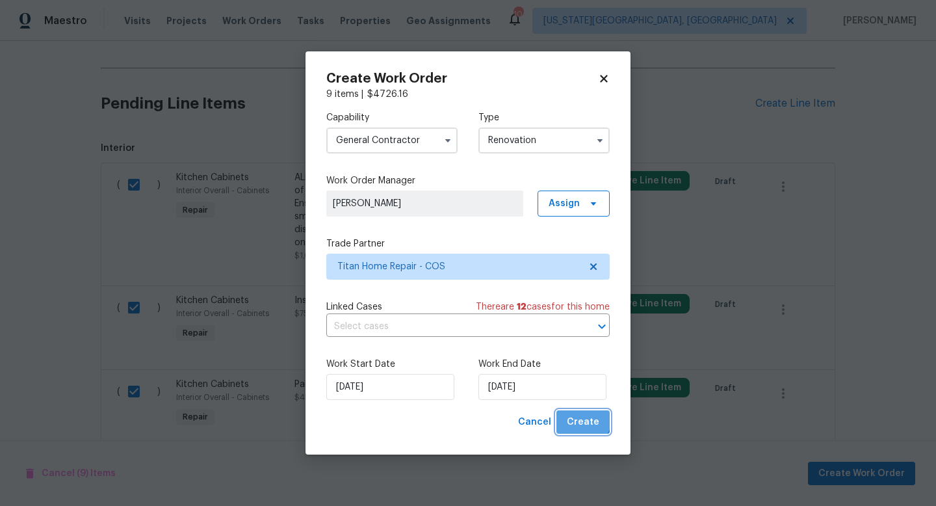
click at [583, 417] on span "Create" at bounding box center [583, 422] width 33 height 16
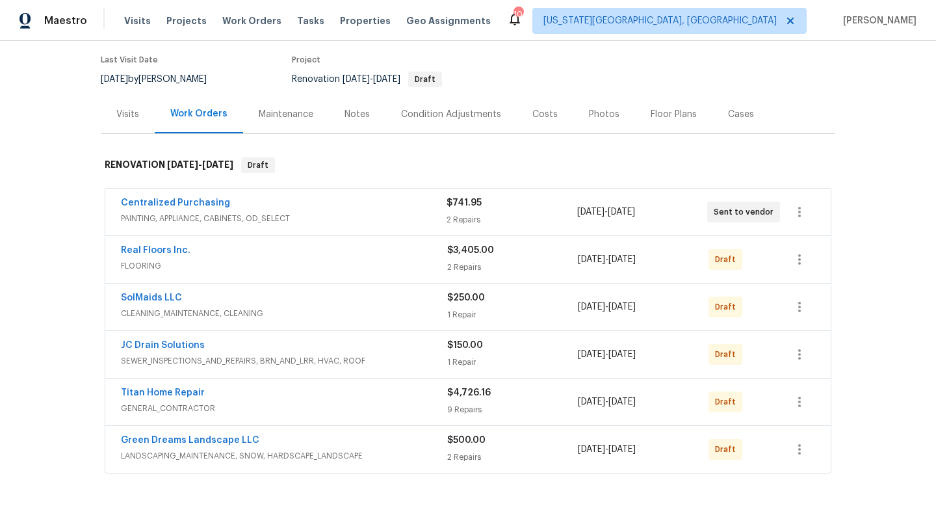
scroll to position [206, 0]
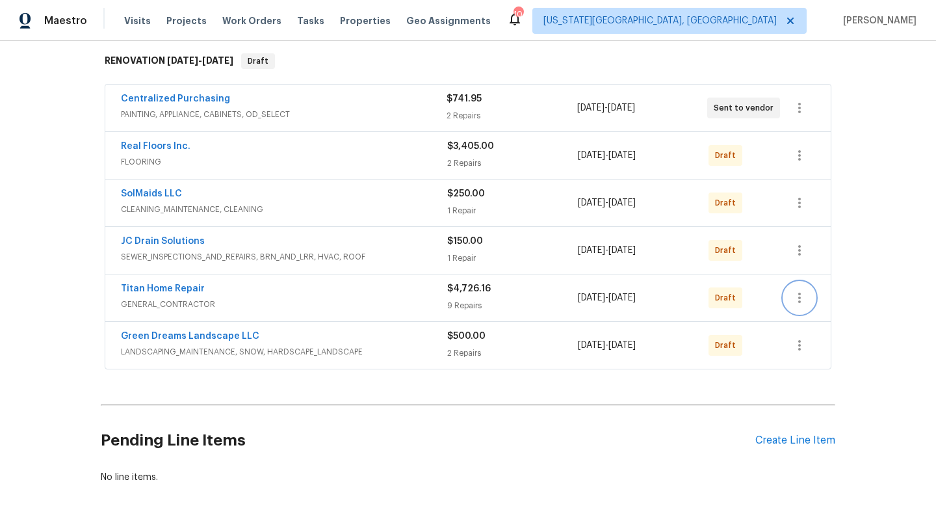
click at [803, 298] on icon "button" at bounding box center [800, 298] width 16 height 16
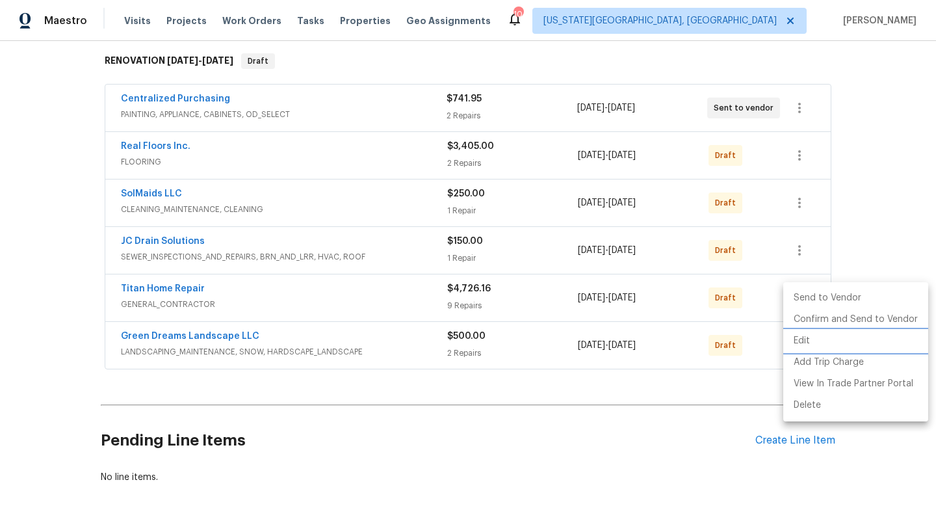
click at [799, 336] on li "Edit" at bounding box center [856, 340] width 145 height 21
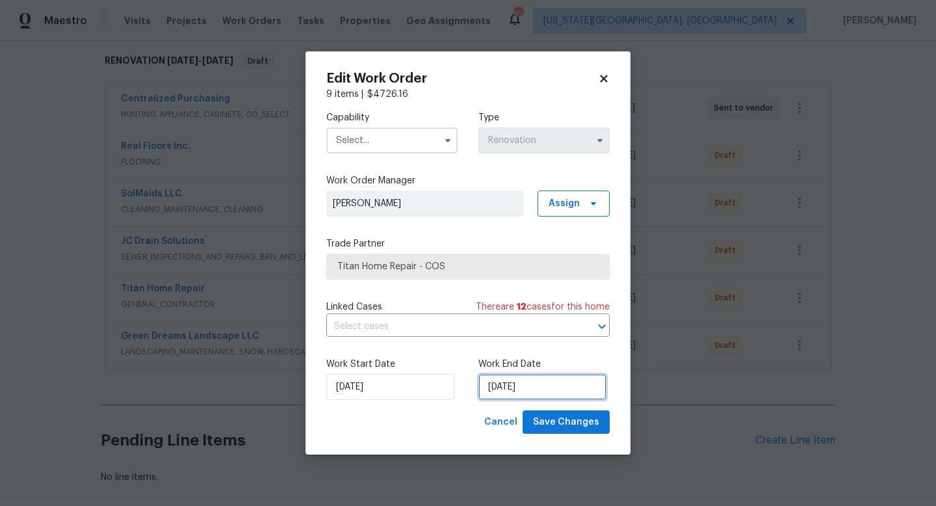
click at [527, 382] on input "[DATE]" at bounding box center [543, 387] width 128 height 26
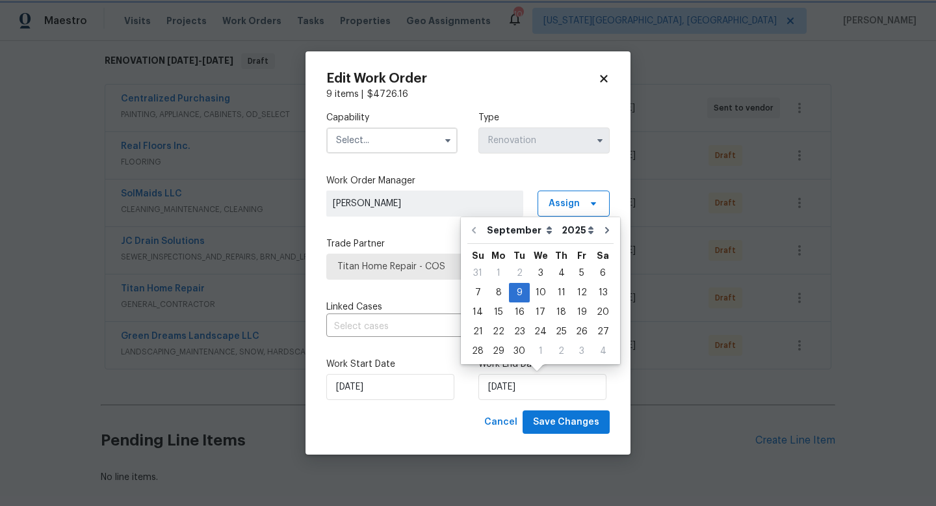
click at [606, 75] on icon at bounding box center [603, 78] width 7 height 7
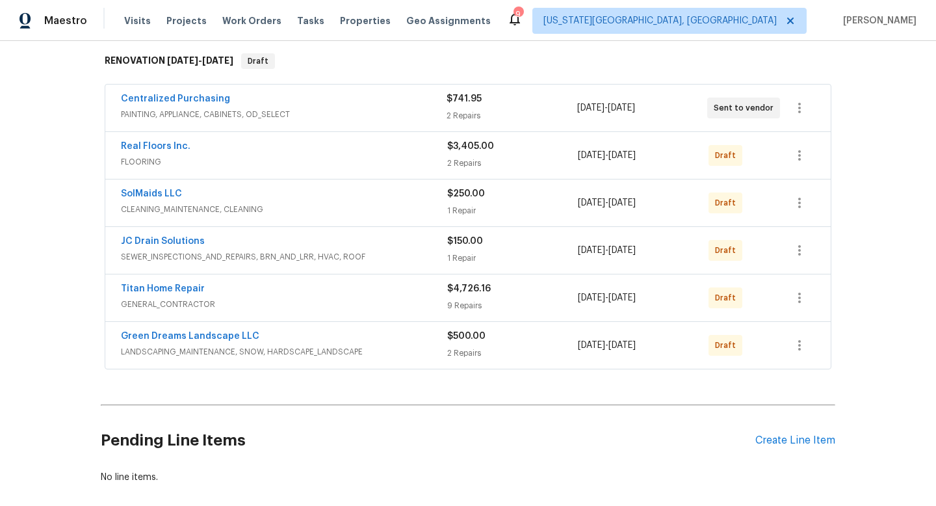
click at [548, 303] on div "9 Repairs" at bounding box center [512, 305] width 131 height 13
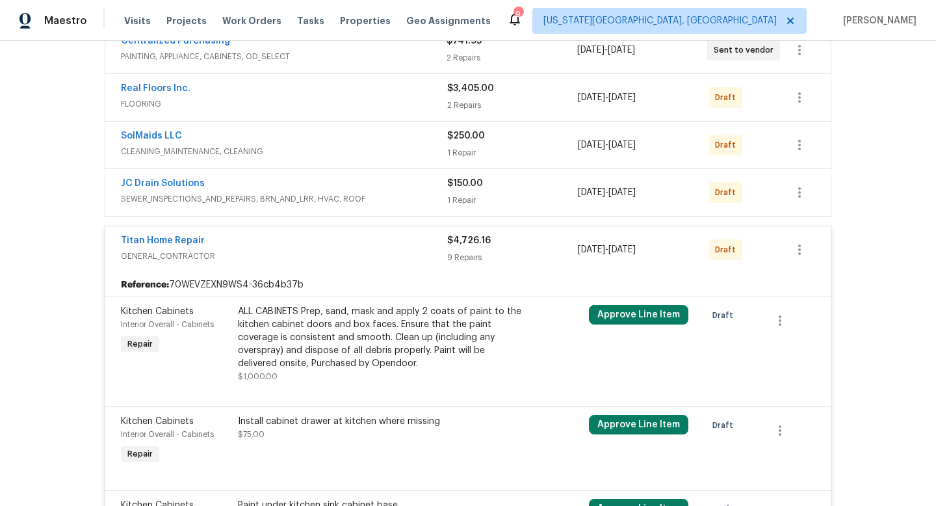
scroll to position [258, 0]
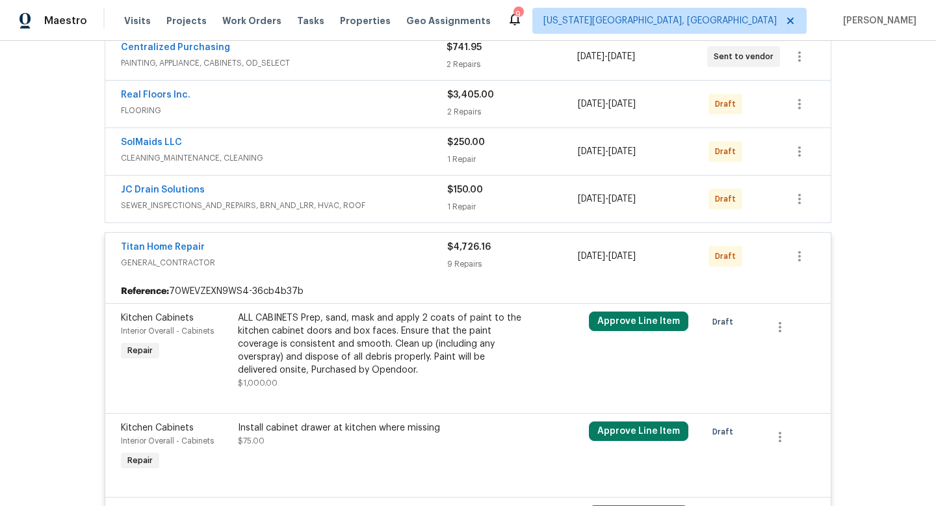
click at [410, 254] on div "Titan Home Repair" at bounding box center [284, 249] width 326 height 16
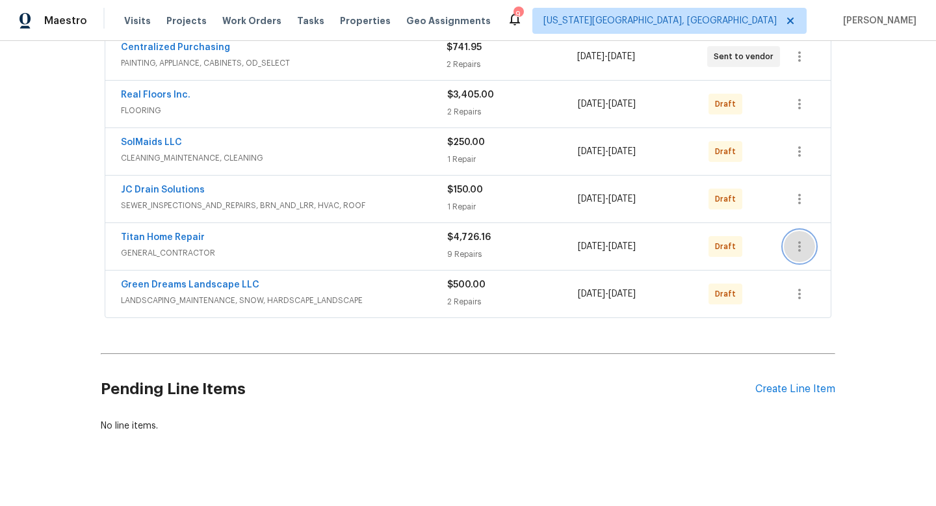
click at [797, 245] on icon "button" at bounding box center [800, 247] width 16 height 16
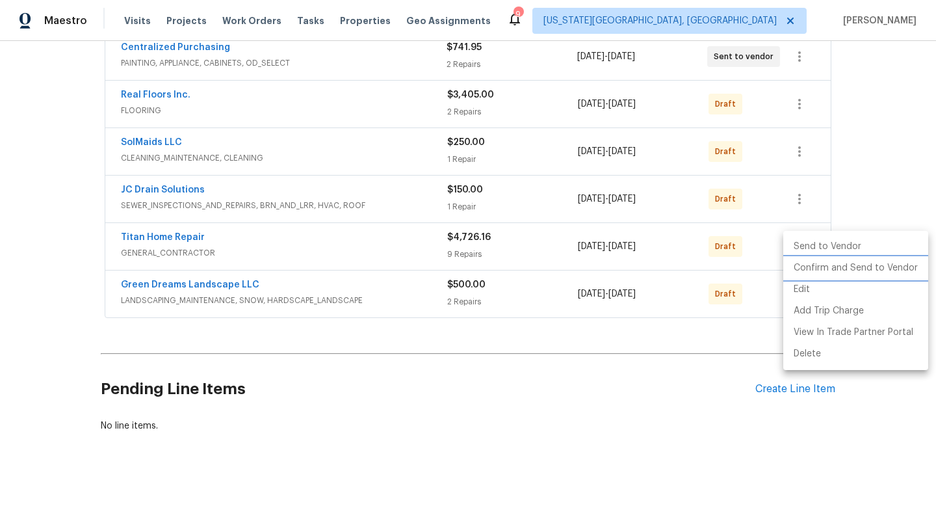
click at [802, 268] on li "Confirm and Send to Vendor" at bounding box center [856, 268] width 145 height 21
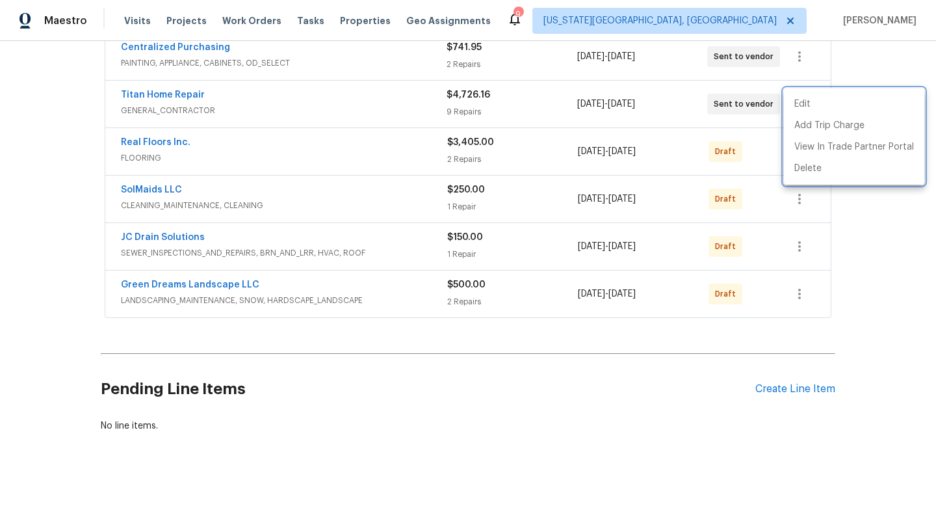
click at [685, 160] on div at bounding box center [468, 253] width 936 height 506
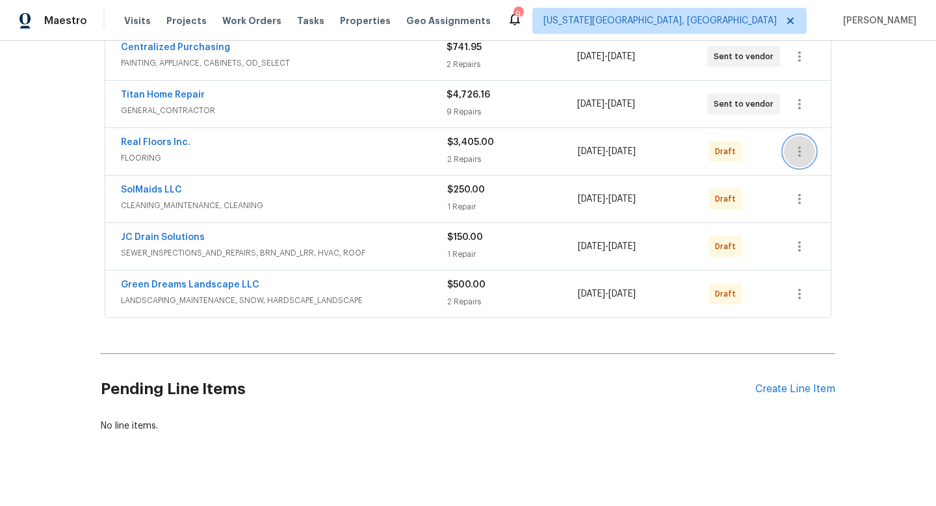
click at [802, 155] on icon "button" at bounding box center [800, 152] width 16 height 16
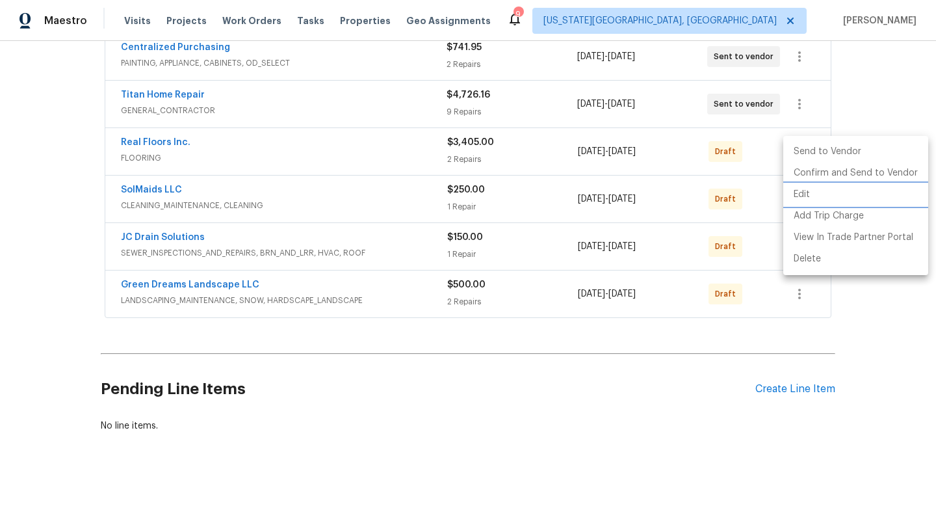
click at [796, 198] on li "Edit" at bounding box center [856, 194] width 145 height 21
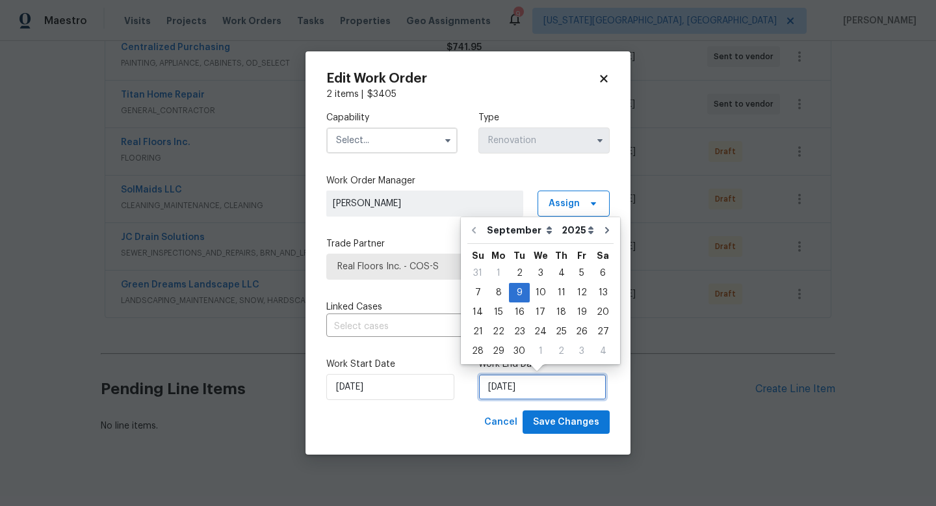
click at [531, 390] on input "[DATE]" at bounding box center [543, 387] width 128 height 26
click at [538, 293] on div "10" at bounding box center [540, 293] width 21 height 18
type input "[DATE]"
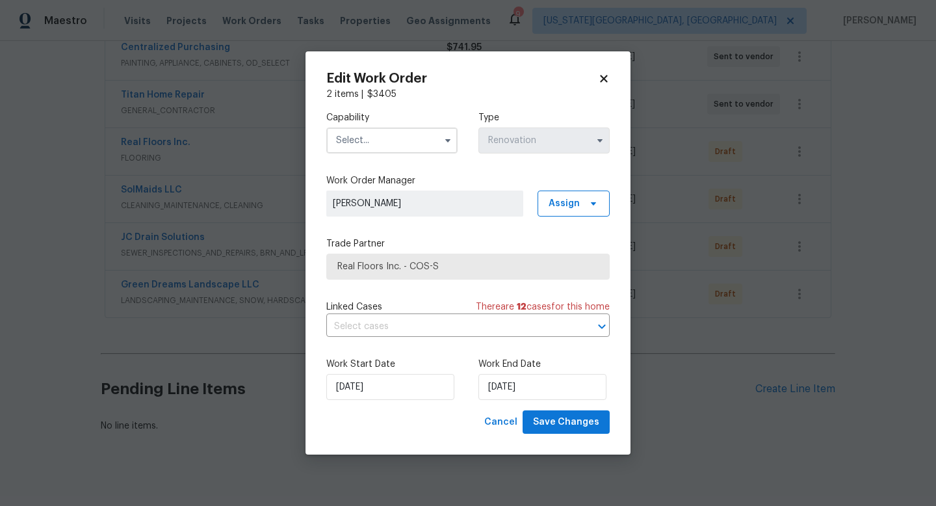
click at [417, 137] on input "text" at bounding box center [391, 140] width 131 height 26
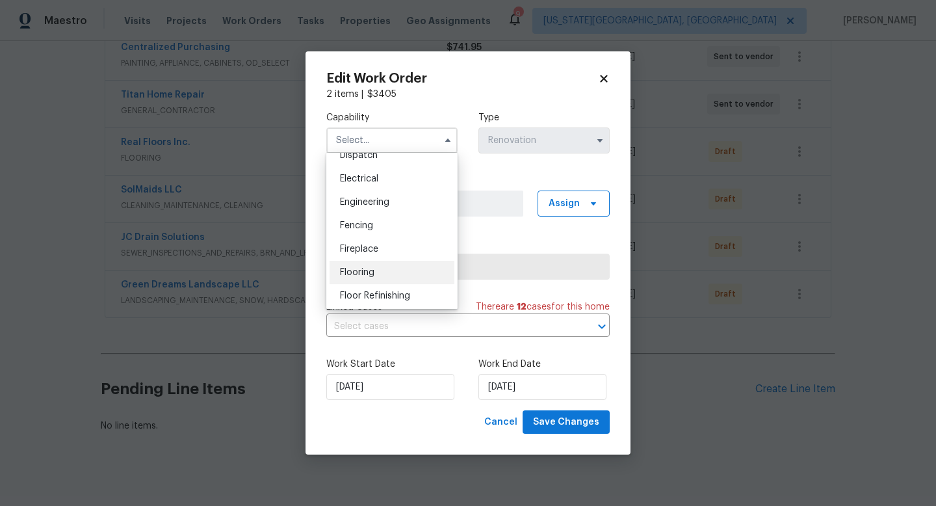
scroll to position [404, 0]
click at [356, 267] on span "Flooring" at bounding box center [357, 267] width 34 height 9
type input "Flooring"
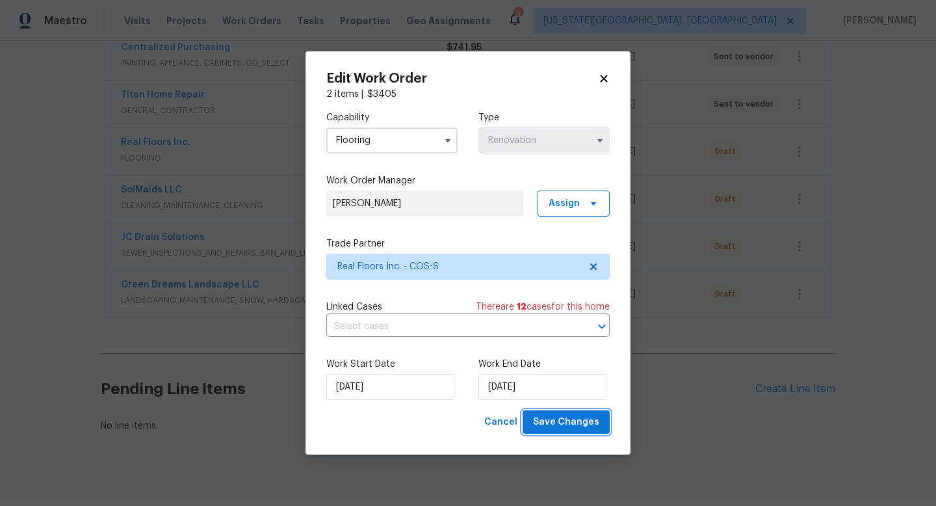
click at [575, 413] on button "Save Changes" at bounding box center [566, 422] width 87 height 24
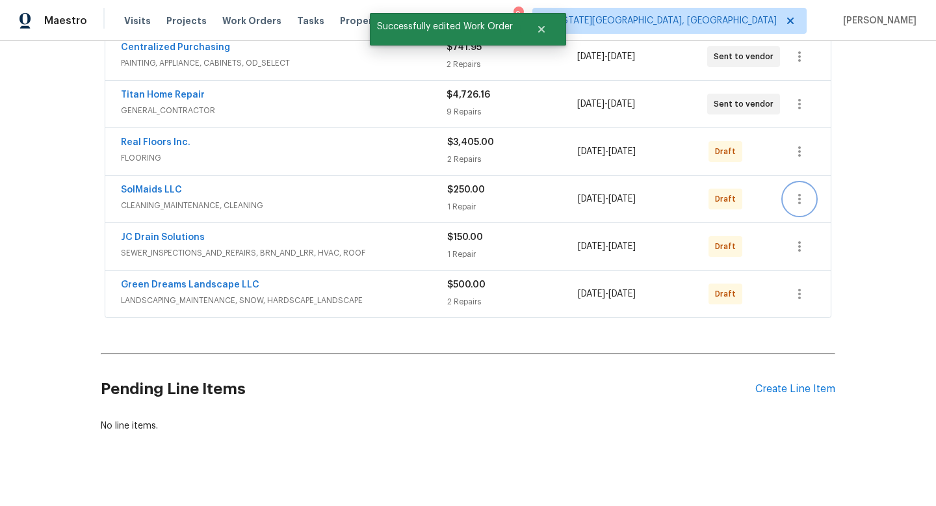
click at [804, 200] on icon "button" at bounding box center [800, 199] width 16 height 16
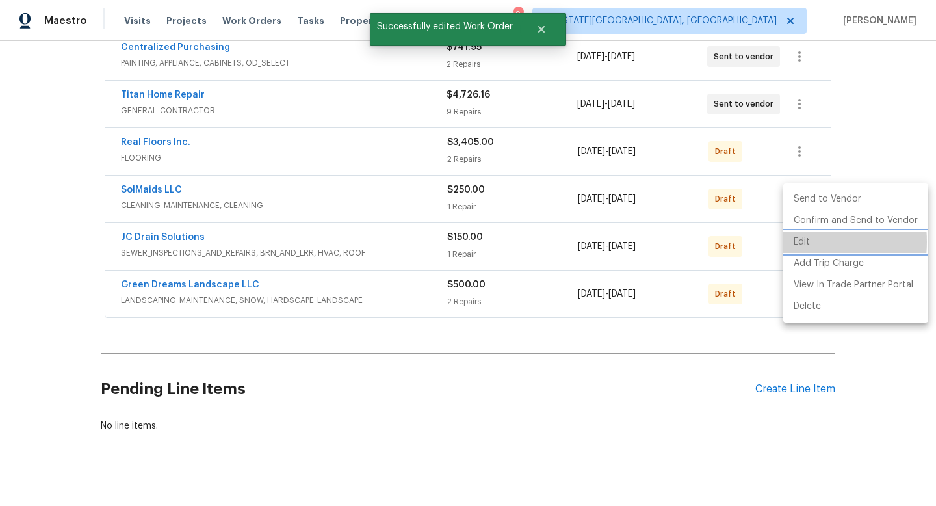
click at [797, 242] on li "Edit" at bounding box center [856, 242] width 145 height 21
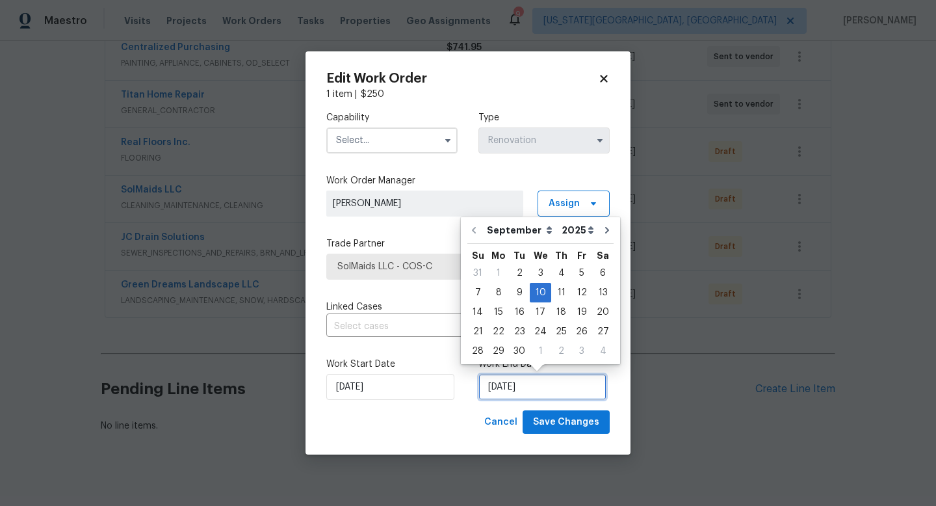
click at [548, 385] on input "[DATE]" at bounding box center [543, 387] width 128 height 26
click at [561, 294] on div "11" at bounding box center [561, 293] width 20 height 18
type input "[DATE]"
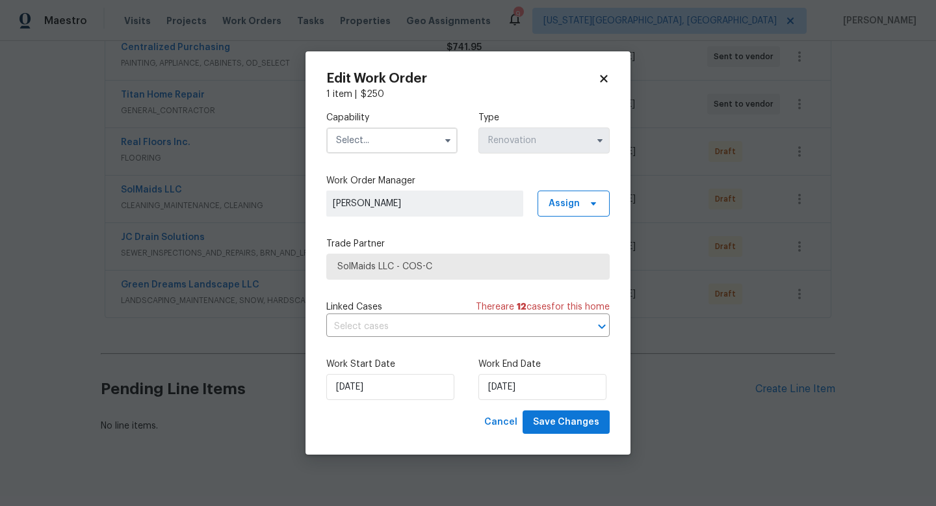
click at [393, 133] on input "text" at bounding box center [391, 140] width 131 height 26
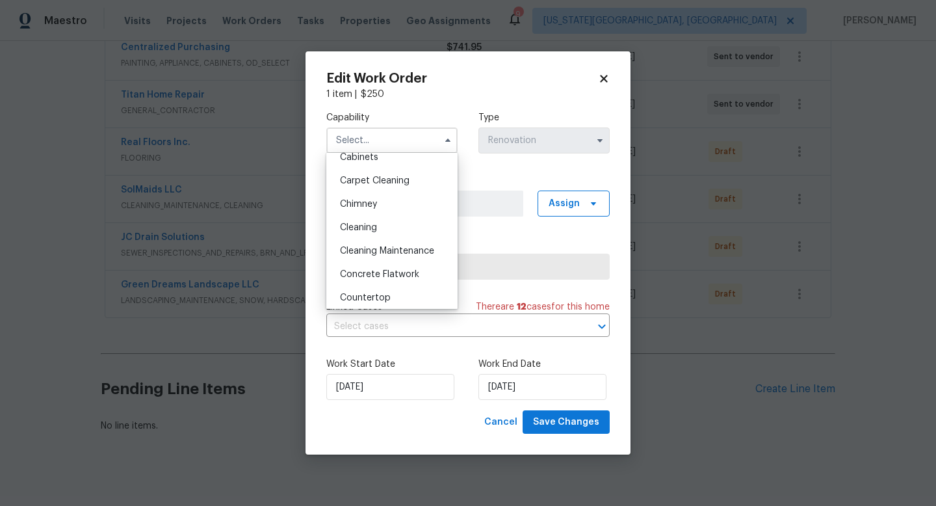
scroll to position [92, 0]
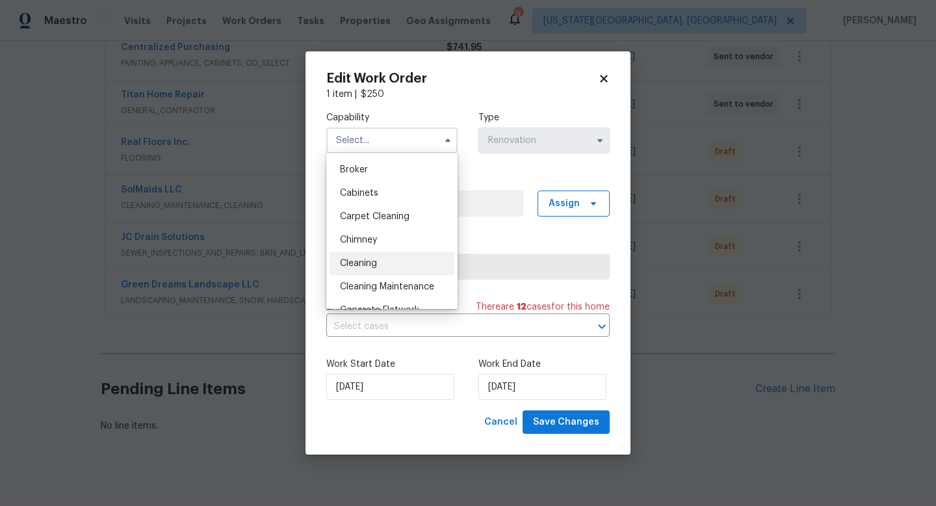
click at [364, 254] on div "Cleaning" at bounding box center [392, 263] width 125 height 23
type input "Cleaning"
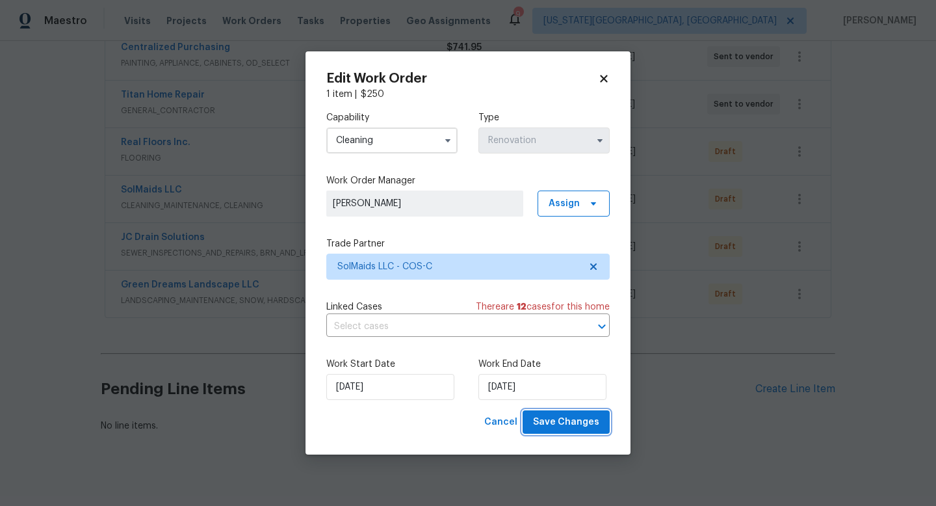
click at [572, 416] on span "Save Changes" at bounding box center [566, 422] width 66 height 16
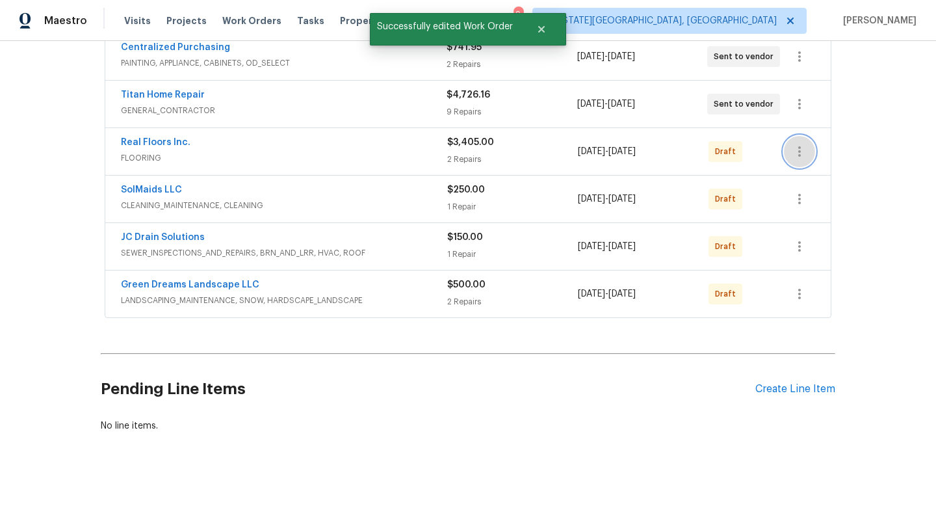
click at [801, 152] on icon "button" at bounding box center [800, 152] width 16 height 16
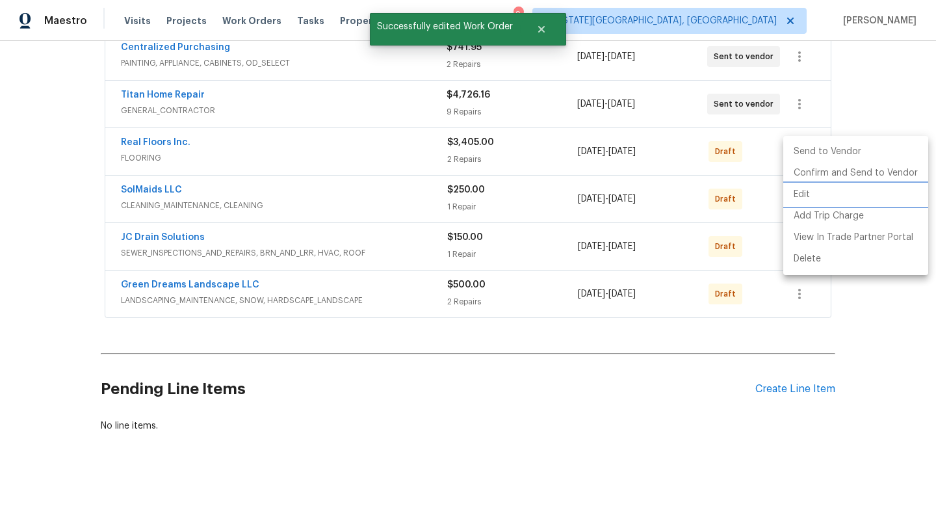
click at [797, 197] on li "Edit" at bounding box center [856, 194] width 145 height 21
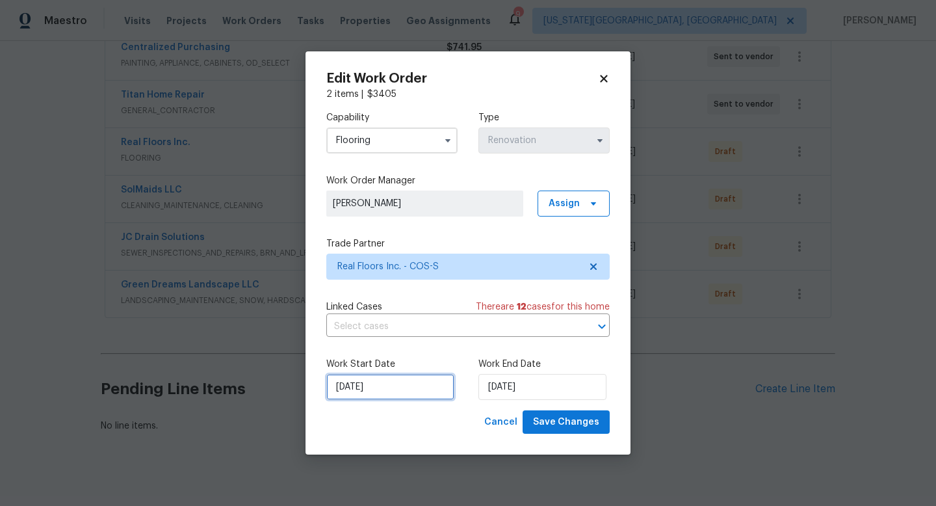
click at [404, 389] on input "[DATE]" at bounding box center [390, 387] width 128 height 26
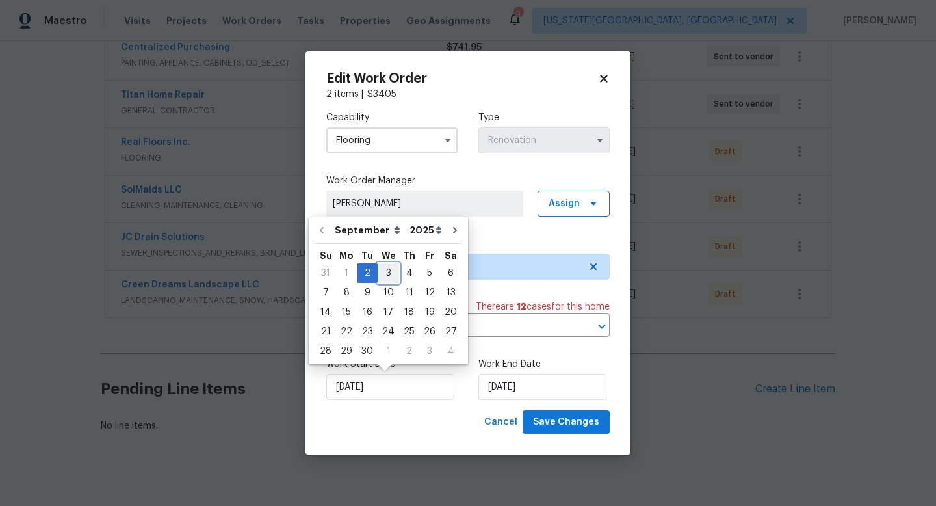
click at [392, 276] on div "3" at bounding box center [388, 273] width 21 height 18
type input "[DATE]"
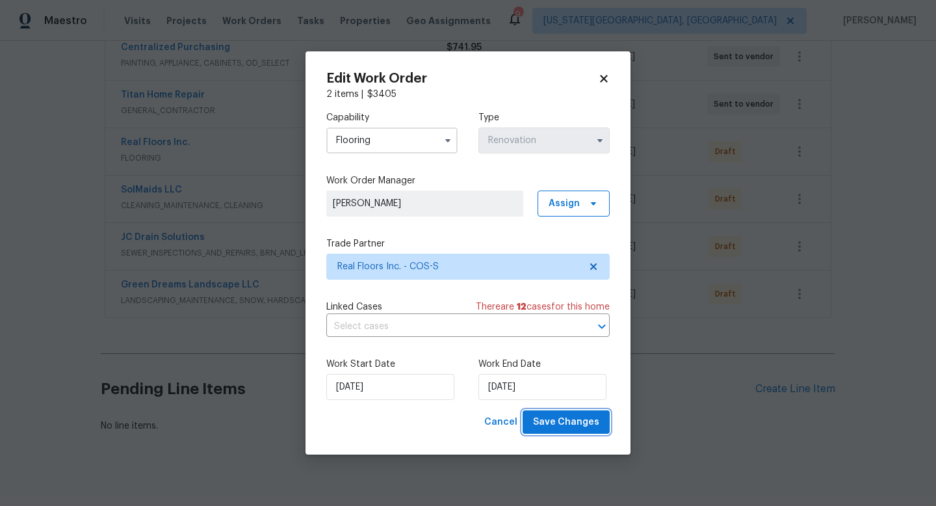
click at [548, 421] on span "Save Changes" at bounding box center [566, 422] width 66 height 16
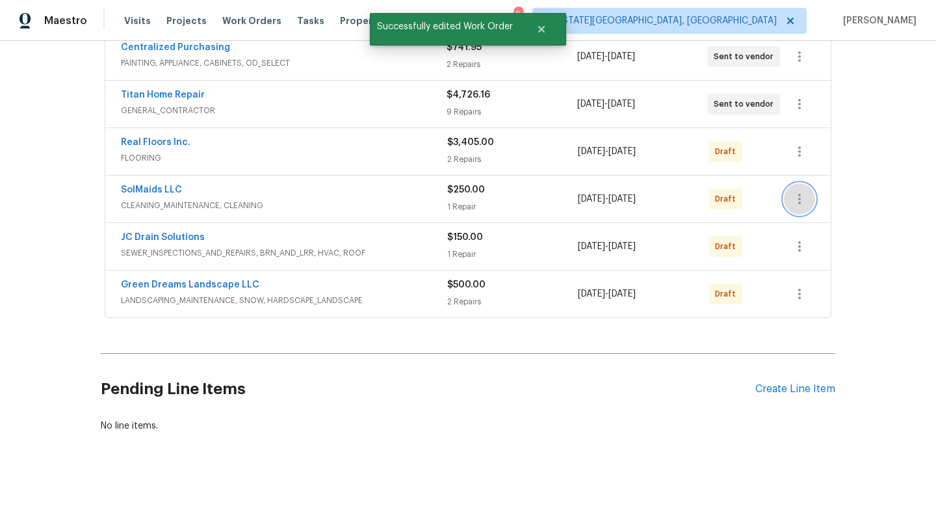
click at [801, 198] on icon "button" at bounding box center [800, 199] width 16 height 16
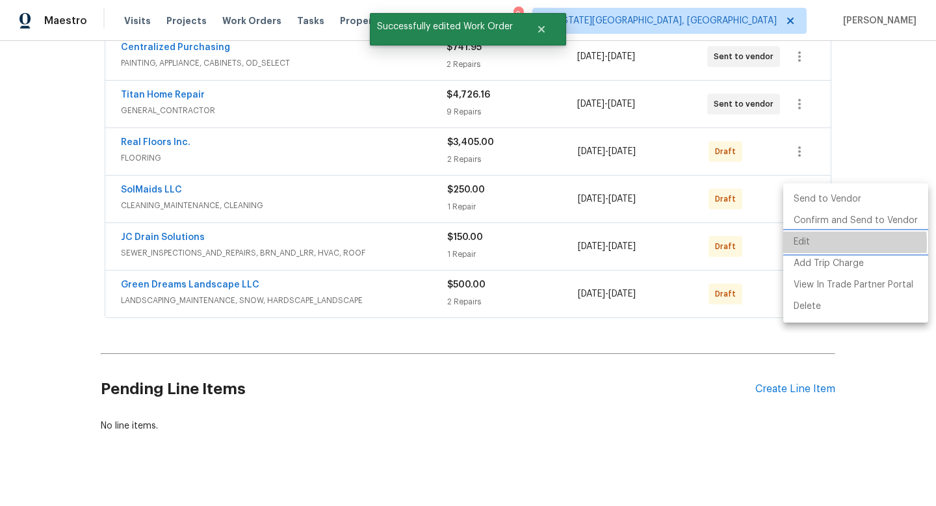
click at [791, 244] on li "Edit" at bounding box center [856, 242] width 145 height 21
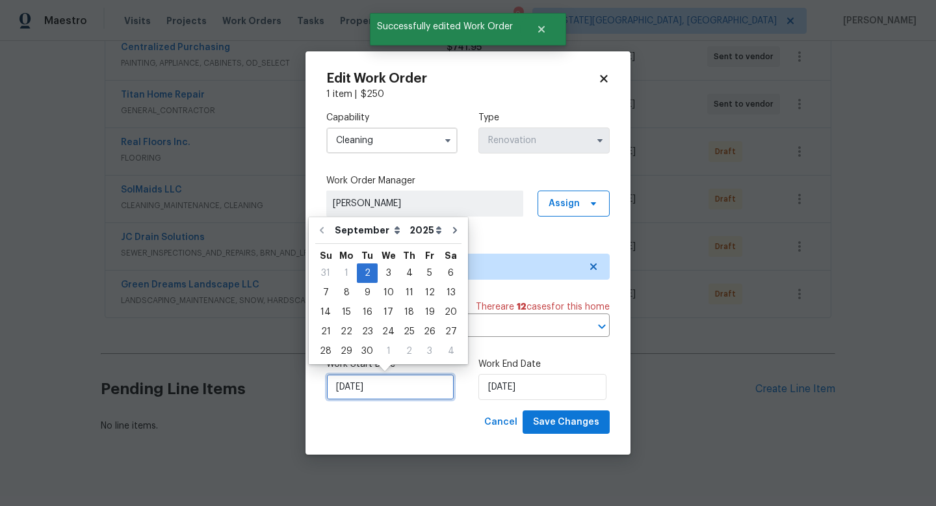
click at [375, 394] on input "[DATE]" at bounding box center [390, 387] width 128 height 26
click at [384, 272] on div "3" at bounding box center [388, 273] width 21 height 18
type input "[DATE]"
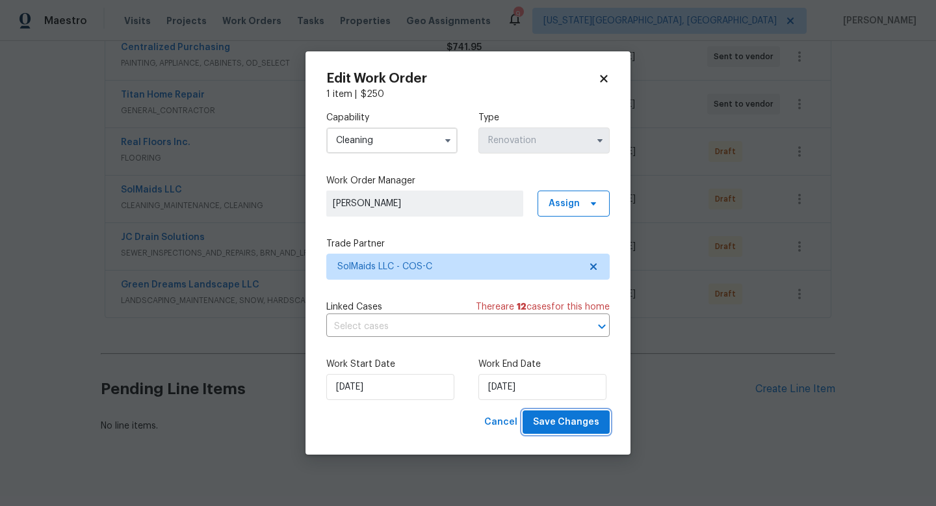
click at [559, 422] on span "Save Changes" at bounding box center [566, 422] width 66 height 16
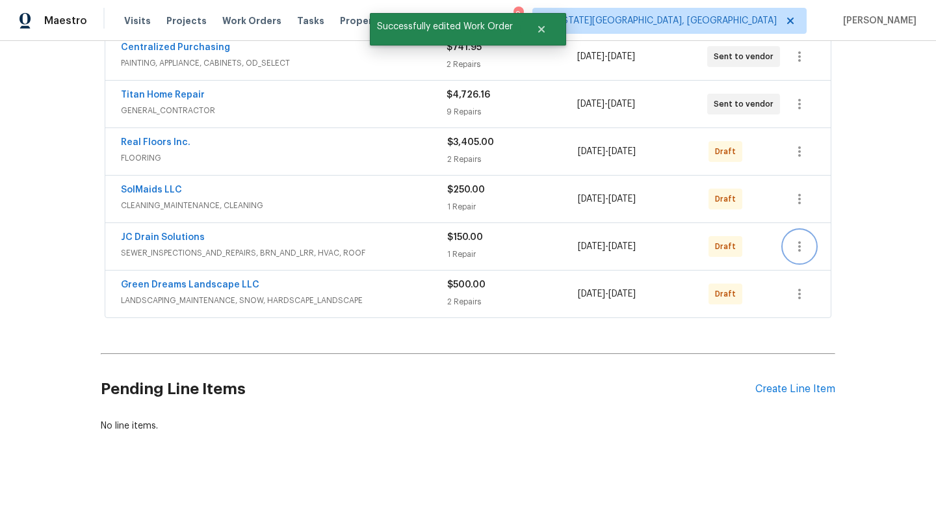
click at [806, 251] on icon "button" at bounding box center [800, 247] width 16 height 16
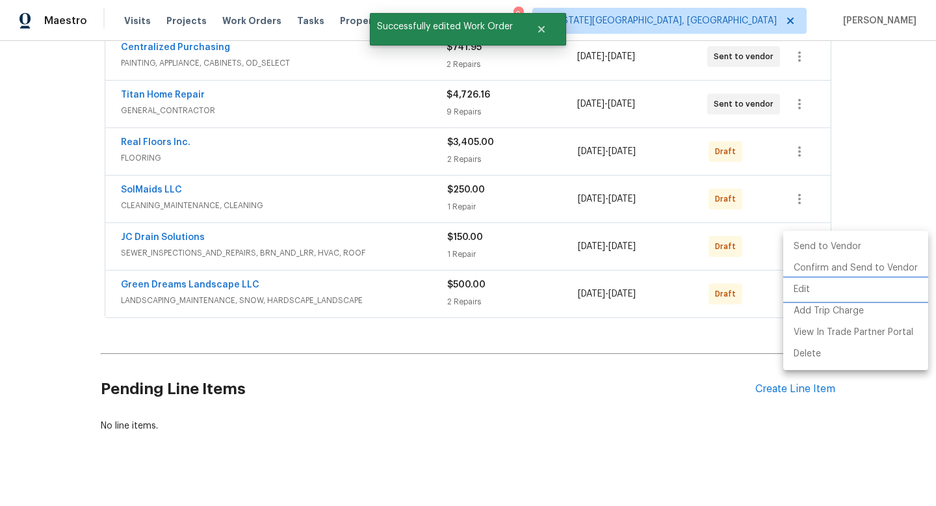
click at [795, 291] on li "Edit" at bounding box center [856, 289] width 145 height 21
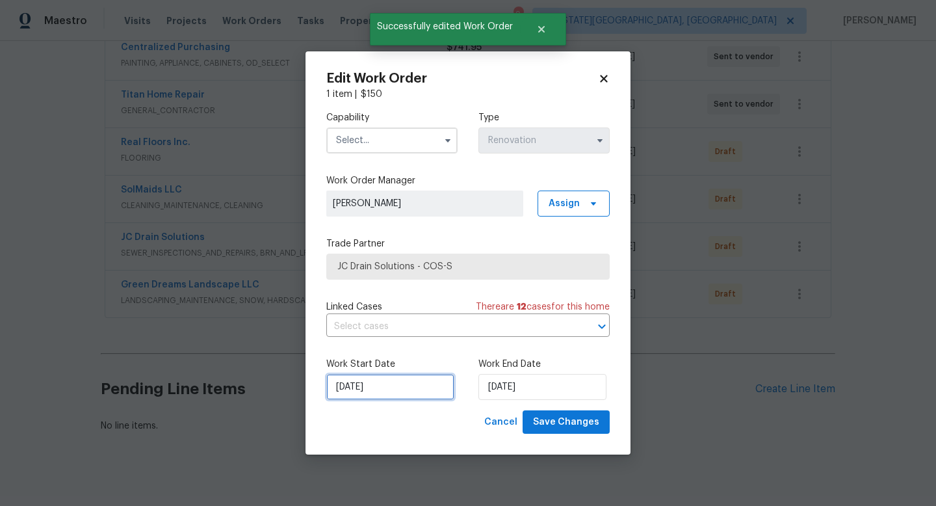
click at [398, 382] on input "[DATE]" at bounding box center [390, 387] width 128 height 26
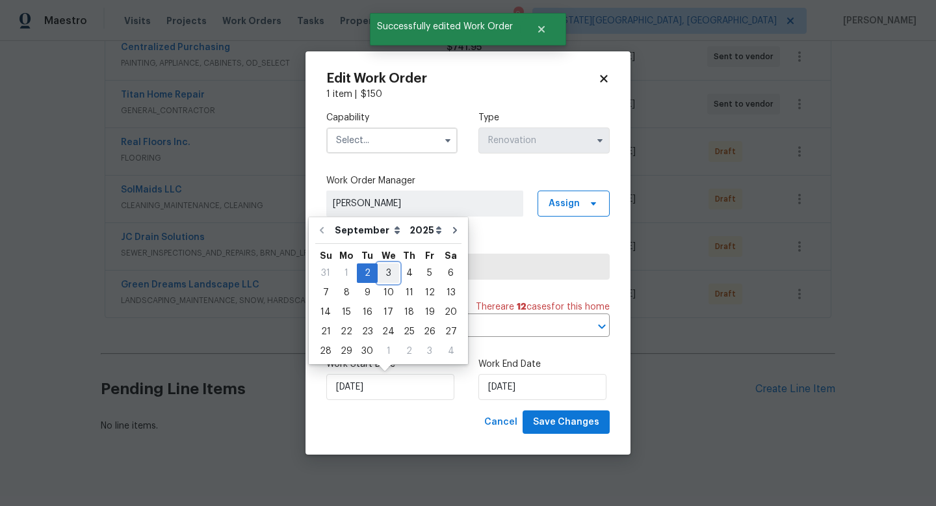
click at [387, 272] on div "3" at bounding box center [388, 273] width 21 height 18
type input "[DATE]"
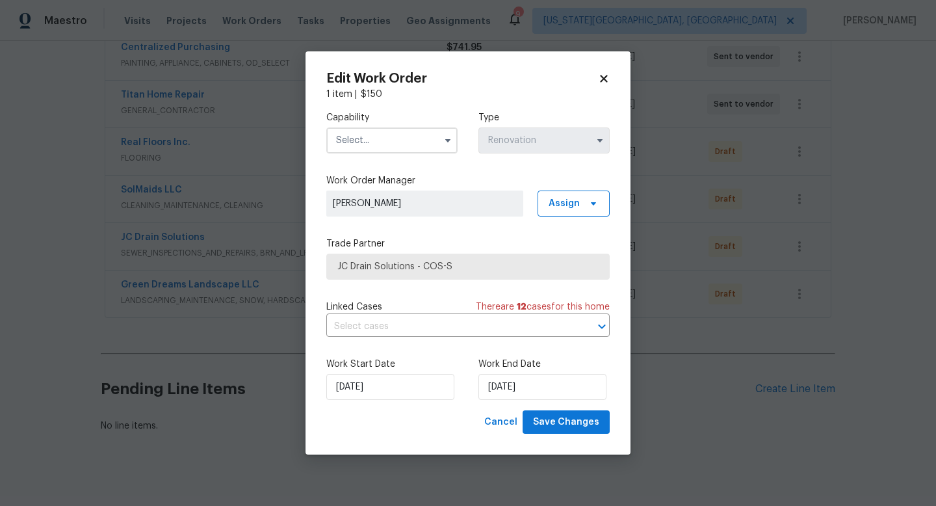
click at [399, 153] on div "Capability Type Renovation" at bounding box center [468, 132] width 284 height 63
click at [391, 139] on input "text" at bounding box center [391, 140] width 131 height 26
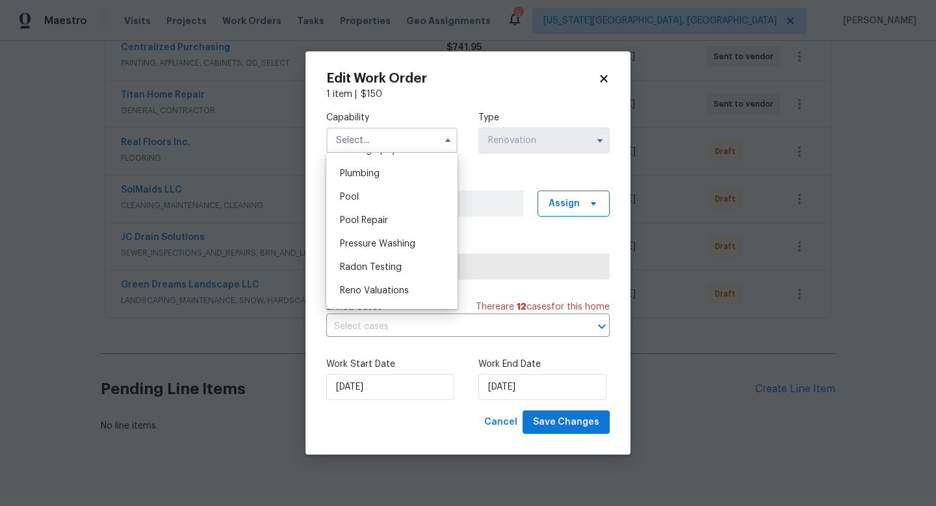
scroll to position [1364, 0]
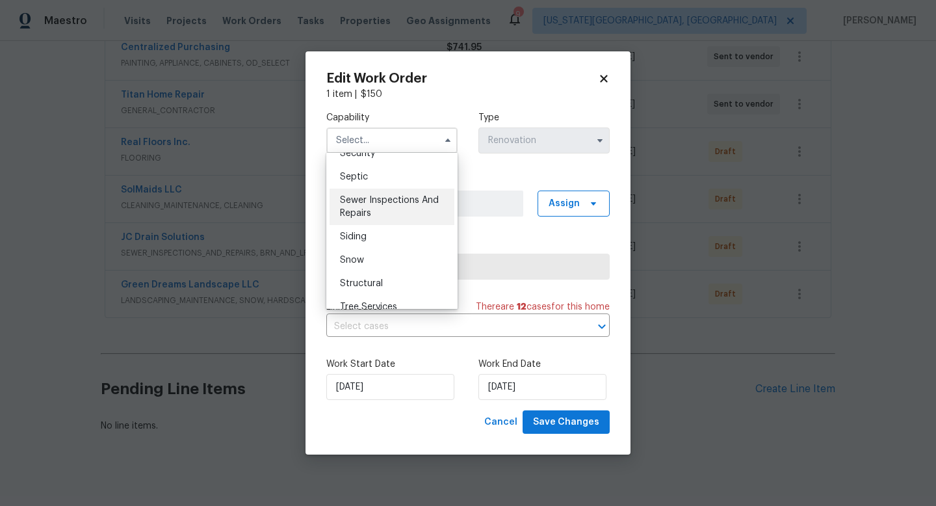
click at [374, 204] on span "Sewer Inspections And Repairs" at bounding box center [389, 207] width 99 height 22
type input "Sewer Inspections And Repairs"
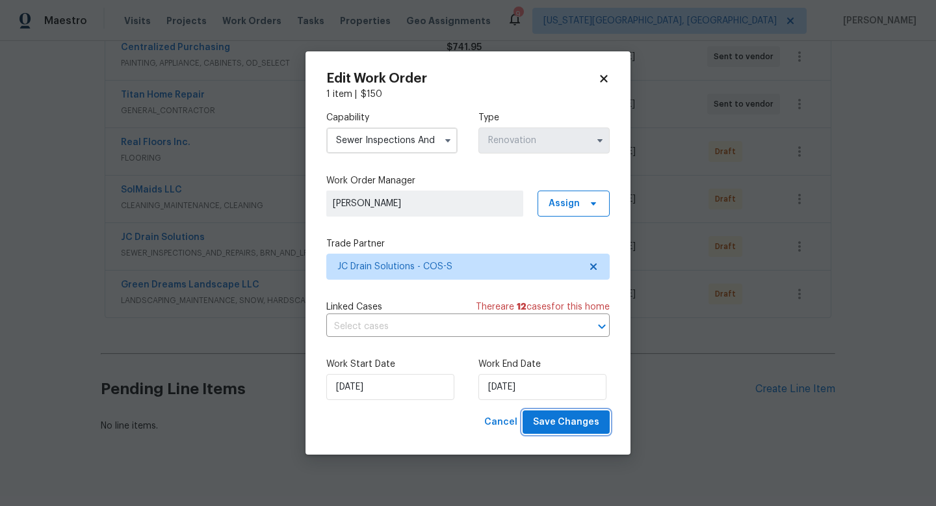
click at [542, 423] on span "Save Changes" at bounding box center [566, 422] width 66 height 16
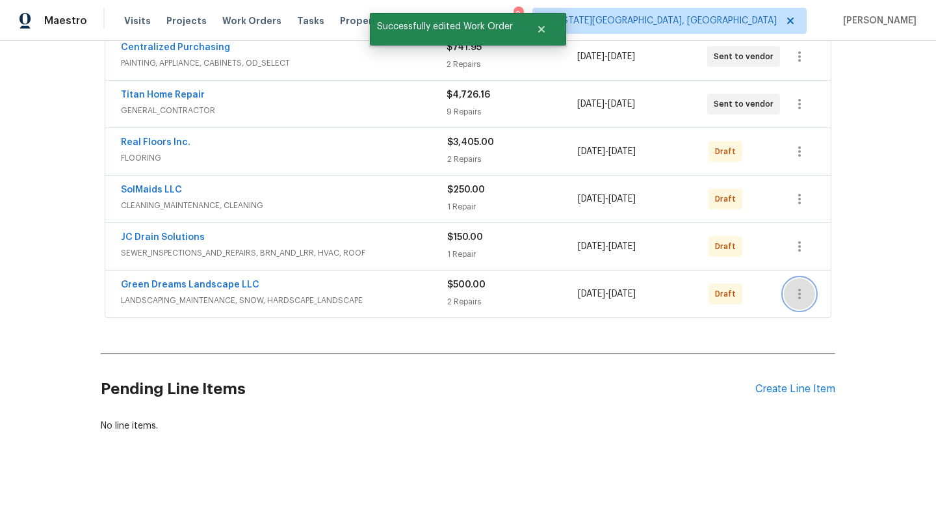
click at [801, 294] on icon "button" at bounding box center [800, 294] width 3 height 10
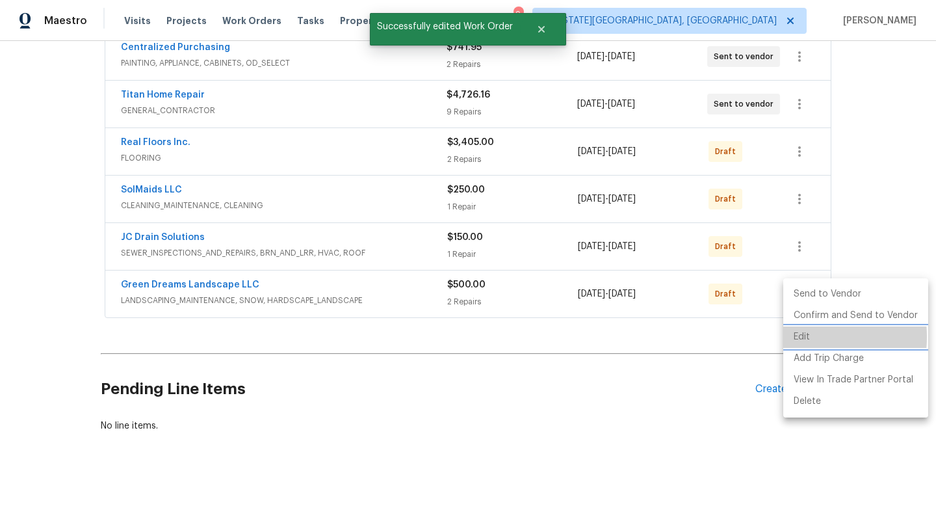
click at [797, 337] on li "Edit" at bounding box center [856, 336] width 145 height 21
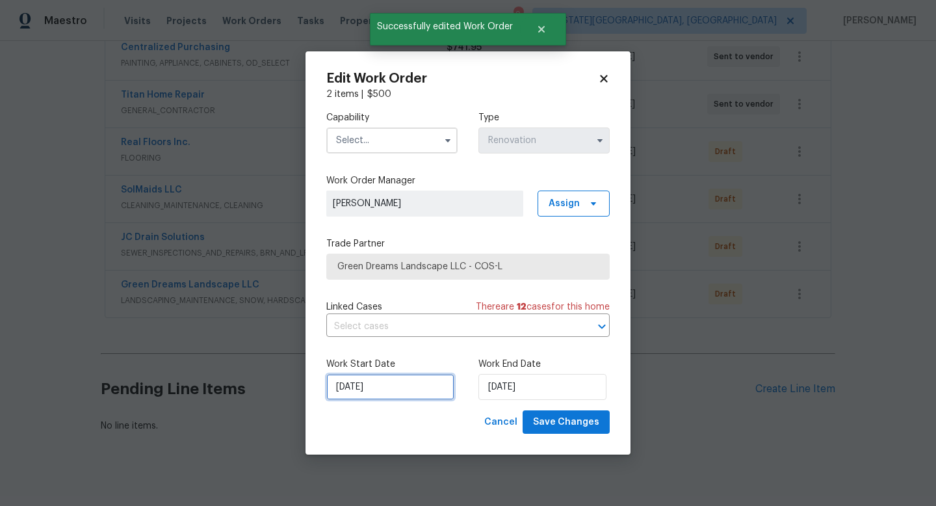
click at [367, 390] on input "[DATE]" at bounding box center [390, 387] width 128 height 26
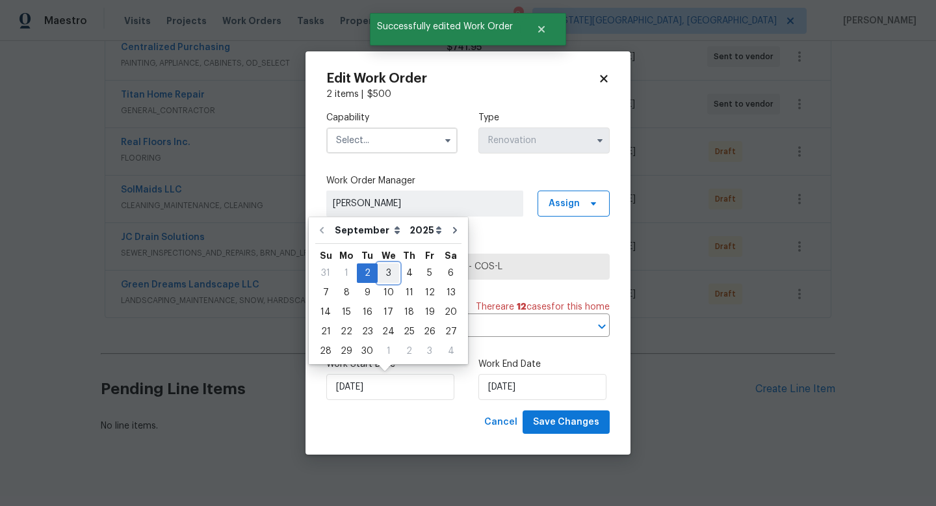
click at [390, 272] on div "3" at bounding box center [388, 273] width 21 height 18
type input "[DATE]"
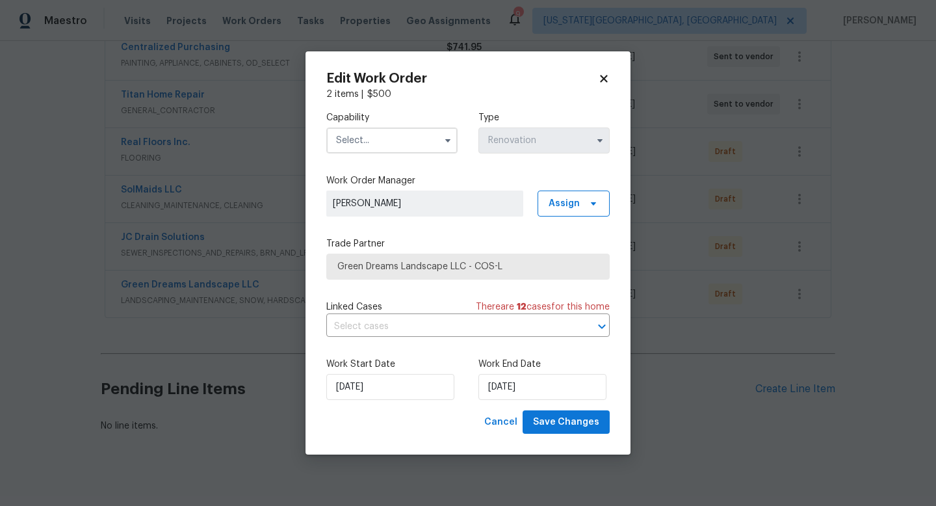
click at [369, 135] on input "text" at bounding box center [391, 140] width 131 height 26
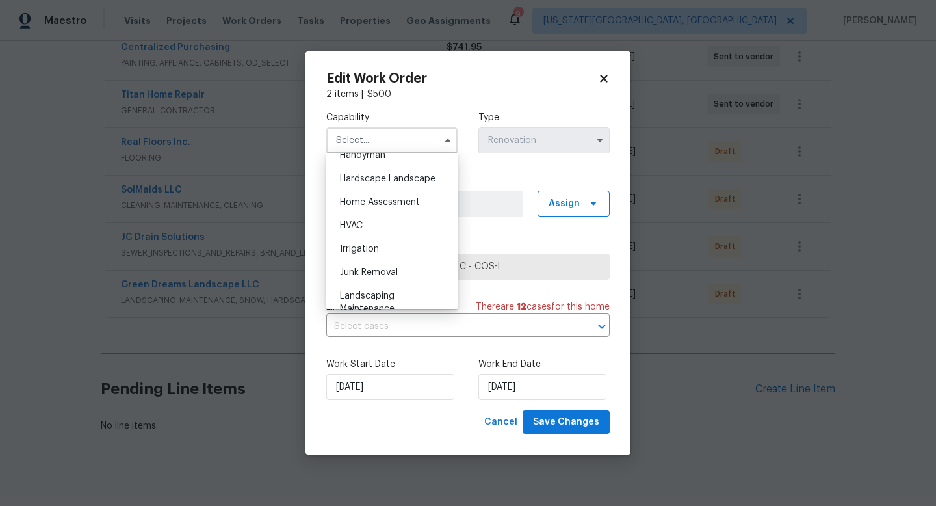
scroll to position [787, 0]
click at [364, 239] on span "Landscaping Maintenance" at bounding box center [367, 243] width 55 height 22
type input "Landscaping Maintenance"
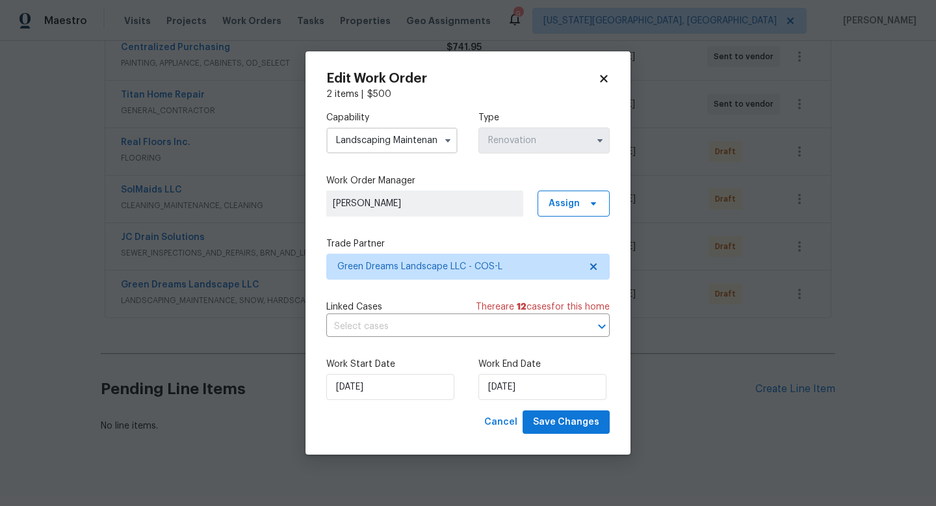
click at [566, 435] on div "Edit Work Order 2 items | $ 500 Capability Landscaping Maintenance Type Renovat…" at bounding box center [468, 253] width 325 height 404
click at [565, 430] on button "Save Changes" at bounding box center [566, 422] width 87 height 24
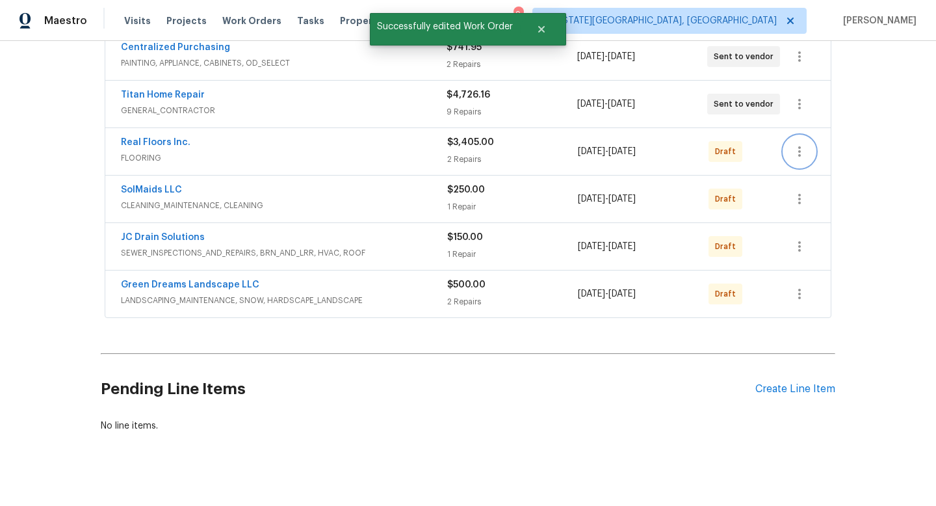
click at [797, 152] on icon "button" at bounding box center [800, 152] width 16 height 16
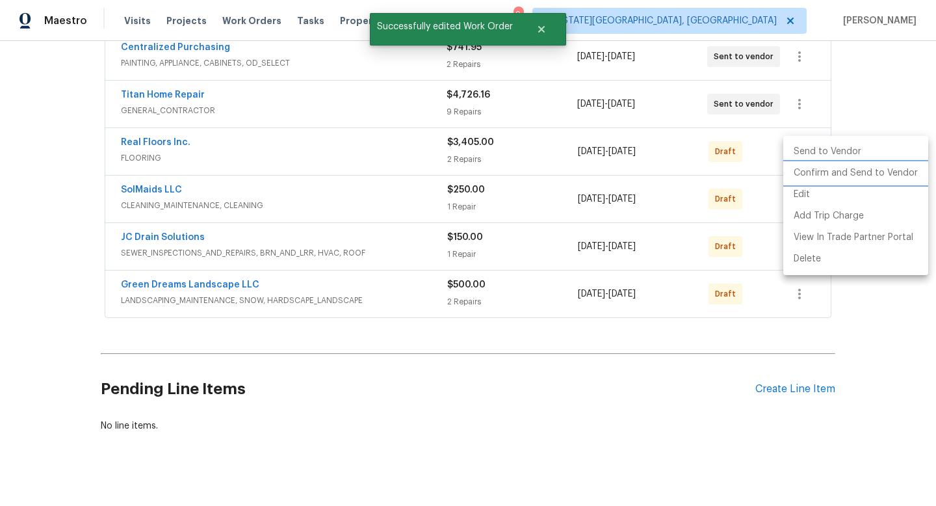
click at [804, 179] on li "Confirm and Send to Vendor" at bounding box center [856, 173] width 145 height 21
click at [745, 218] on div at bounding box center [468, 253] width 936 height 506
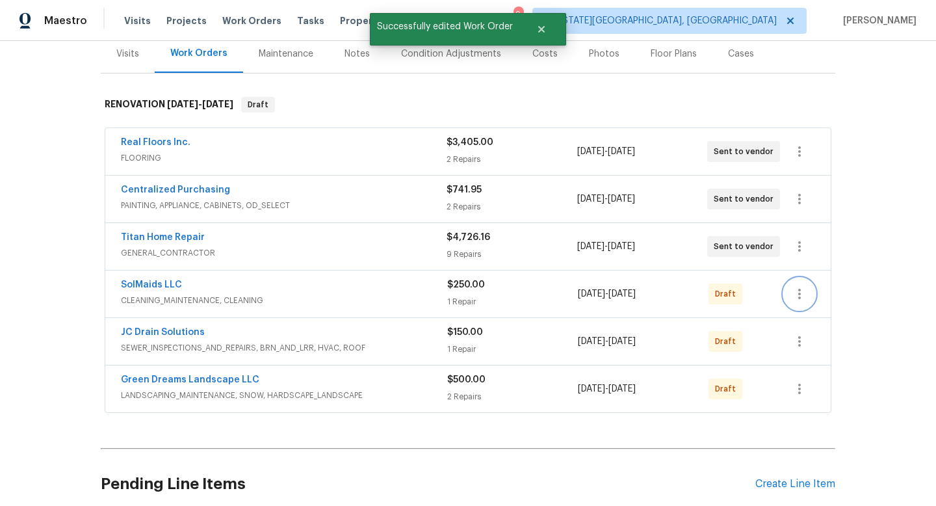
click at [787, 301] on button "button" at bounding box center [799, 293] width 31 height 31
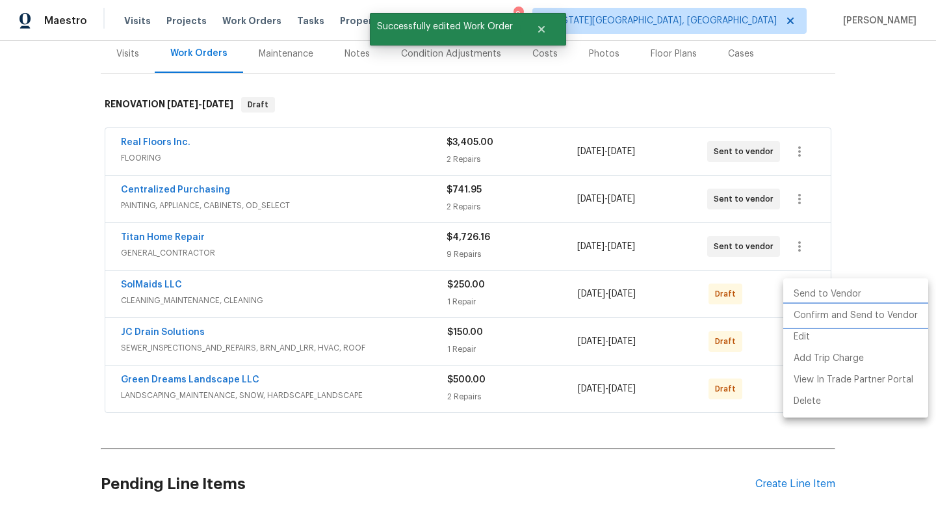
click at [804, 321] on li "Confirm and Send to Vendor" at bounding box center [856, 315] width 145 height 21
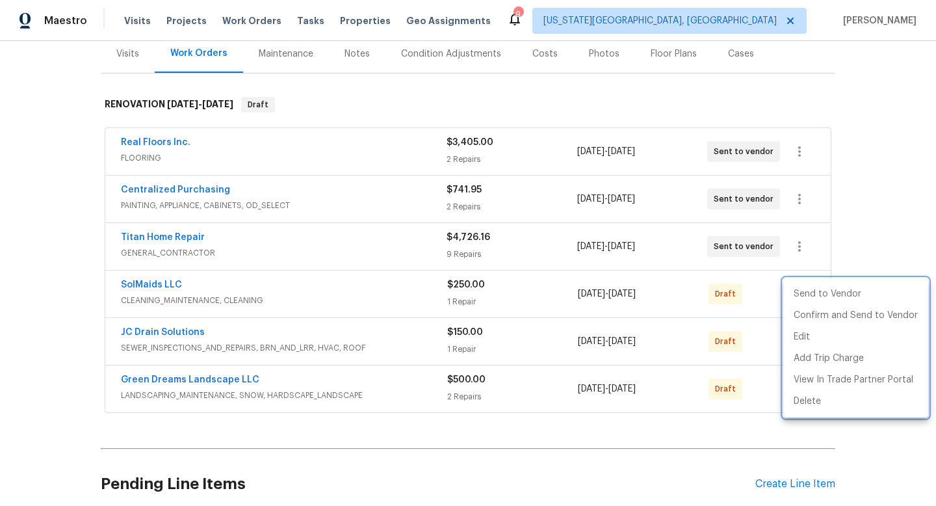
click at [735, 347] on div at bounding box center [468, 253] width 936 height 506
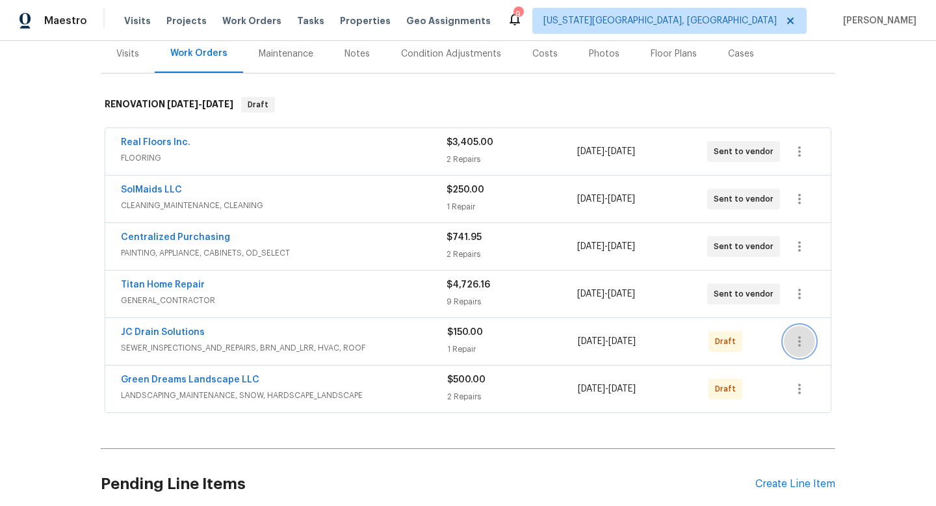
click at [803, 342] on icon "button" at bounding box center [800, 342] width 16 height 16
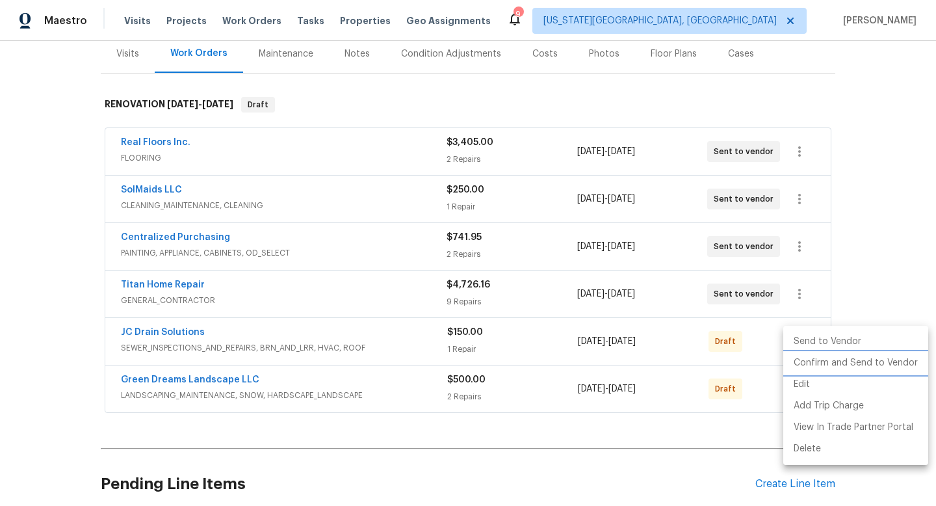
click at [805, 364] on li "Confirm and Send to Vendor" at bounding box center [856, 362] width 145 height 21
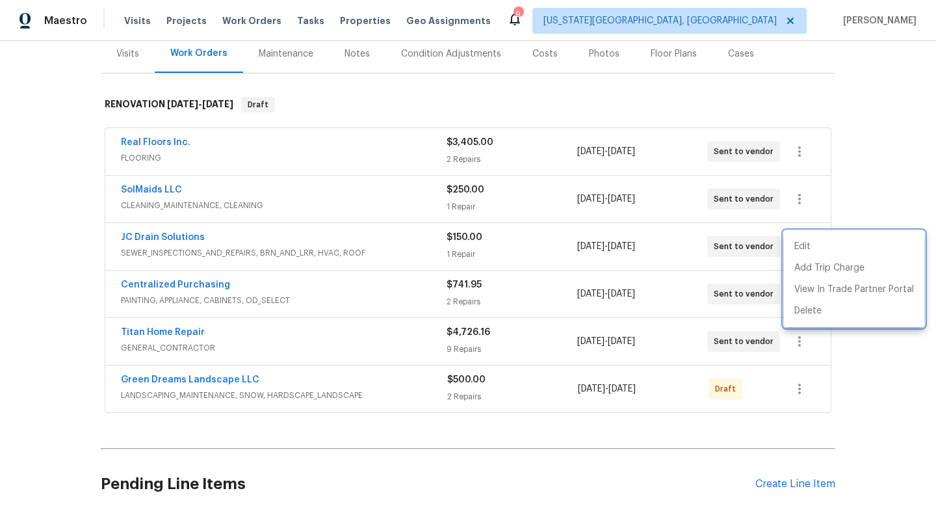
click at [765, 382] on div at bounding box center [468, 253] width 936 height 506
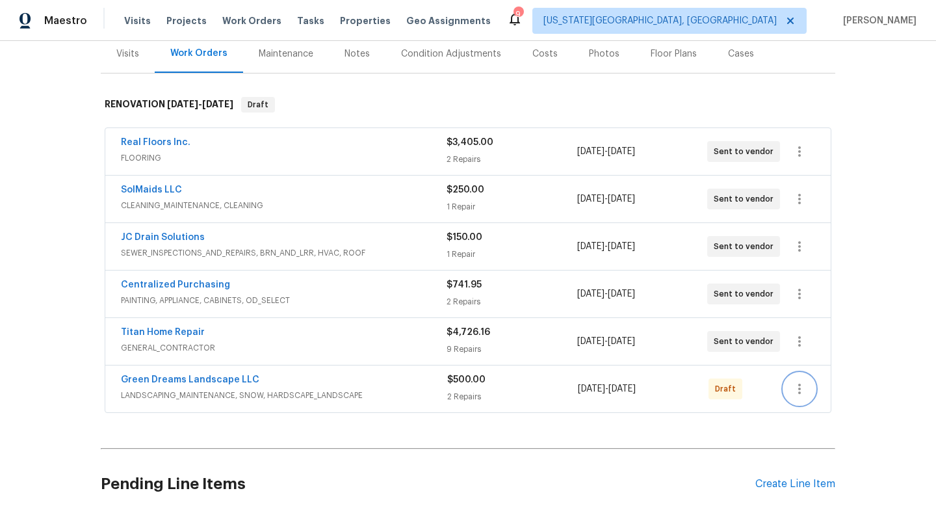
click at [800, 392] on icon "button" at bounding box center [800, 389] width 3 height 10
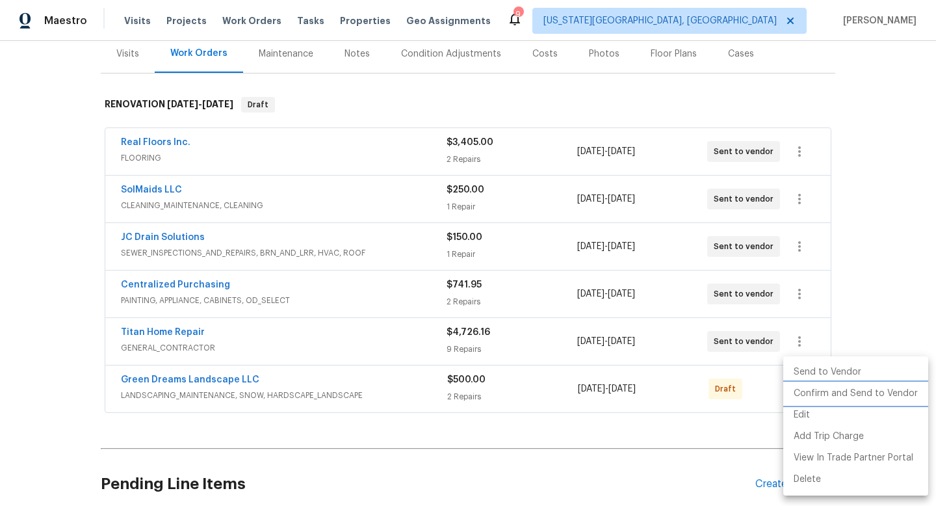
click at [800, 396] on li "Confirm and Send to Vendor" at bounding box center [856, 393] width 145 height 21
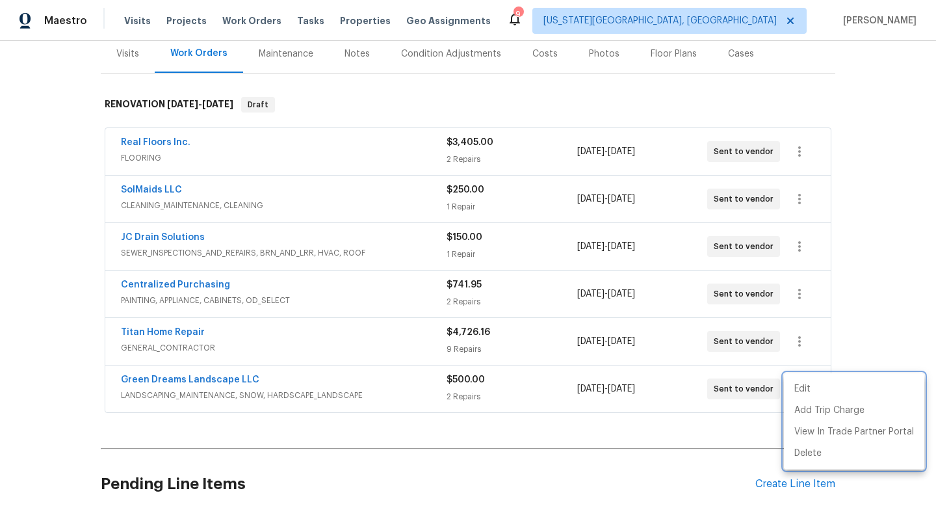
click at [362, 57] on div at bounding box center [468, 253] width 936 height 506
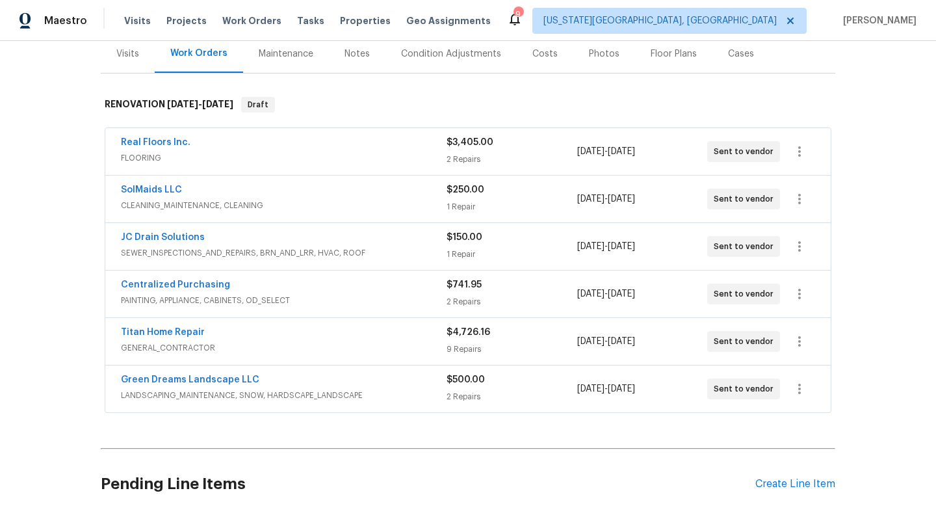
click at [356, 55] on div "Notes" at bounding box center [357, 53] width 25 height 13
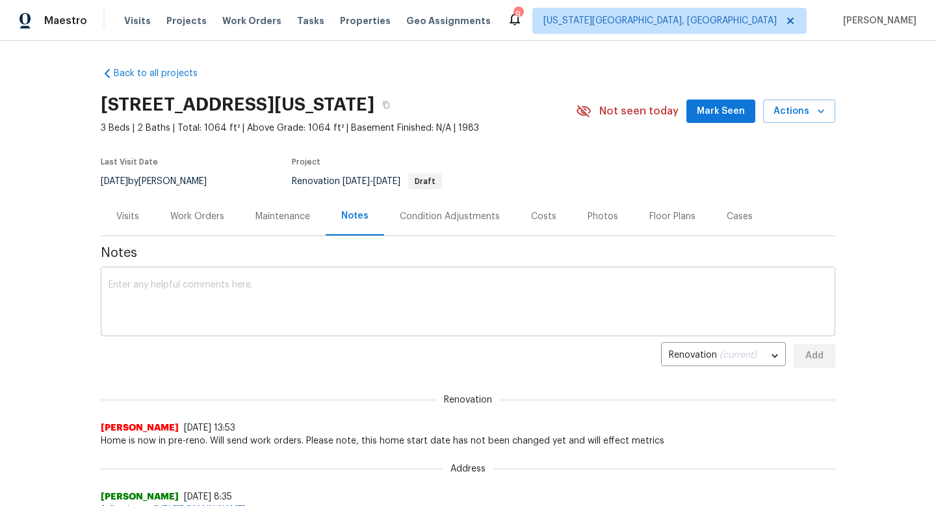
click at [225, 320] on textarea at bounding box center [468, 303] width 719 height 46
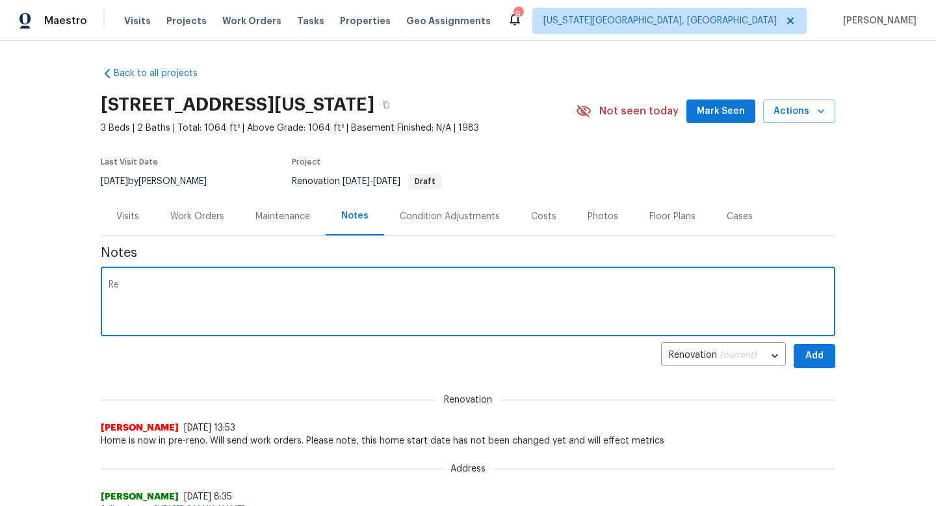
type textarea "R"
type textarea "M"
type textarea "R"
type textarea "I am not allowing Artesian to do any more jobs until they can some guys that ca…"
click at [815, 365] on button "Add" at bounding box center [815, 356] width 42 height 24
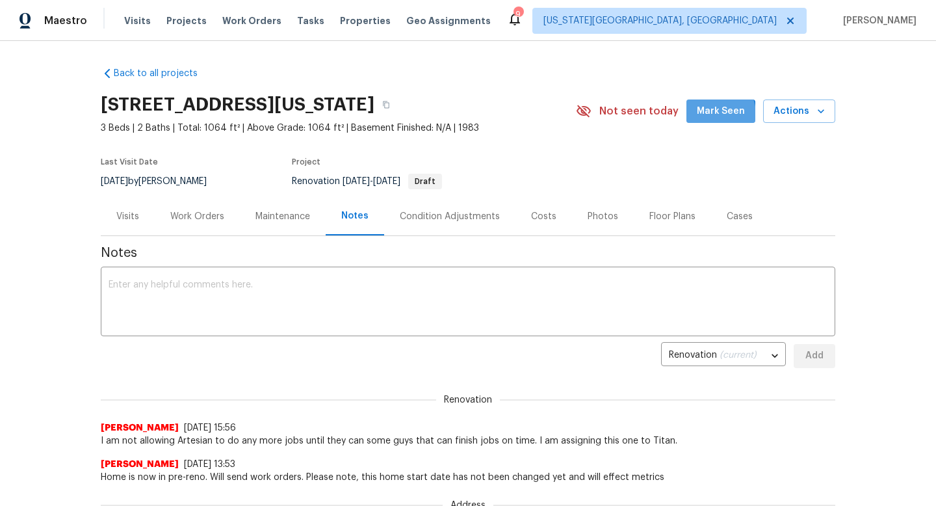
click at [713, 114] on span "Mark Seen" at bounding box center [721, 111] width 48 height 16
